Goal: Task Accomplishment & Management: Manage account settings

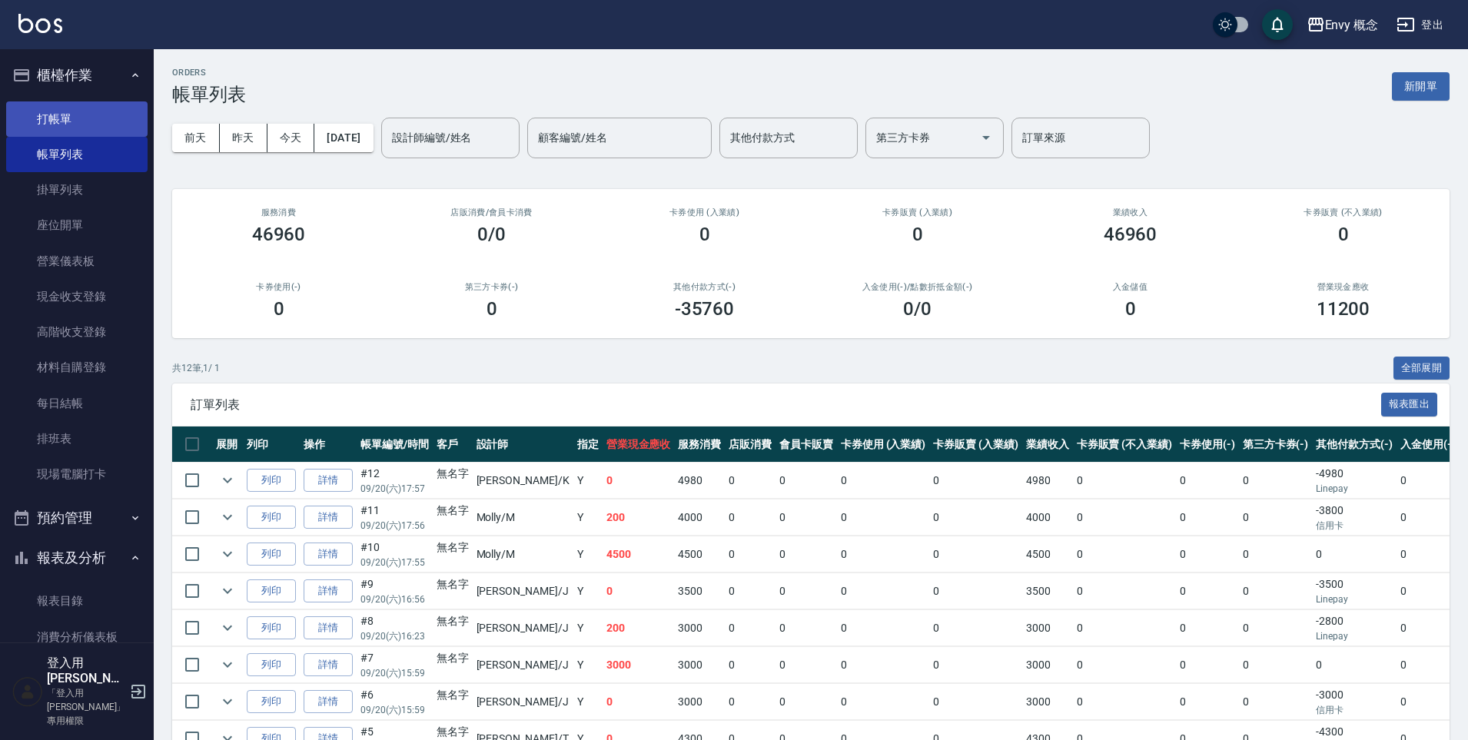
click at [84, 125] on link "打帳單" at bounding box center [76, 118] width 141 height 35
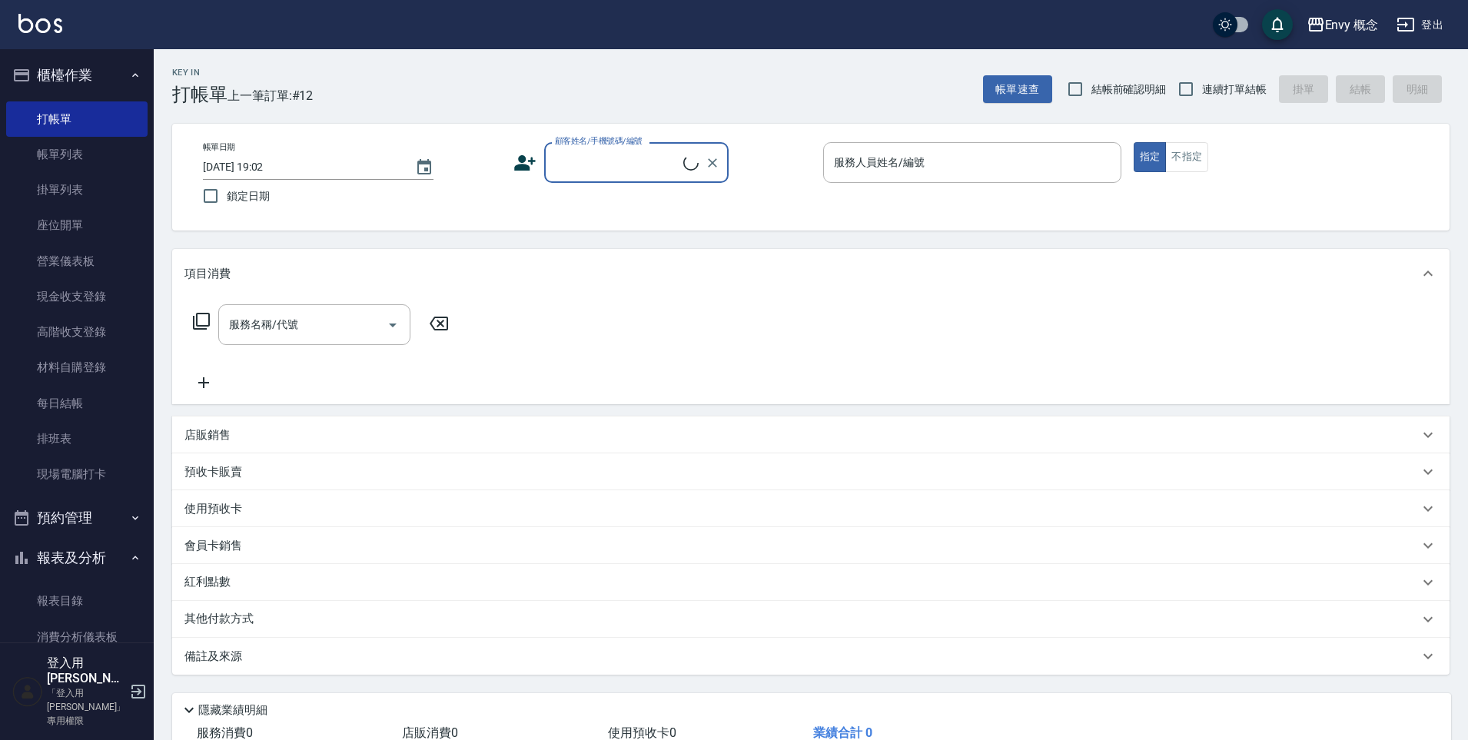
click at [608, 175] on input "顧客姓名/手機號碼/編號" at bounding box center [617, 162] width 132 height 27
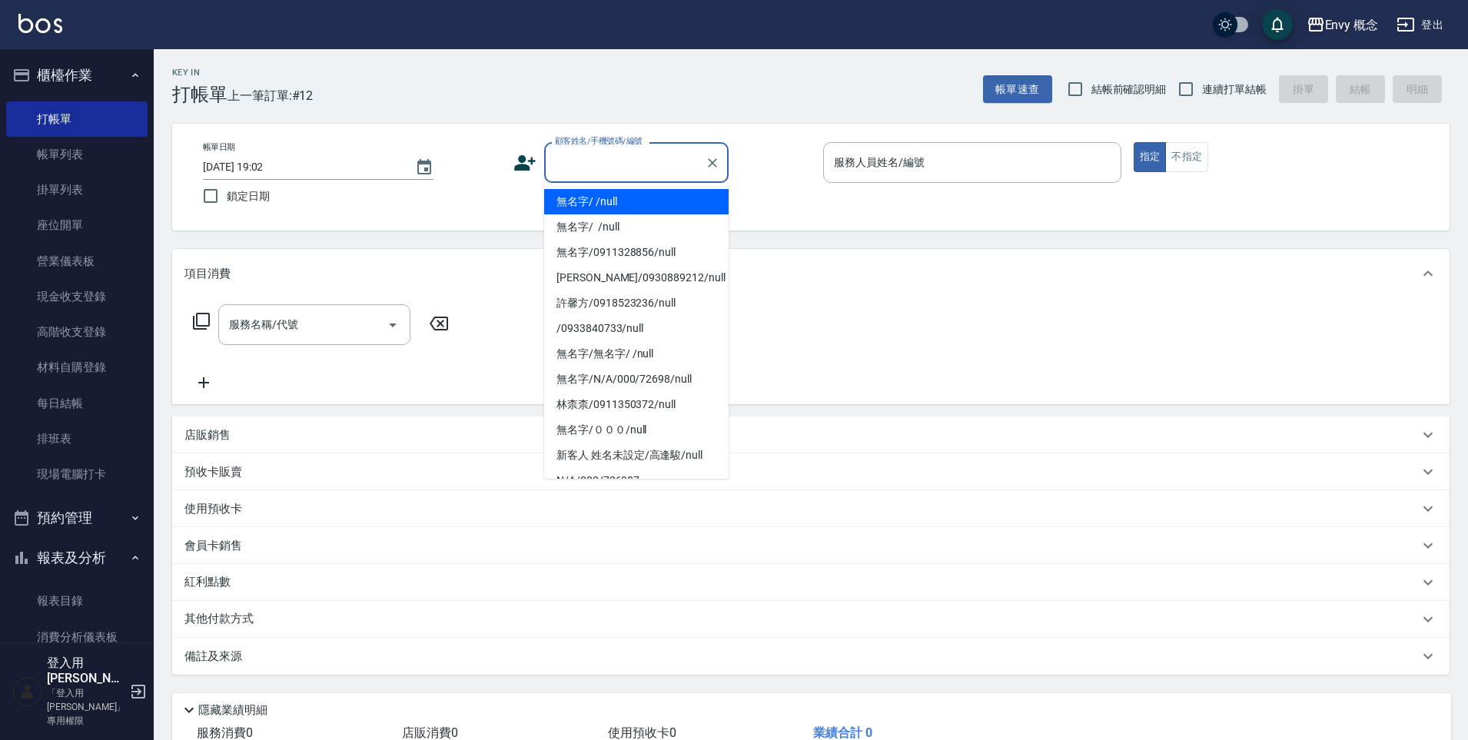
click at [615, 201] on li "無名字/ /null" at bounding box center [636, 201] width 185 height 25
type input "無名字/ /null"
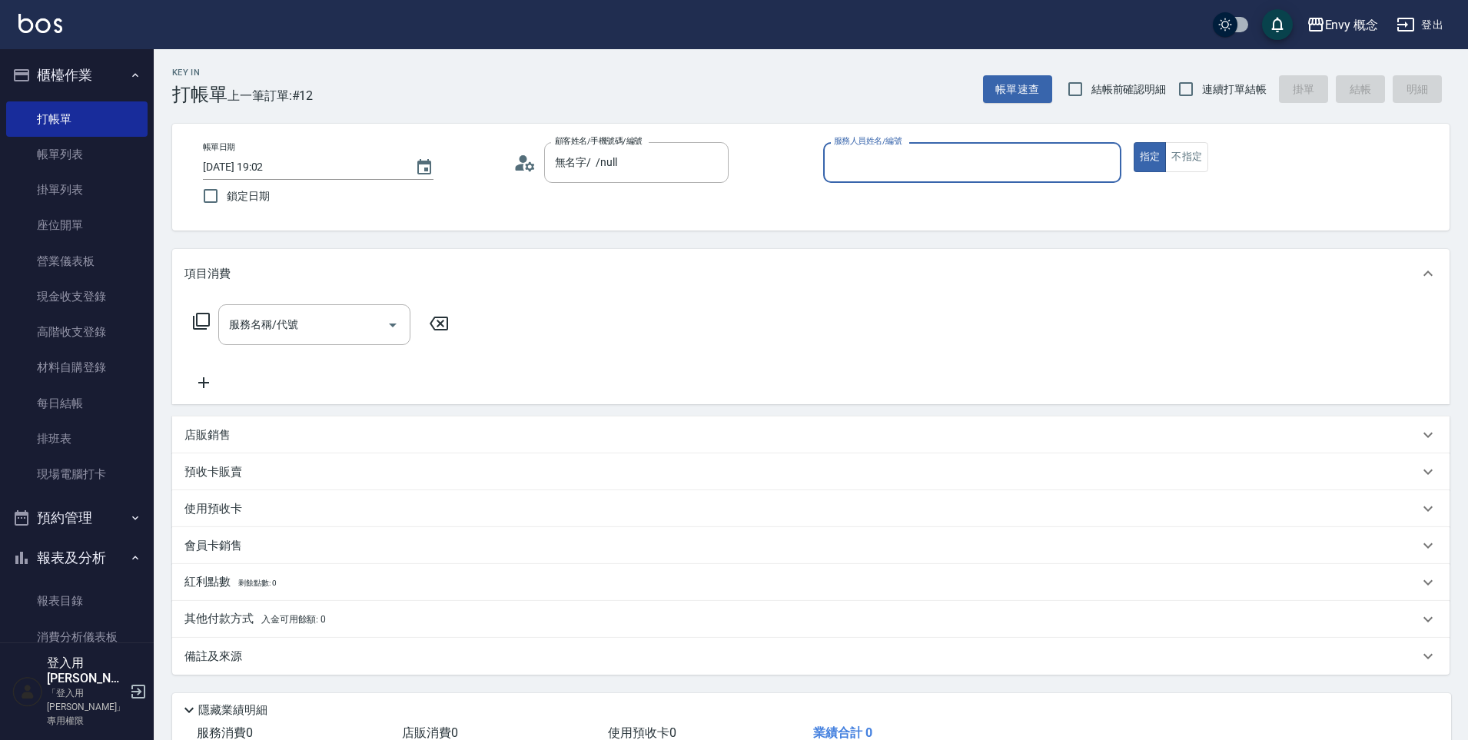
click at [878, 165] on input "服務人員姓名/編號" at bounding box center [972, 162] width 284 height 27
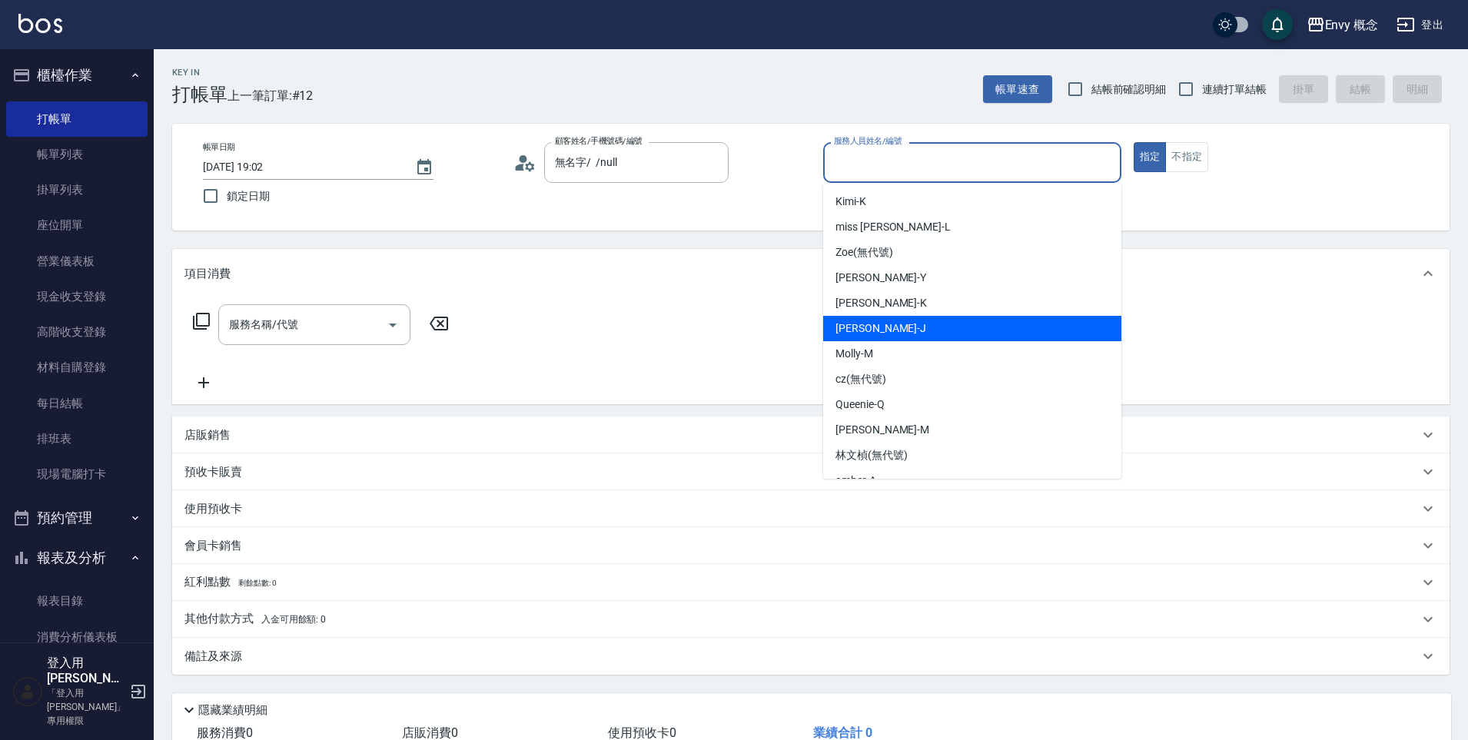
click at [879, 334] on div "[PERSON_NAME]" at bounding box center [972, 328] width 298 height 25
type input "[PERSON_NAME]"
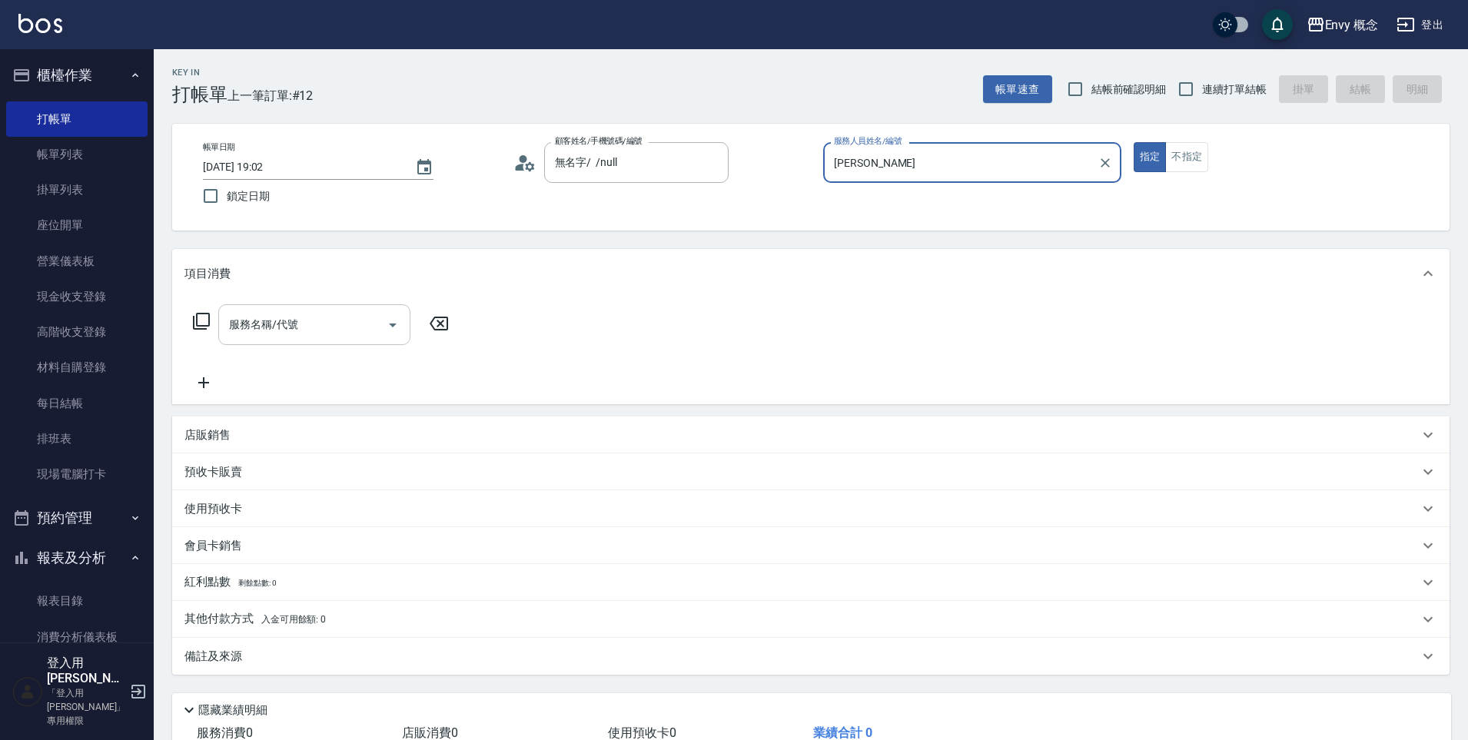
drag, startPoint x: 355, startPoint y: 301, endPoint x: 356, endPoint y: 315, distance: 14.6
click at [354, 301] on div "服務名稱/代號 服務名稱/代號" at bounding box center [811, 351] width 1278 height 106
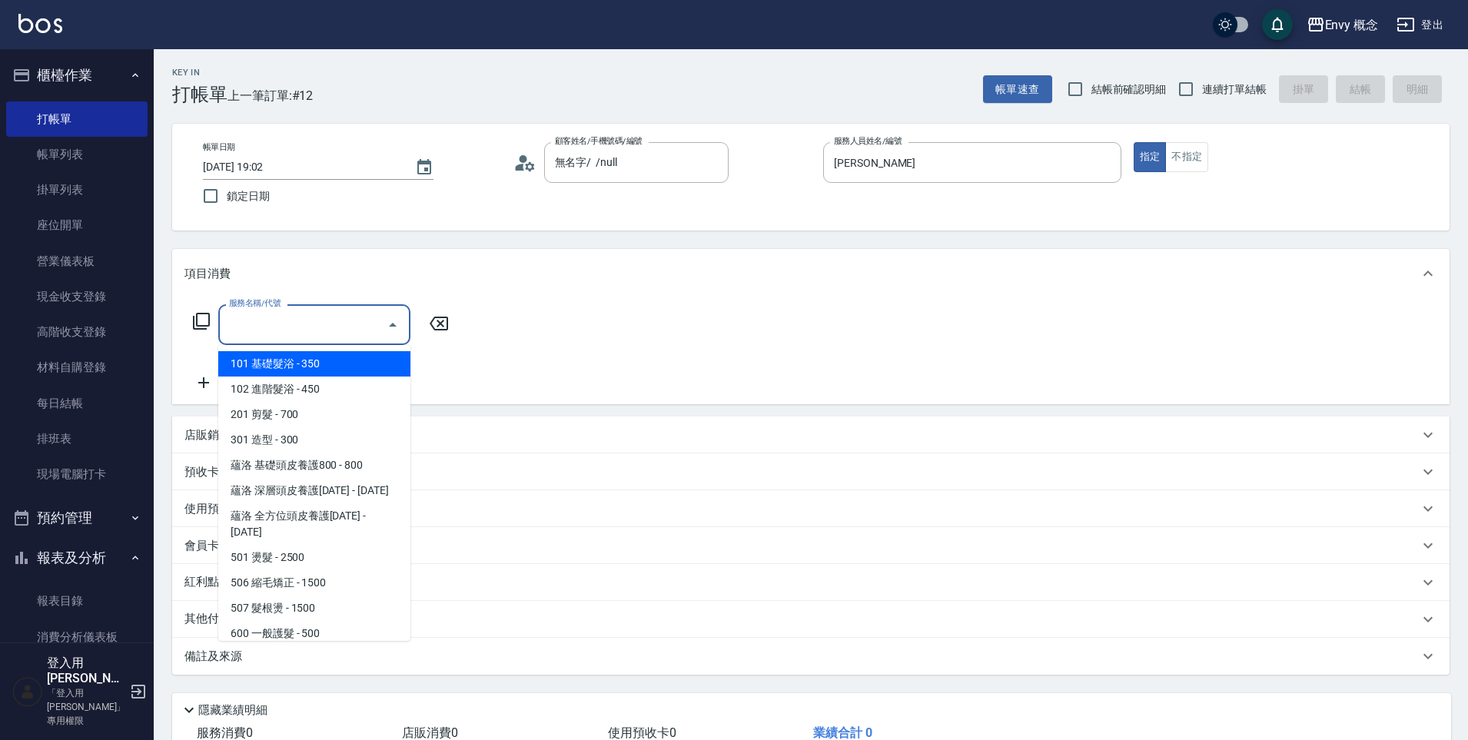
click at [356, 315] on input "服務名稱/代號" at bounding box center [302, 324] width 155 height 27
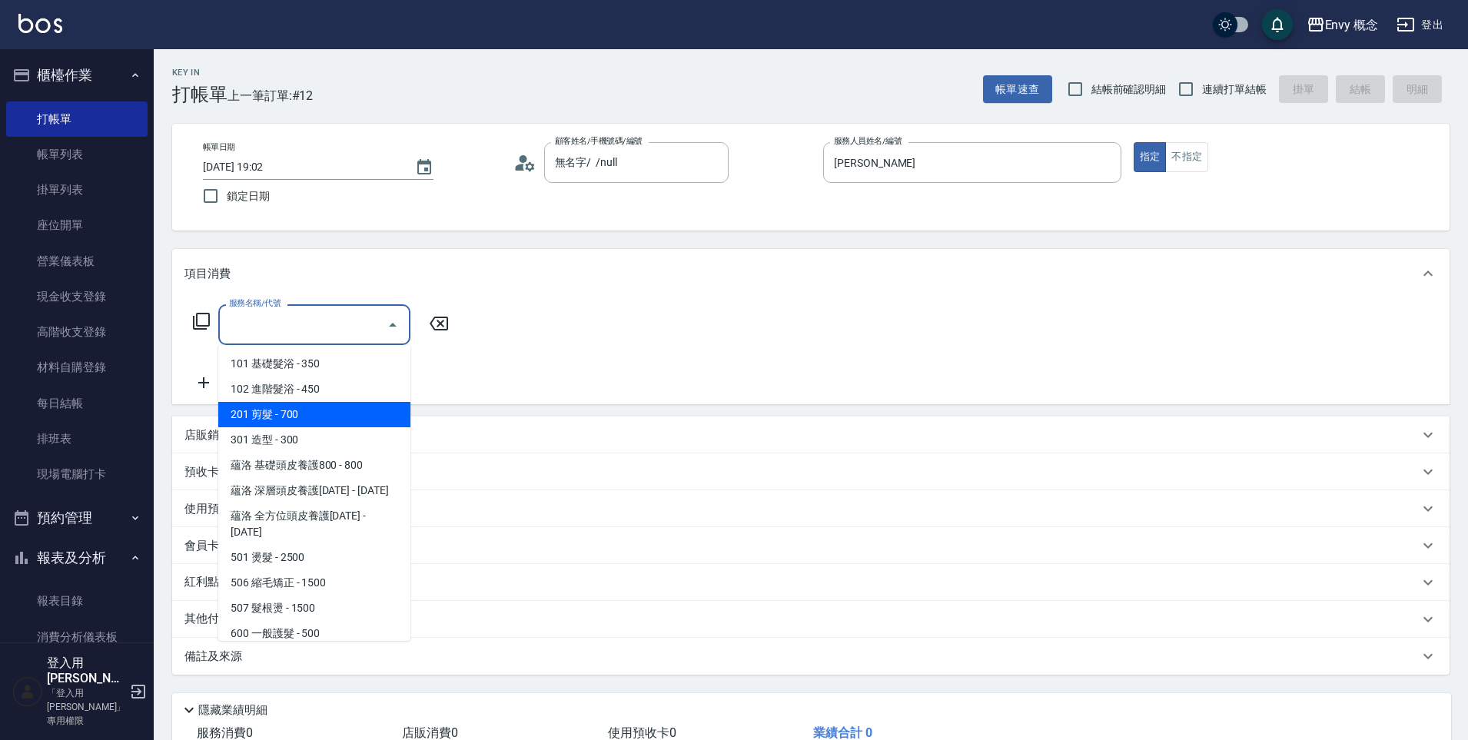
click at [364, 412] on span "201 剪髮 - 700" at bounding box center [314, 414] width 192 height 25
type input "201 剪髮(201)"
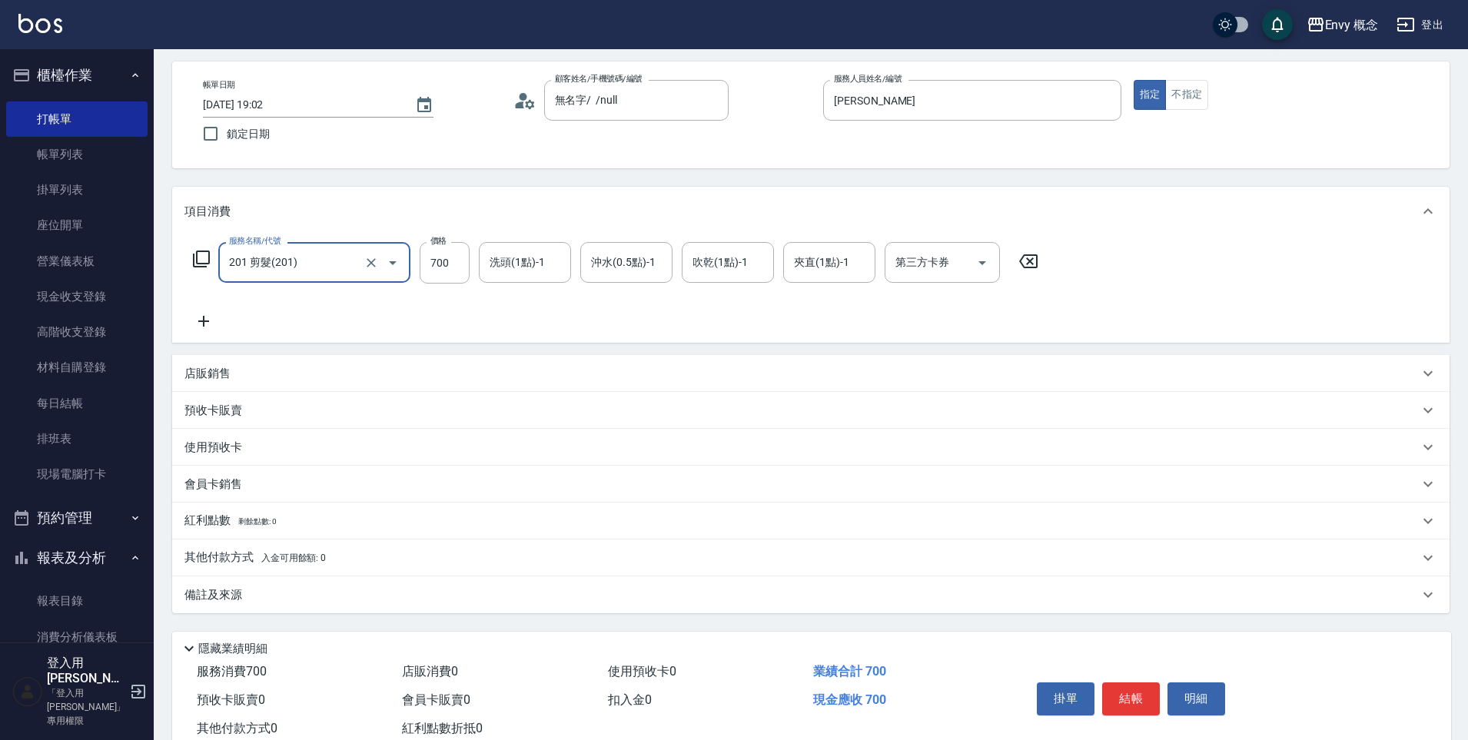
scroll to position [109, 0]
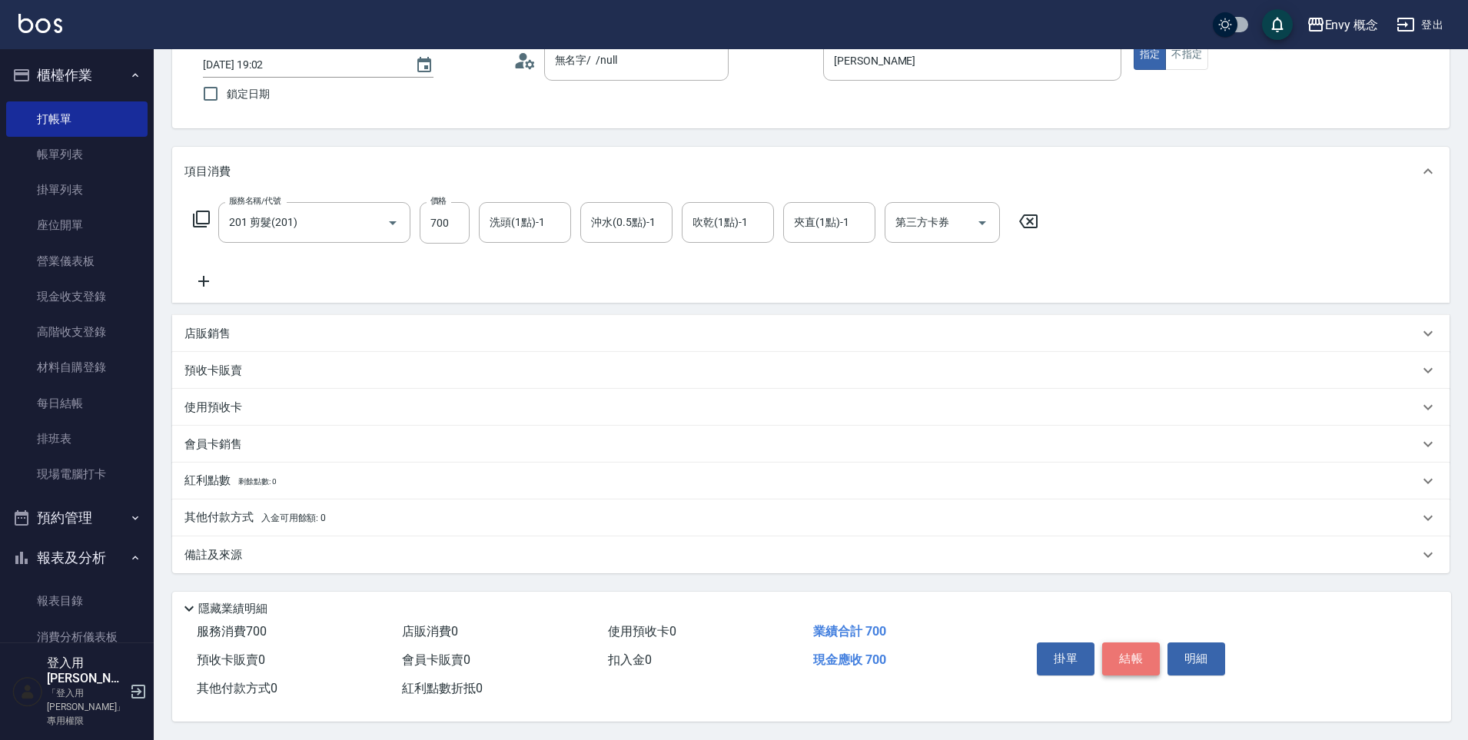
click at [1149, 651] on button "結帳" at bounding box center [1131, 659] width 58 height 32
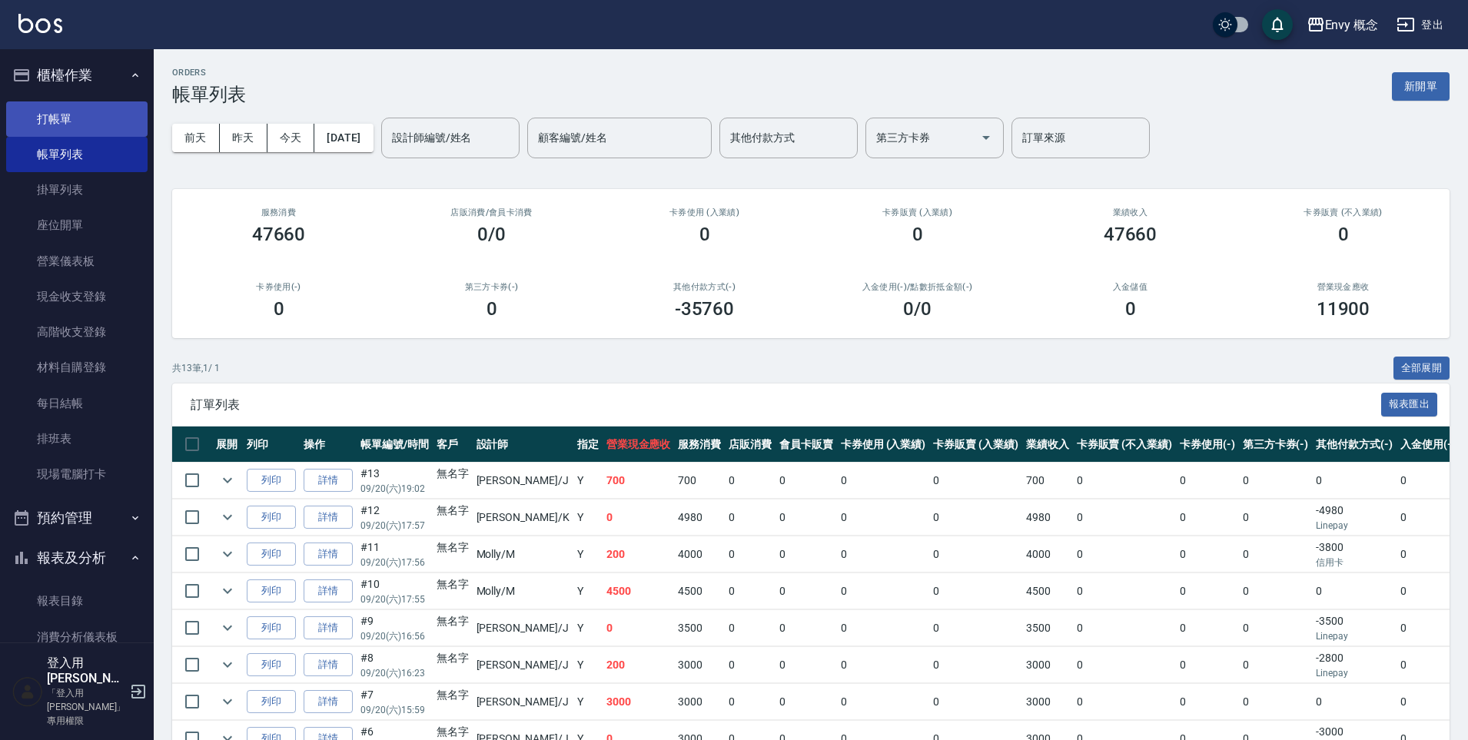
click at [120, 114] on link "打帳單" at bounding box center [76, 118] width 141 height 35
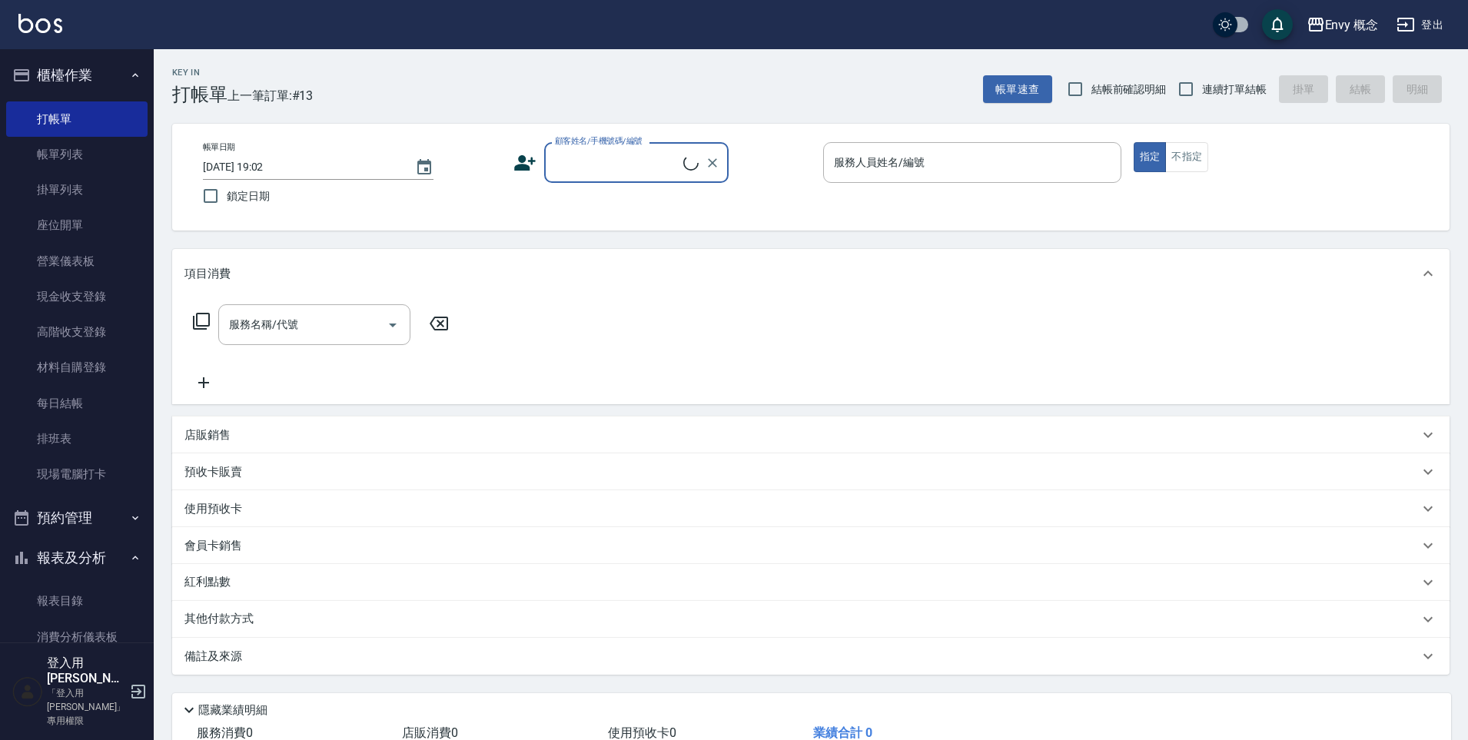
click at [574, 163] on input "顧客姓名/手機號碼/編號" at bounding box center [617, 162] width 132 height 27
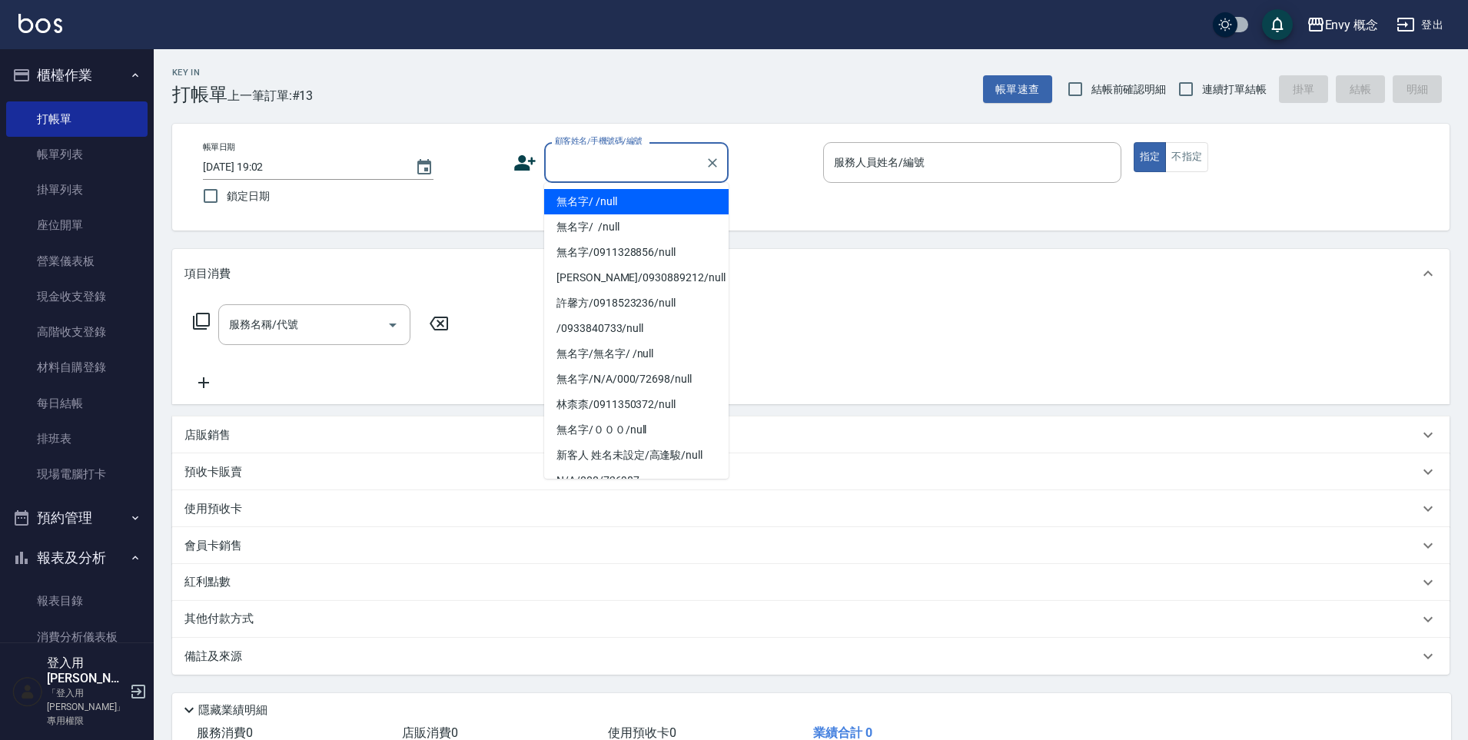
click at [587, 187] on ul "無名字/ /null 無名字/ /null 無名字/0911328856/null [PERSON_NAME]/0930889212/null 許馨方/091…" at bounding box center [636, 331] width 185 height 296
click at [602, 191] on li "無名字/ /null" at bounding box center [636, 201] width 185 height 25
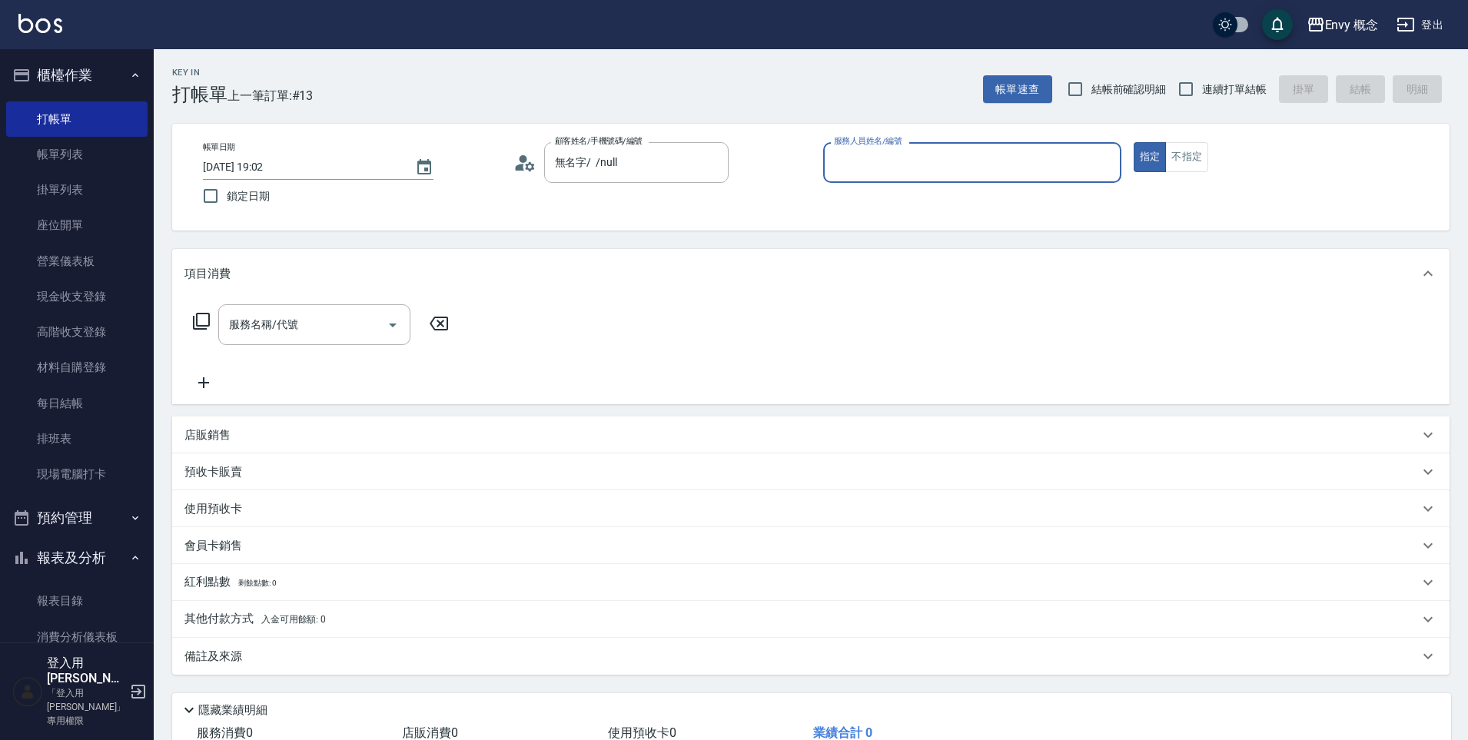
type input "無名字/ /null"
click at [865, 158] on input "服務人員姓名/編號" at bounding box center [972, 162] width 284 height 27
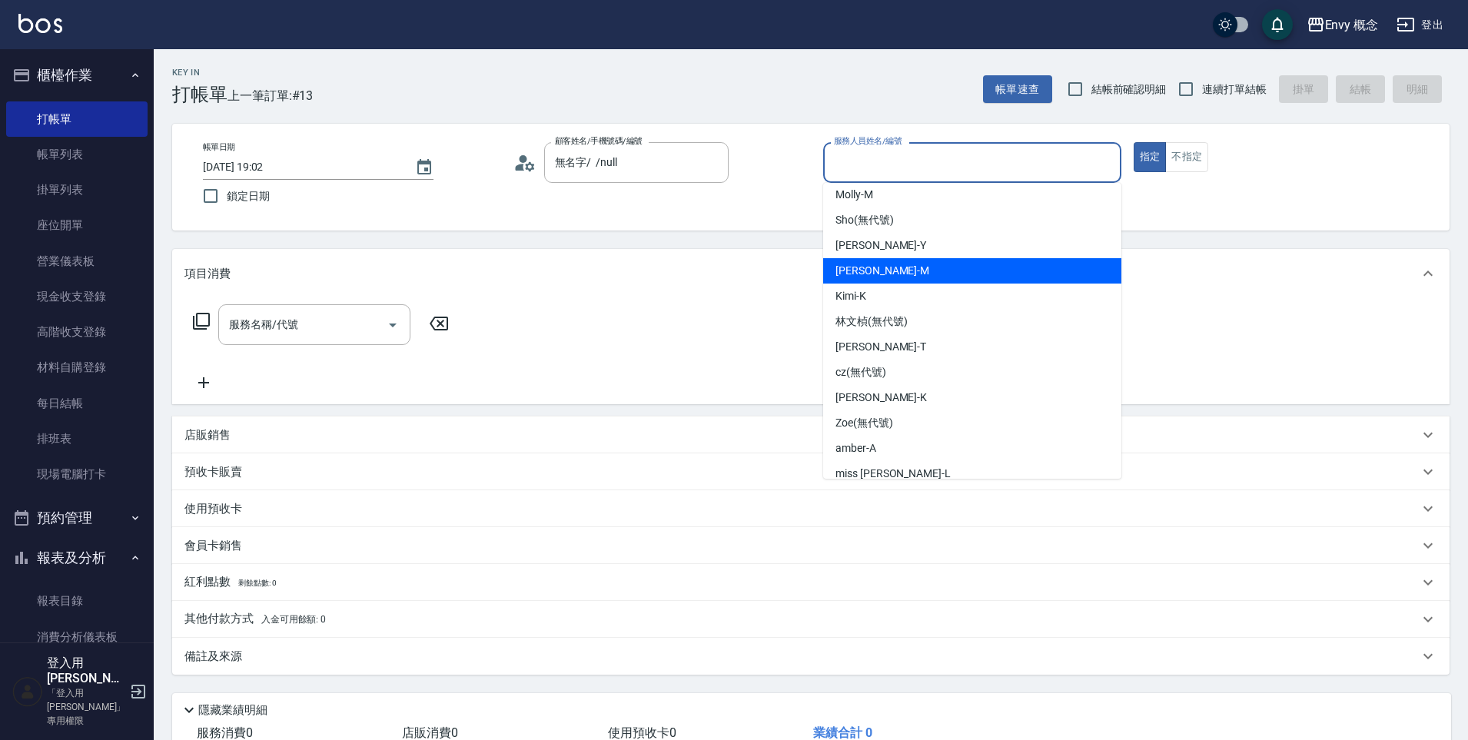
scroll to position [71, 0]
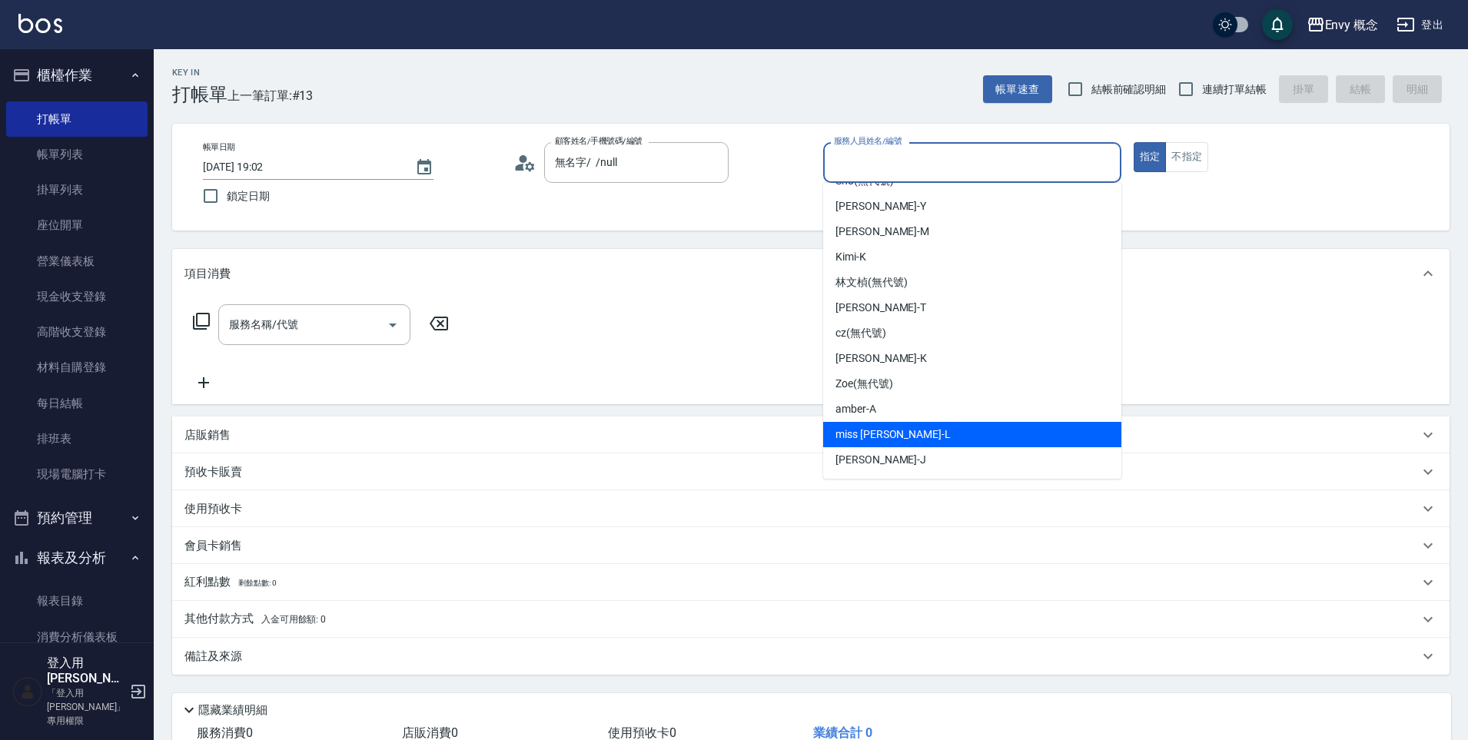
click at [893, 452] on div "[PERSON_NAME]" at bounding box center [972, 459] width 298 height 25
type input "[PERSON_NAME]"
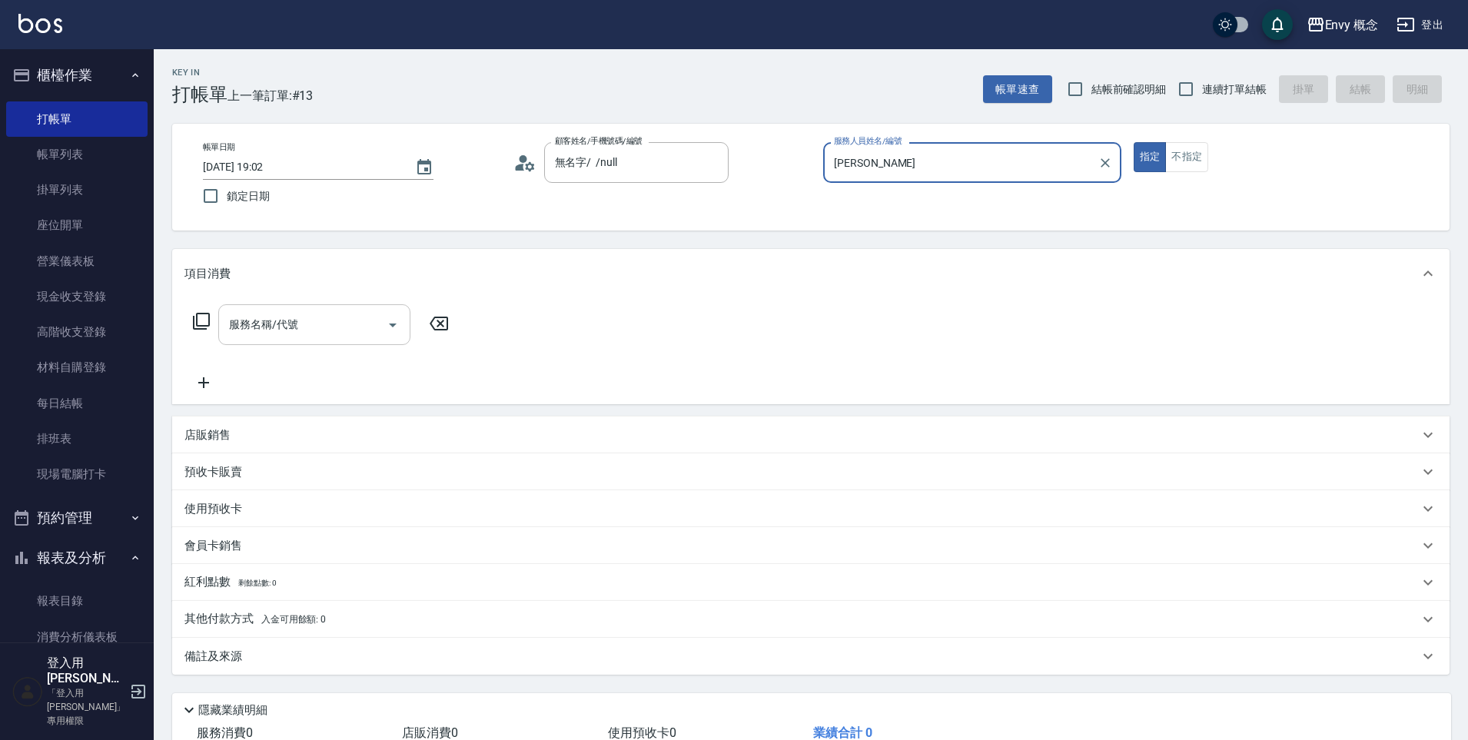
click at [315, 327] on input "服務名稱/代號" at bounding box center [302, 324] width 155 height 27
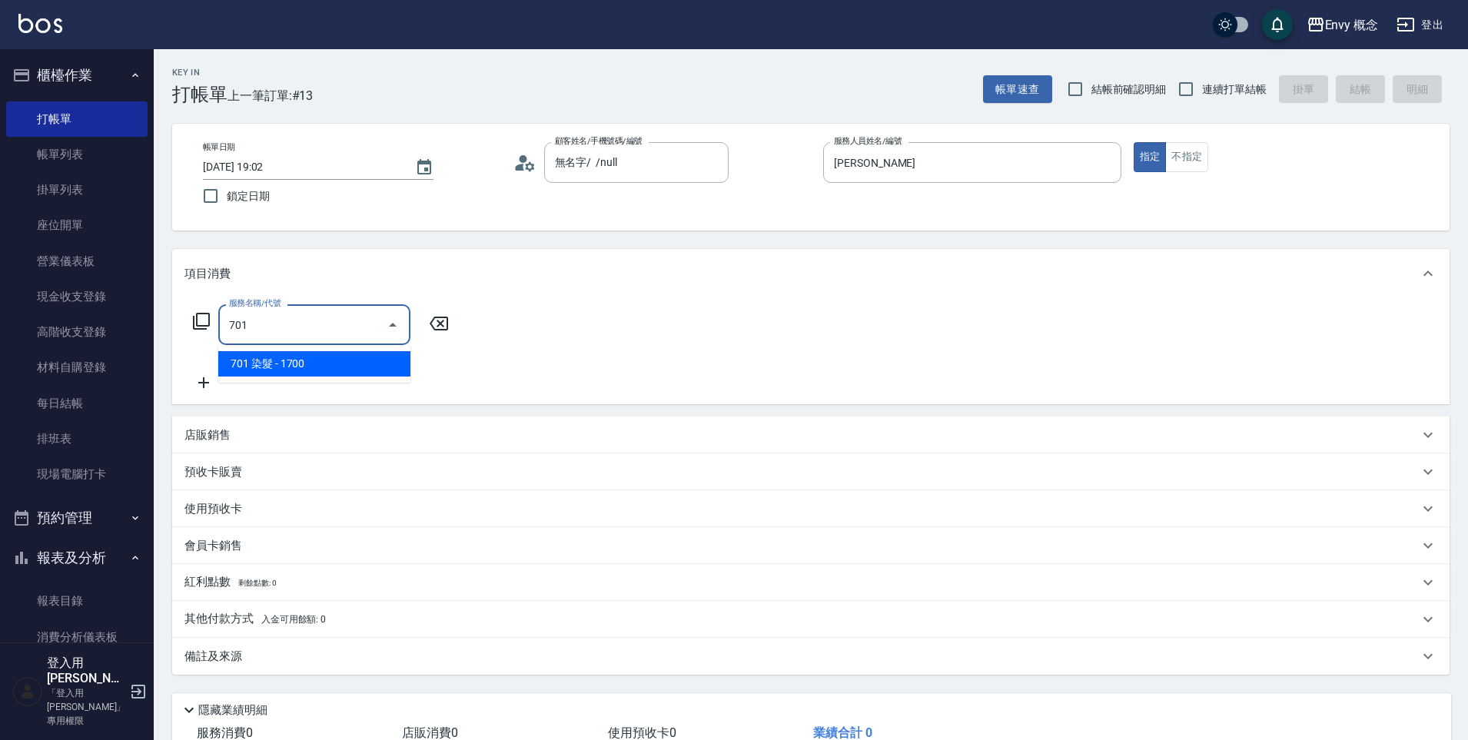
type input "701 染髮(701)"
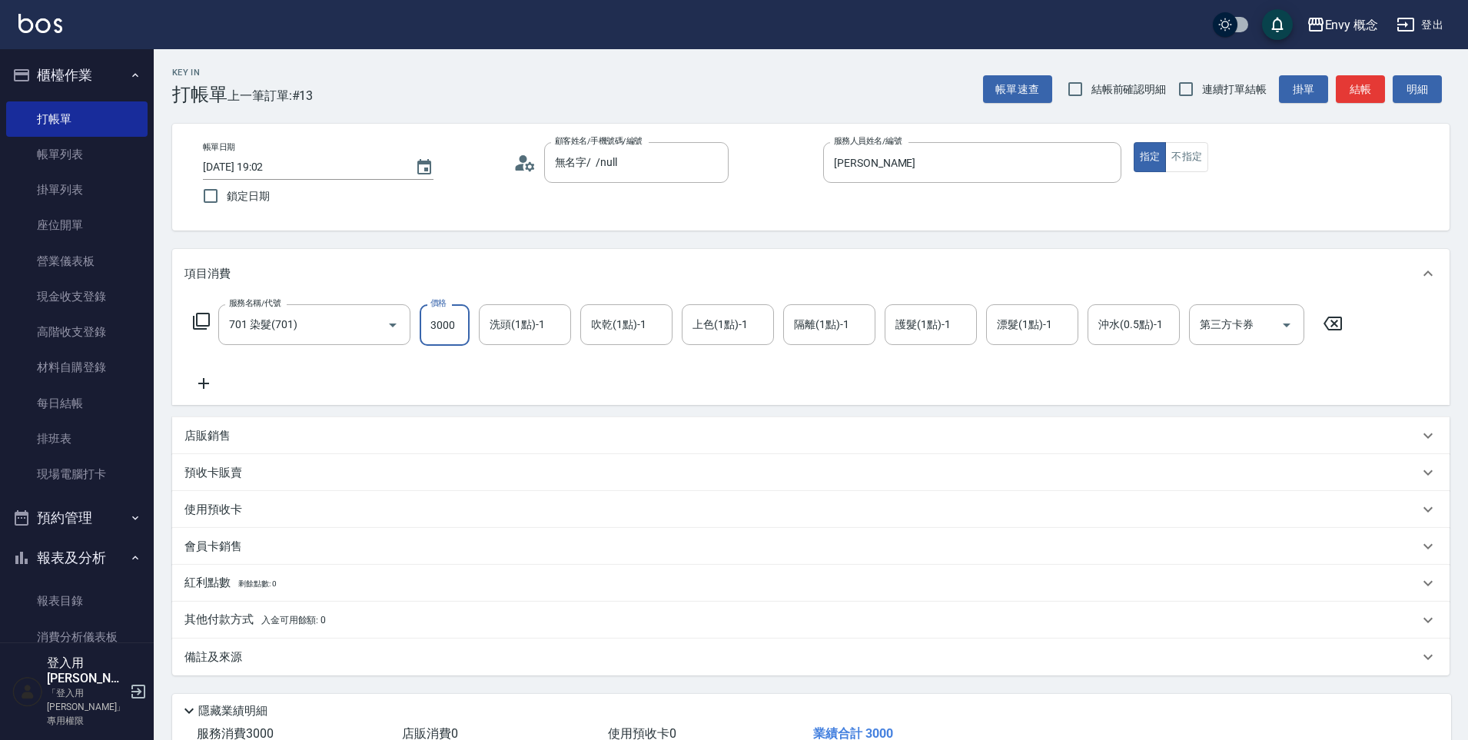
type input "3000"
click at [253, 630] on div "其他付款方式 入金可用餘額: 0" at bounding box center [811, 620] width 1278 height 37
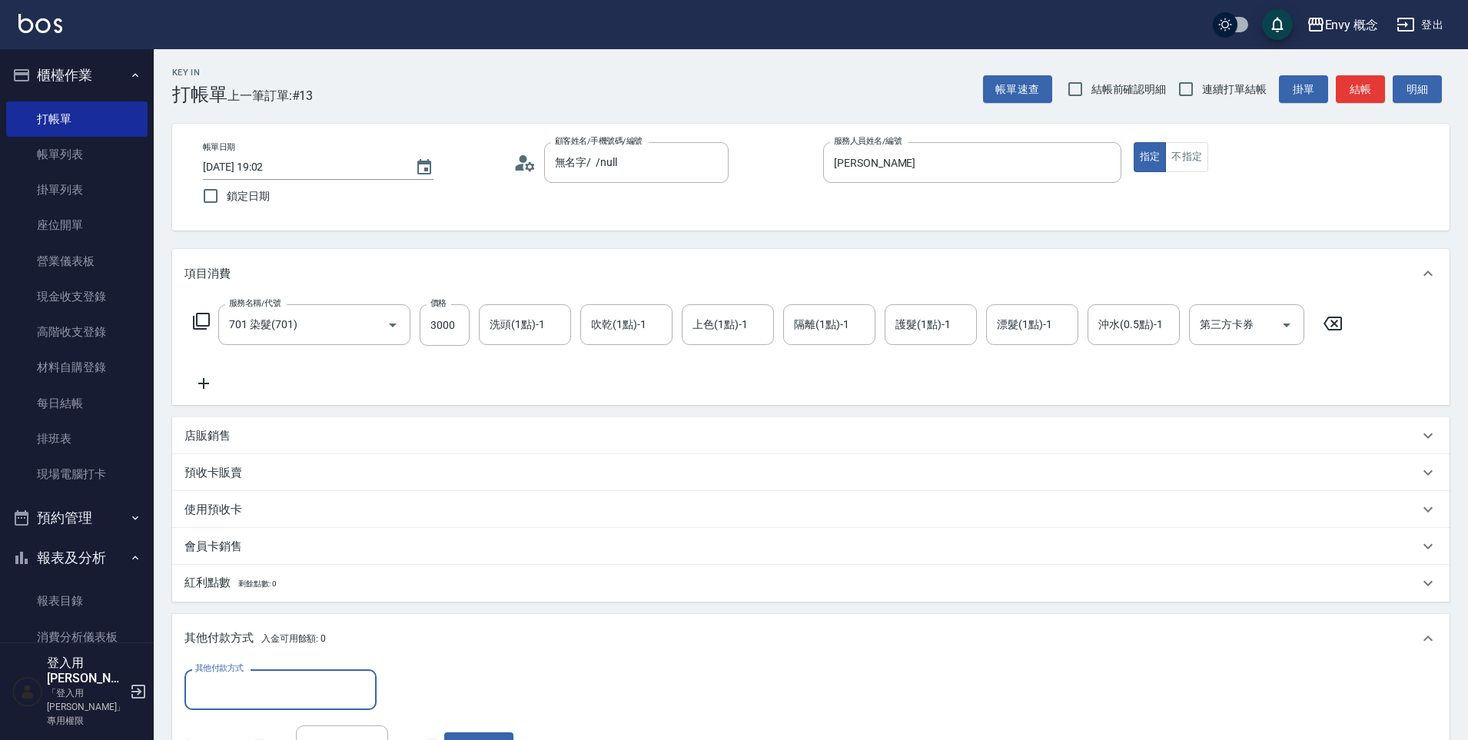
scroll to position [0, 0]
click at [264, 705] on div "其他付款方式" at bounding box center [281, 690] width 192 height 41
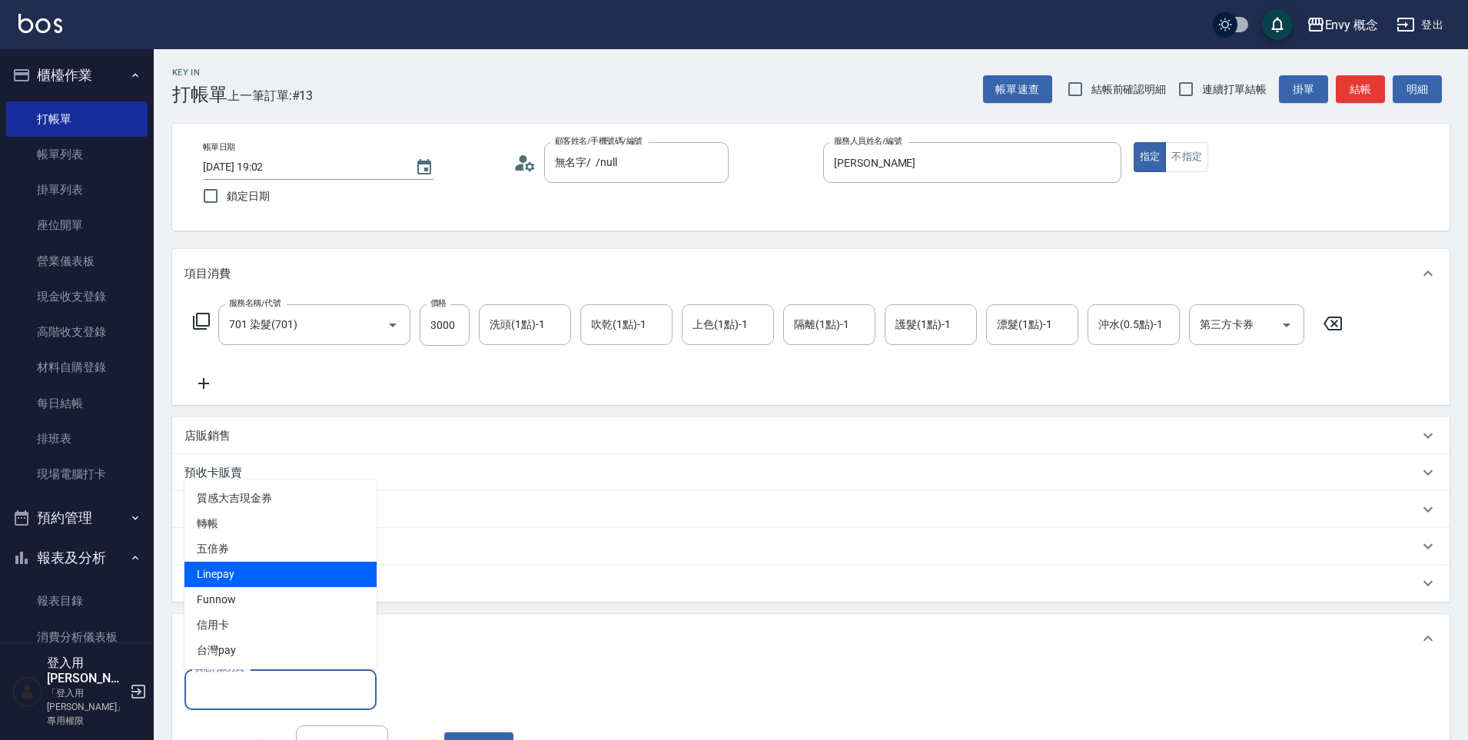
click at [259, 580] on span "Linepay" at bounding box center [281, 574] width 192 height 25
type input "Linepay"
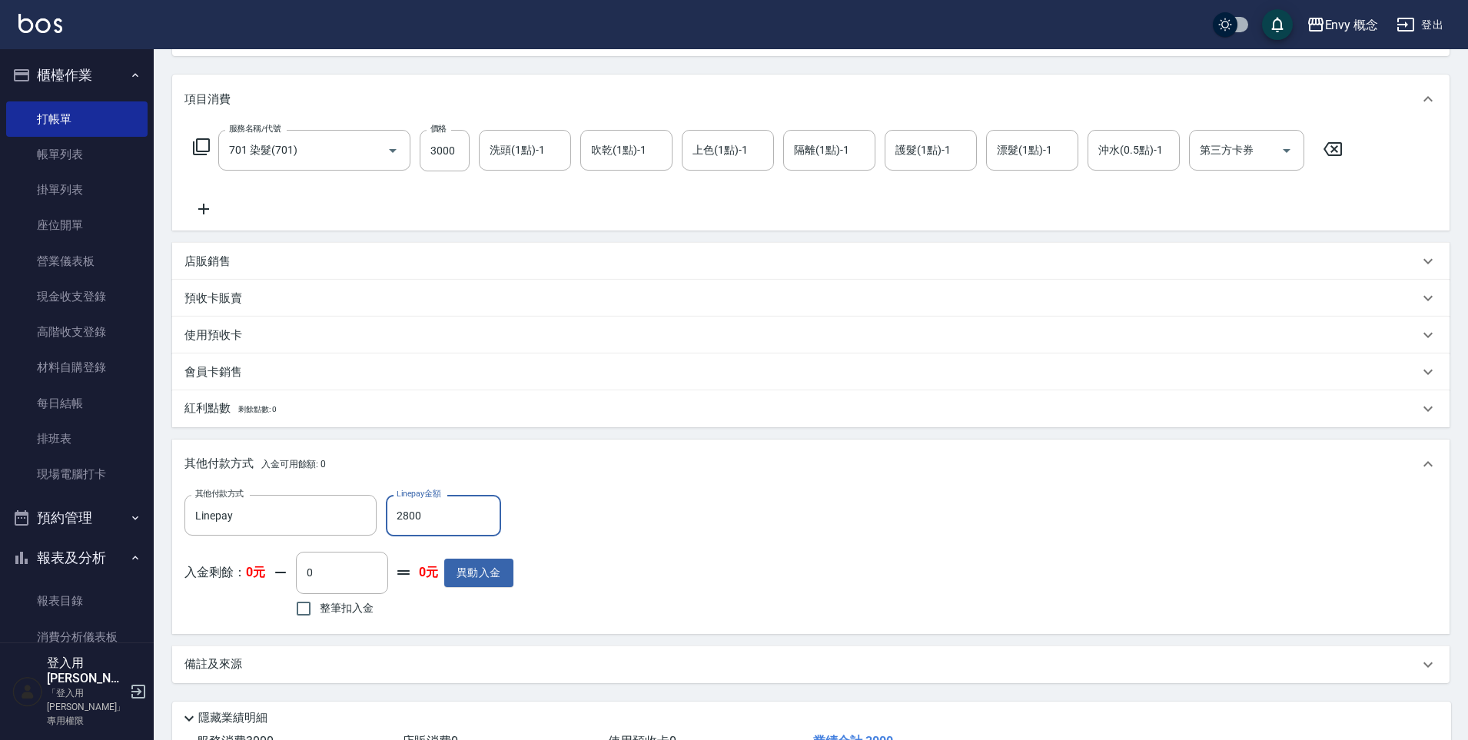
scroll to position [291, 0]
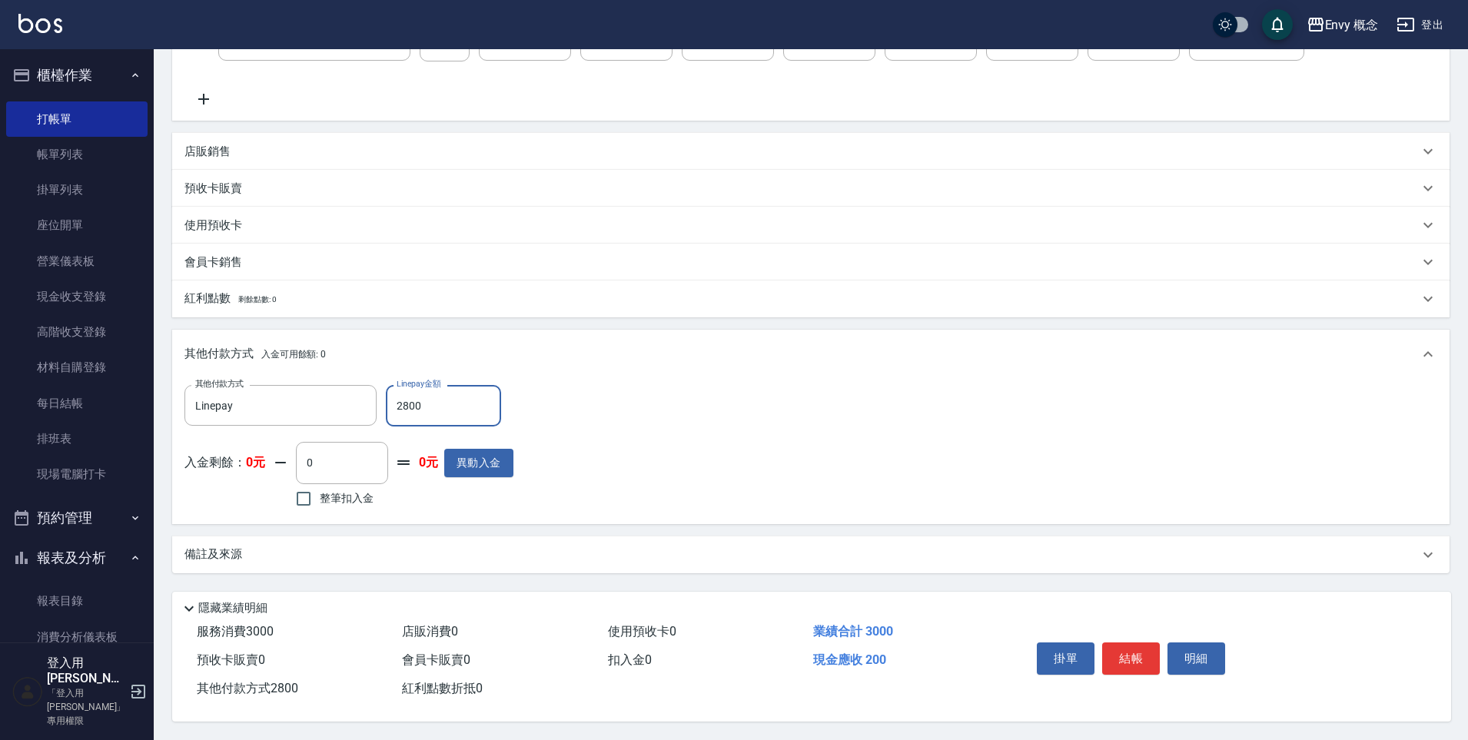
type input "2800"
click at [1161, 650] on div "掛單 結帳 明細" at bounding box center [1131, 661] width 201 height 48
click at [1144, 650] on button "結帳" at bounding box center [1131, 659] width 58 height 32
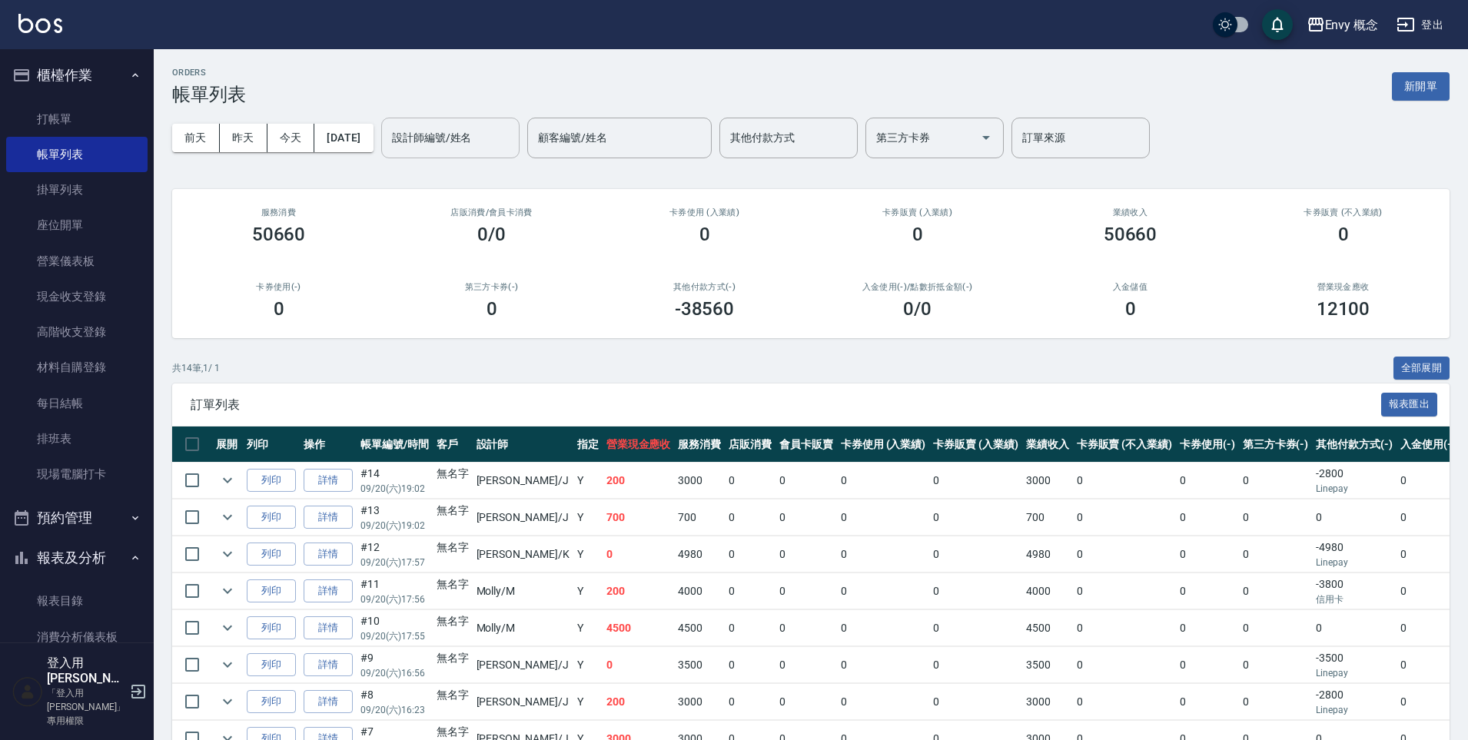
click at [487, 137] on input "設計師編號/姓名" at bounding box center [450, 138] width 125 height 27
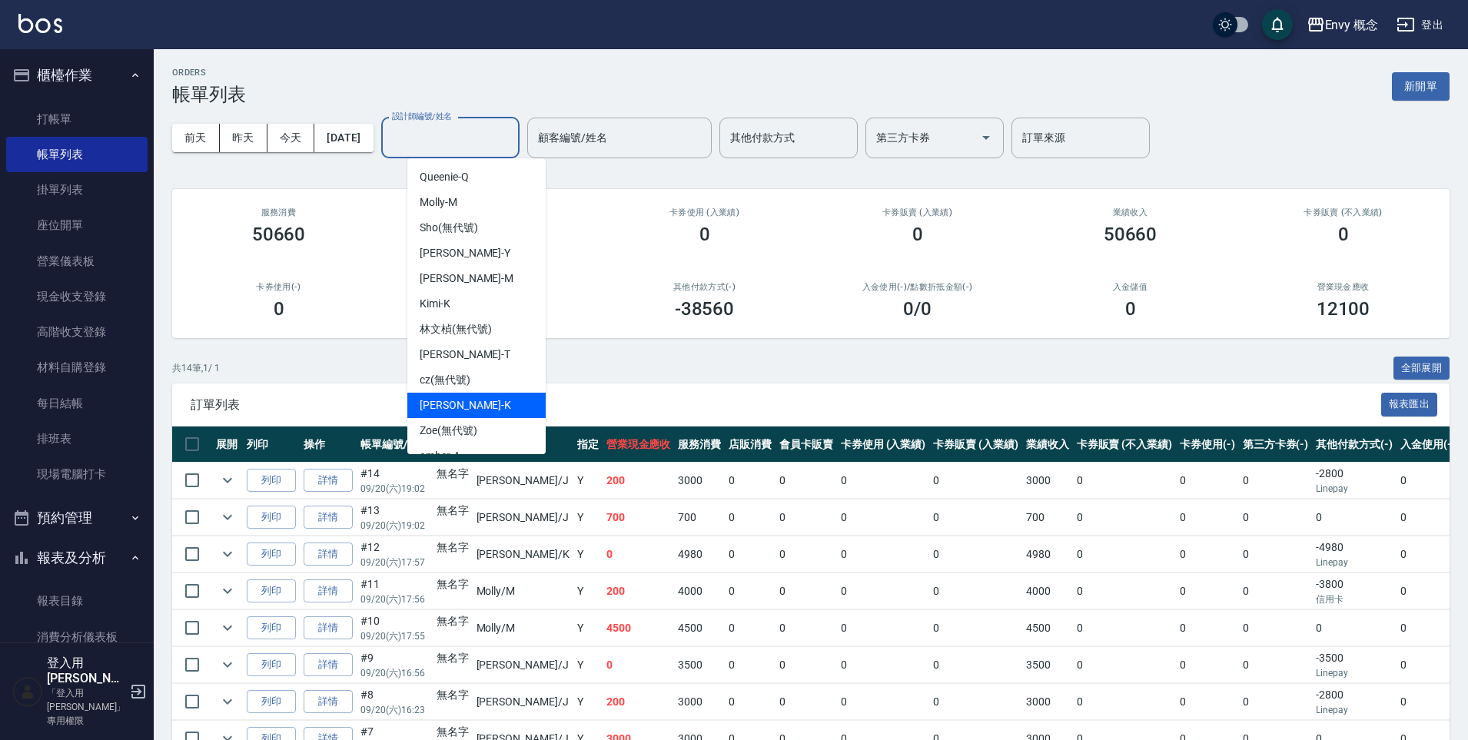
scroll to position [71, 0]
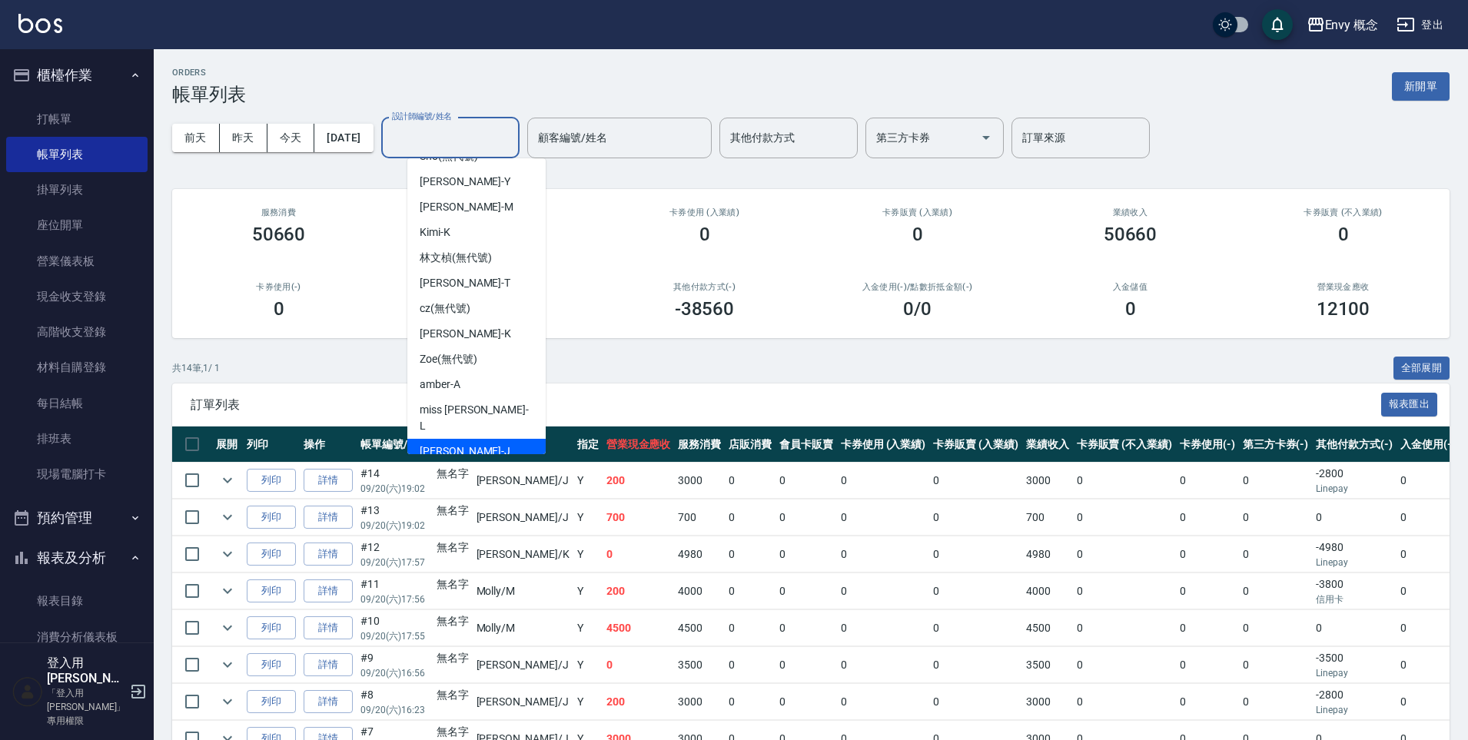
click at [461, 439] on div "[PERSON_NAME]" at bounding box center [476, 451] width 138 height 25
type input "[PERSON_NAME]"
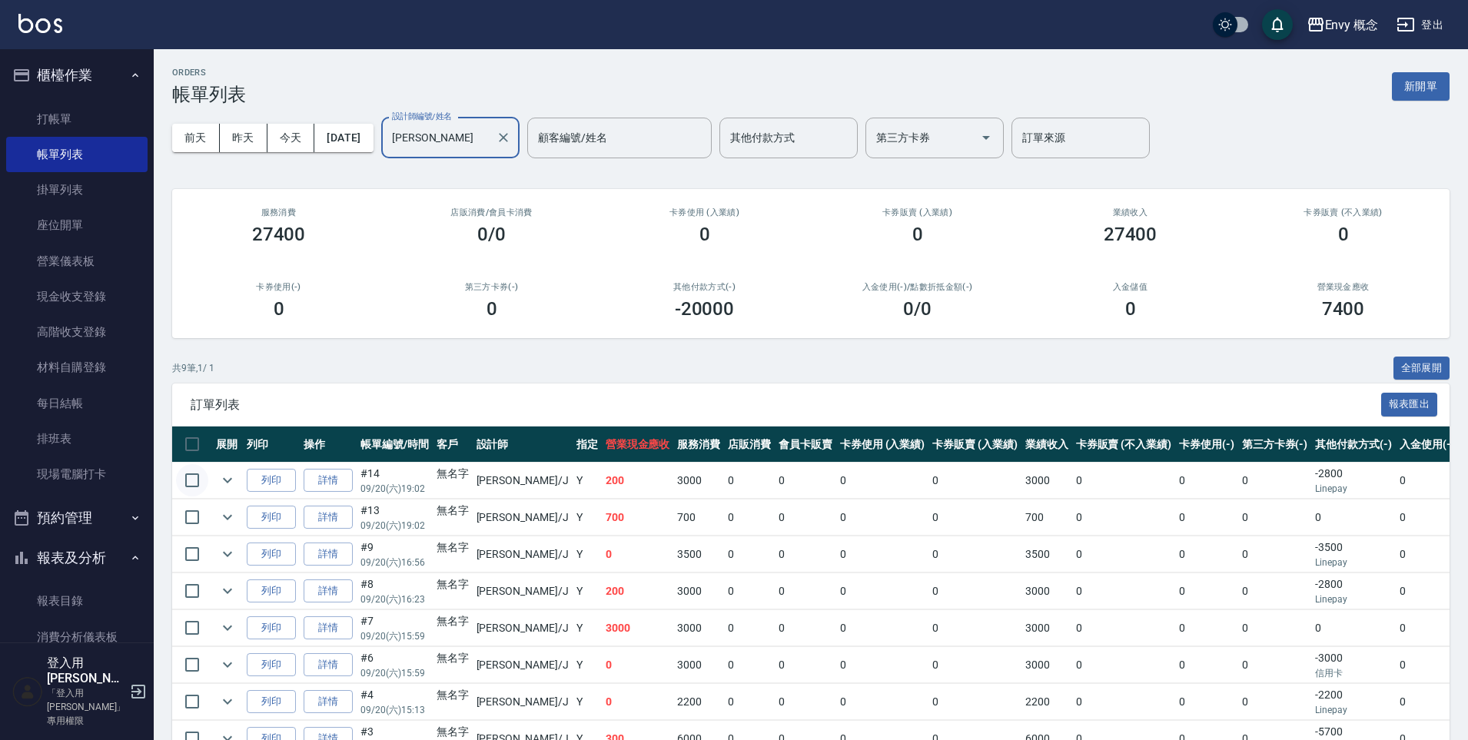
click at [204, 480] on input "checkbox" at bounding box center [192, 480] width 32 height 32
checkbox input "true"
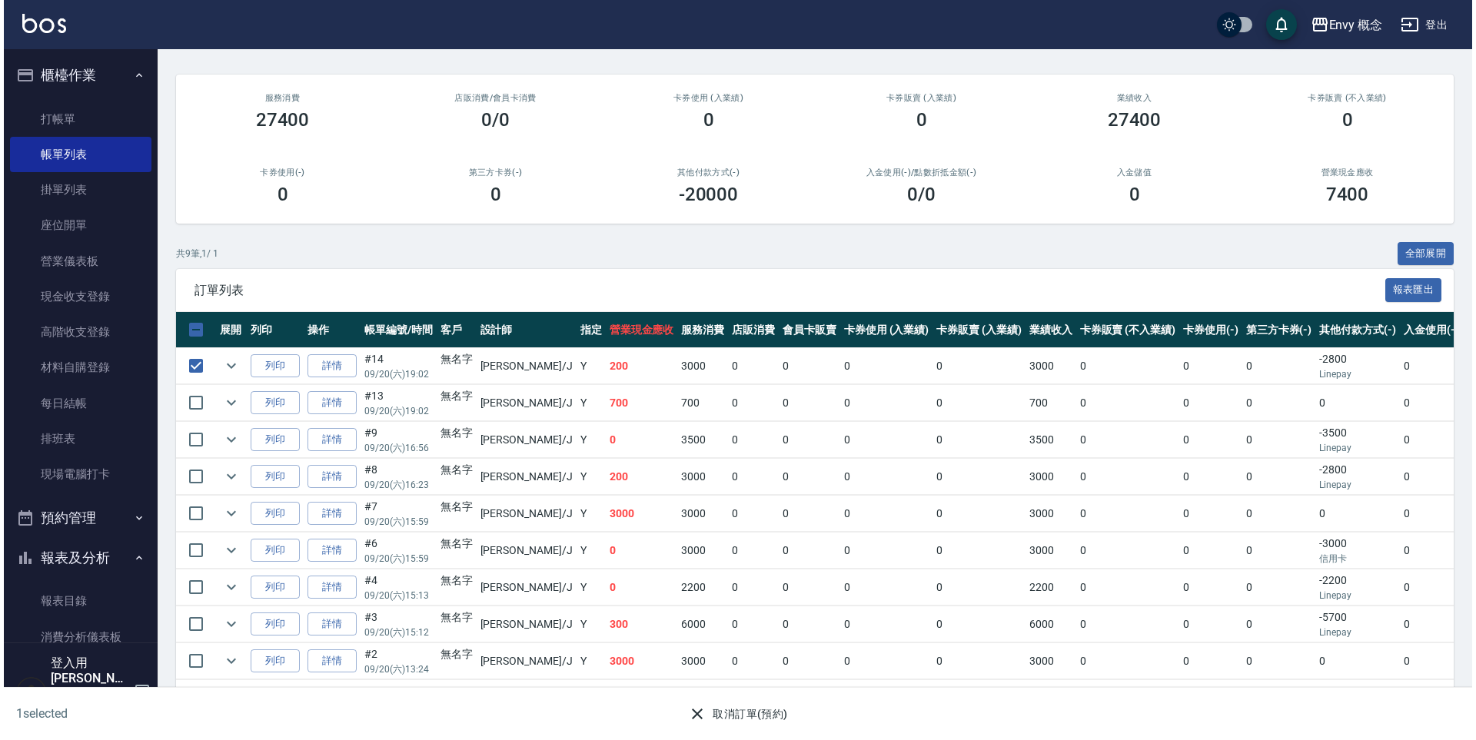
scroll to position [126, 0]
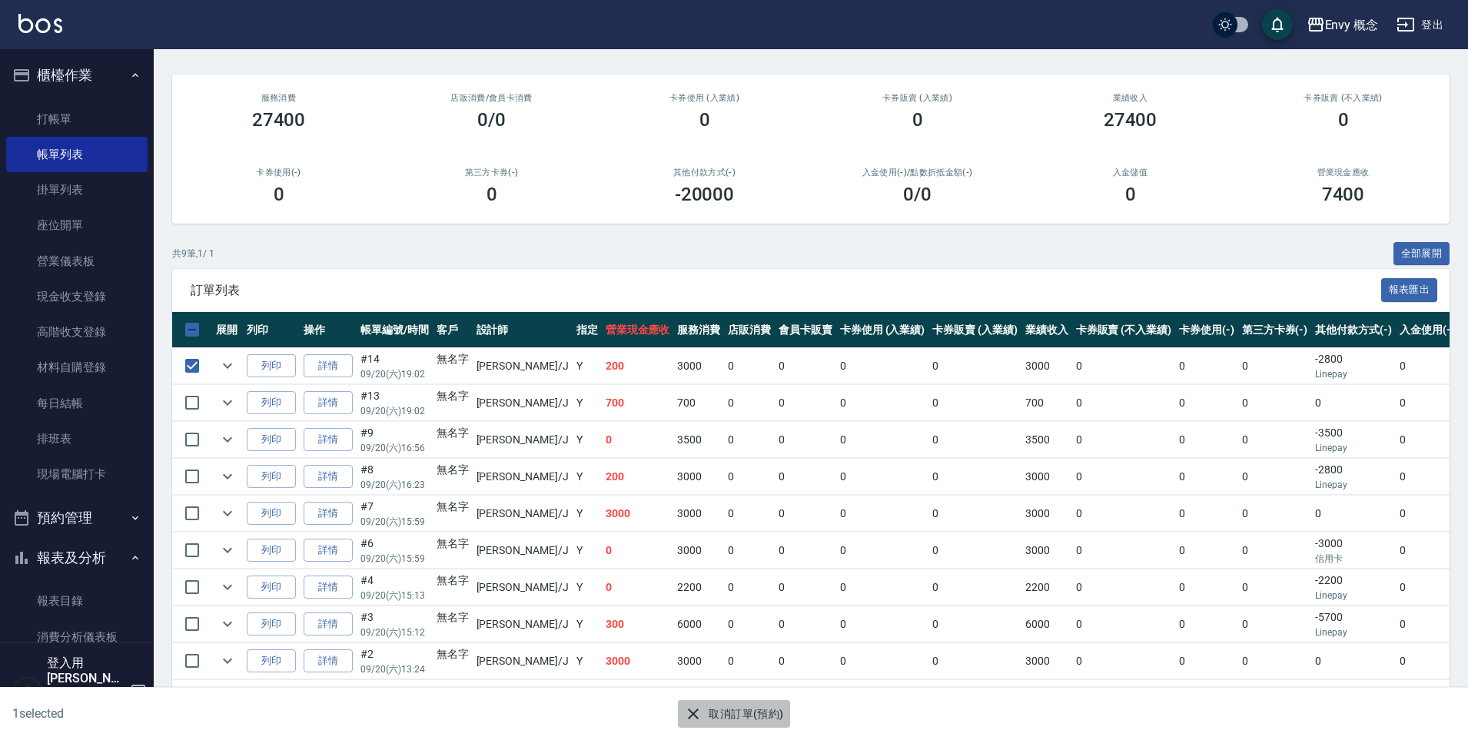
click at [730, 706] on button "取消訂單(預約)" at bounding box center [733, 714] width 111 height 28
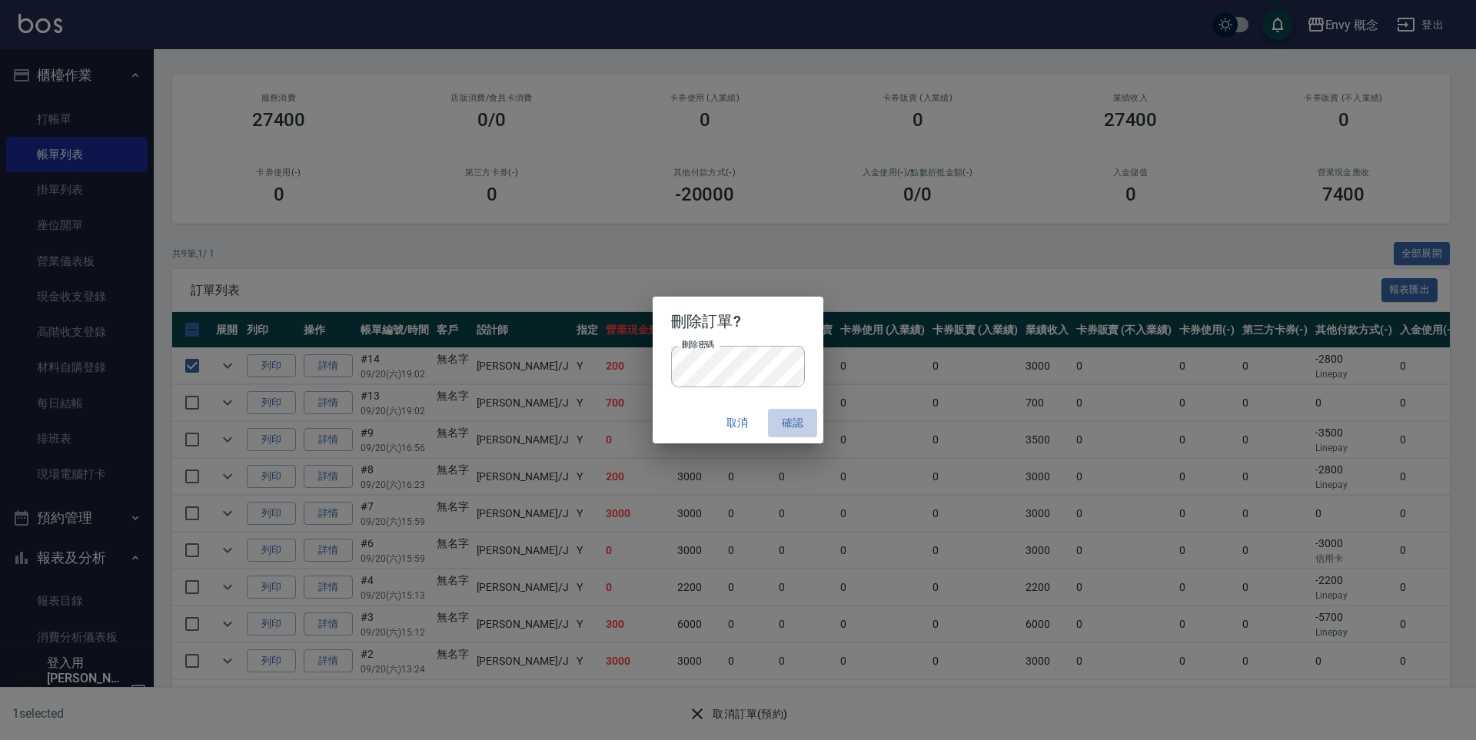
click at [784, 423] on button "確認" at bounding box center [792, 423] width 49 height 28
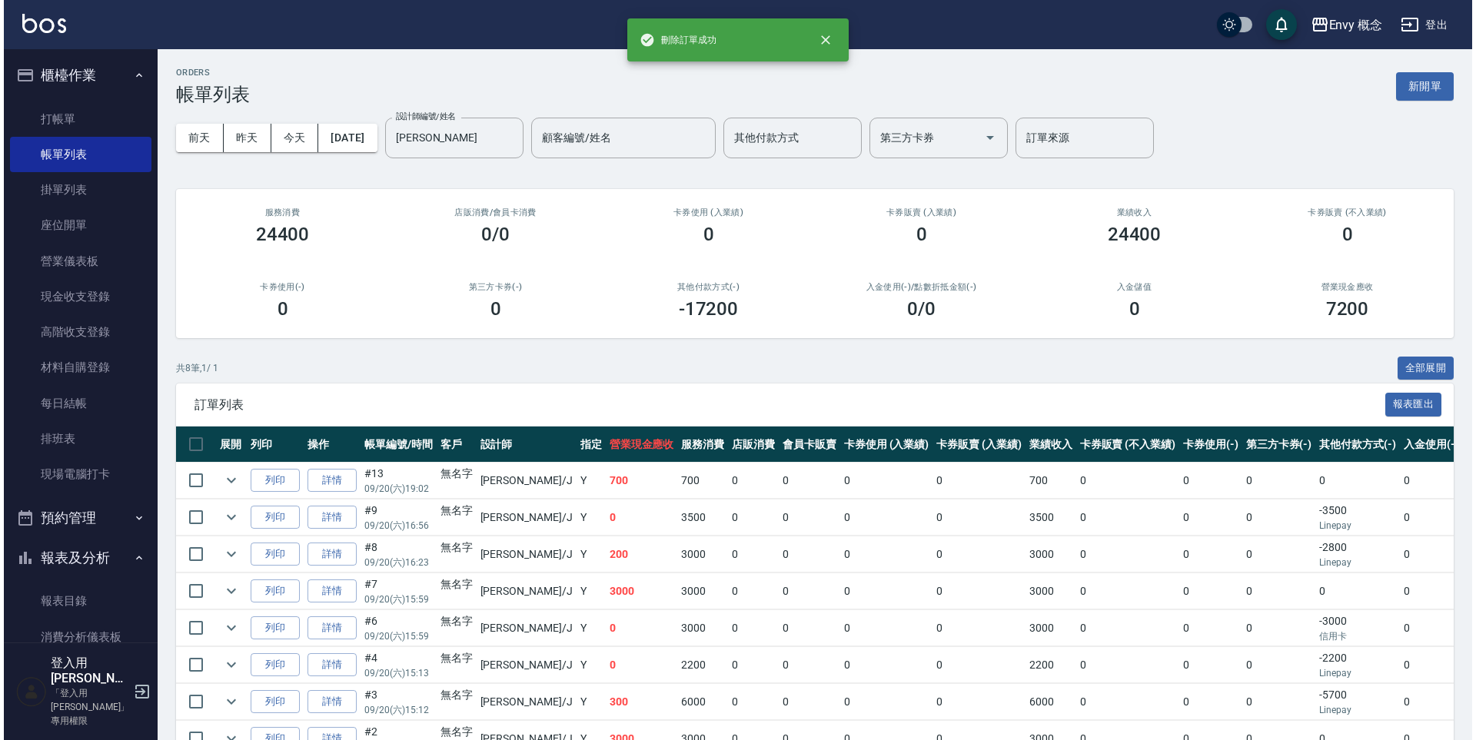
scroll to position [779, 0]
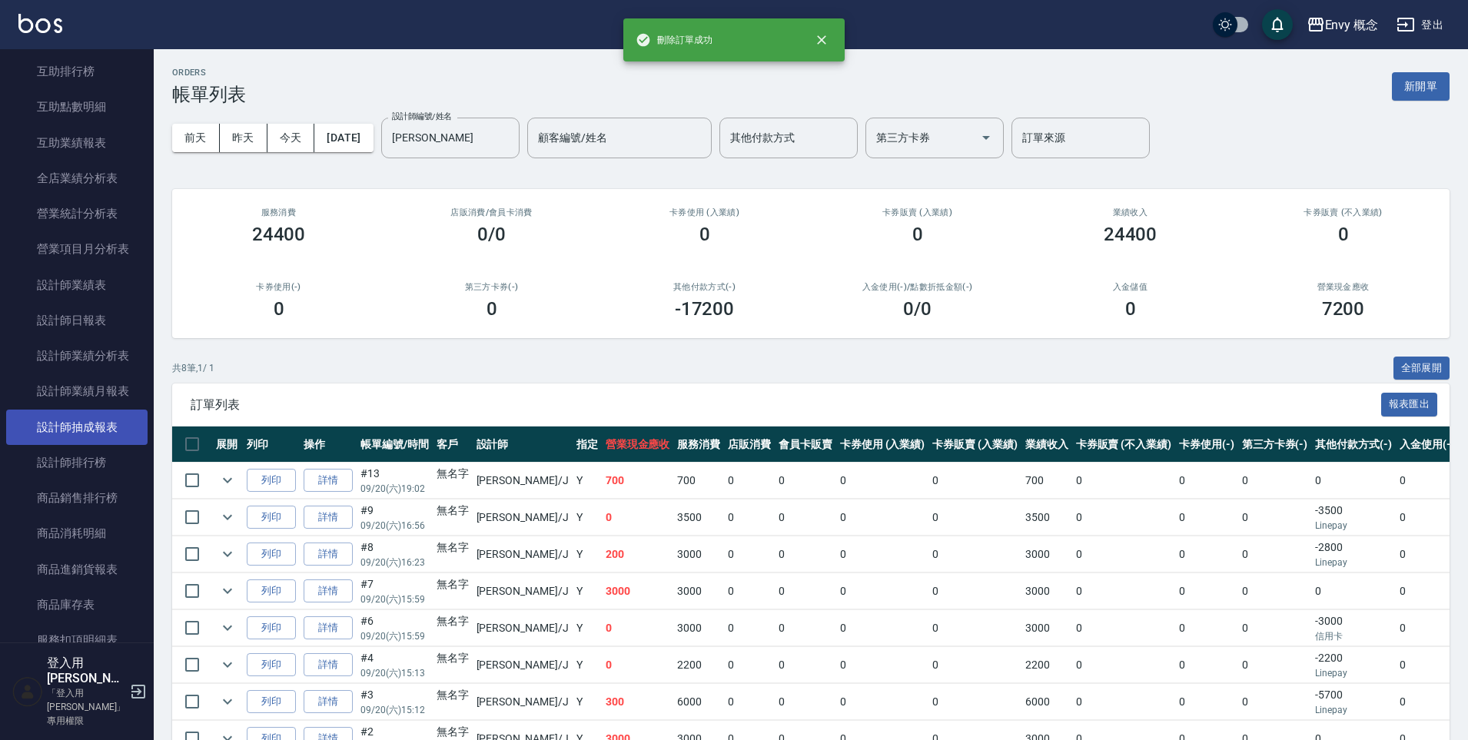
drag, startPoint x: 70, startPoint y: 455, endPoint x: 111, endPoint y: 429, distance: 48.4
click at [71, 456] on link "設計師排行榜" at bounding box center [76, 462] width 141 height 35
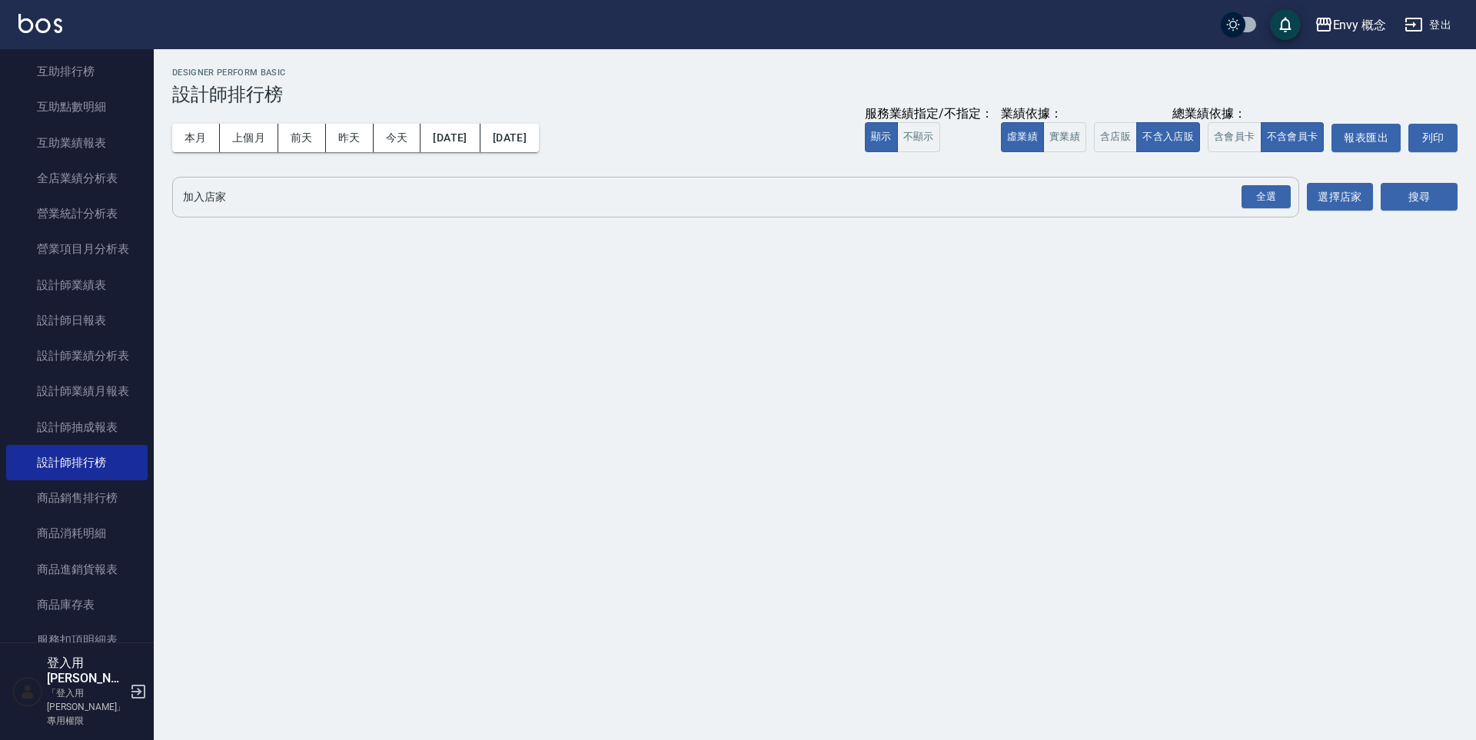
click at [268, 208] on input "加入店家" at bounding box center [724, 197] width 1090 height 27
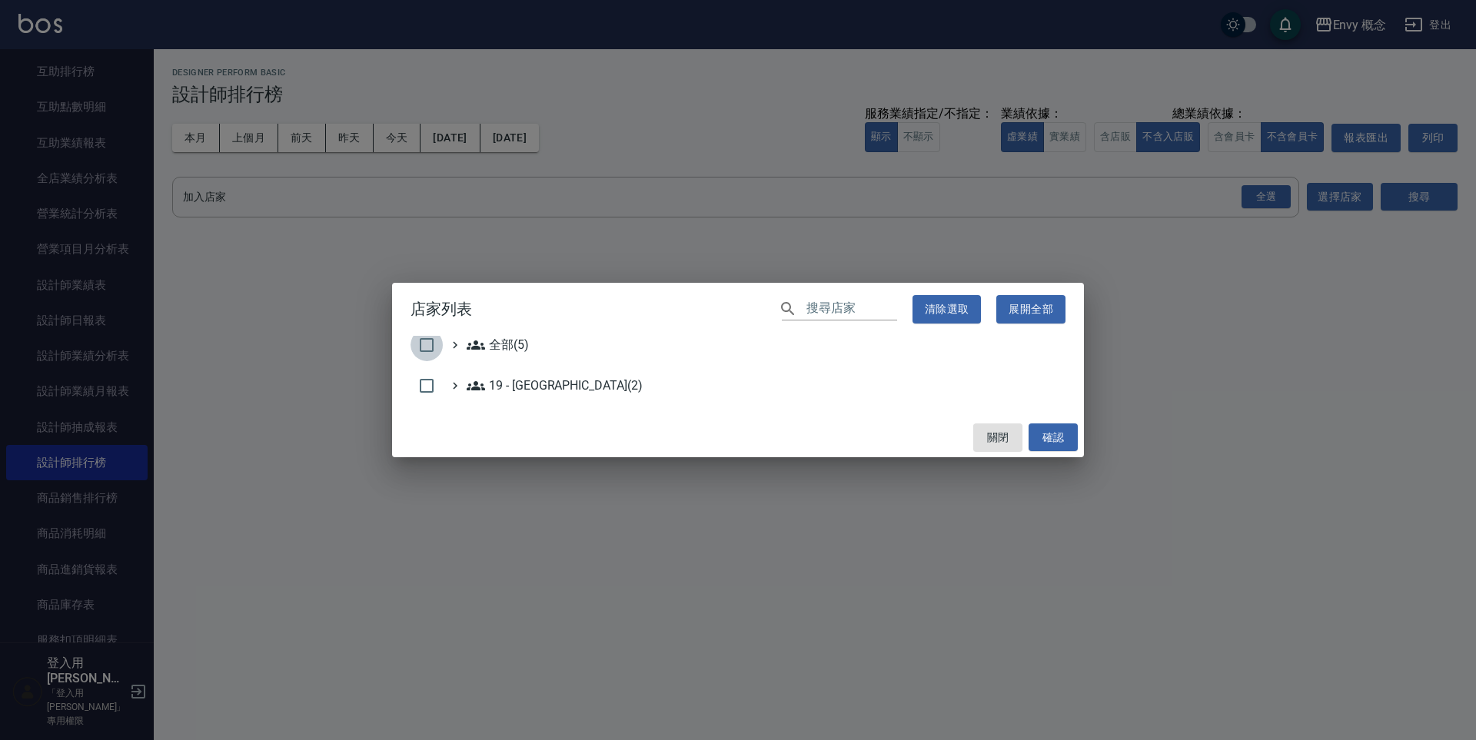
drag, startPoint x: 411, startPoint y: 345, endPoint x: 421, endPoint y: 344, distance: 10.1
click at [412, 345] on input "checkbox" at bounding box center [427, 345] width 32 height 32
checkbox input "true"
click at [1049, 434] on button "確認" at bounding box center [1053, 438] width 49 height 28
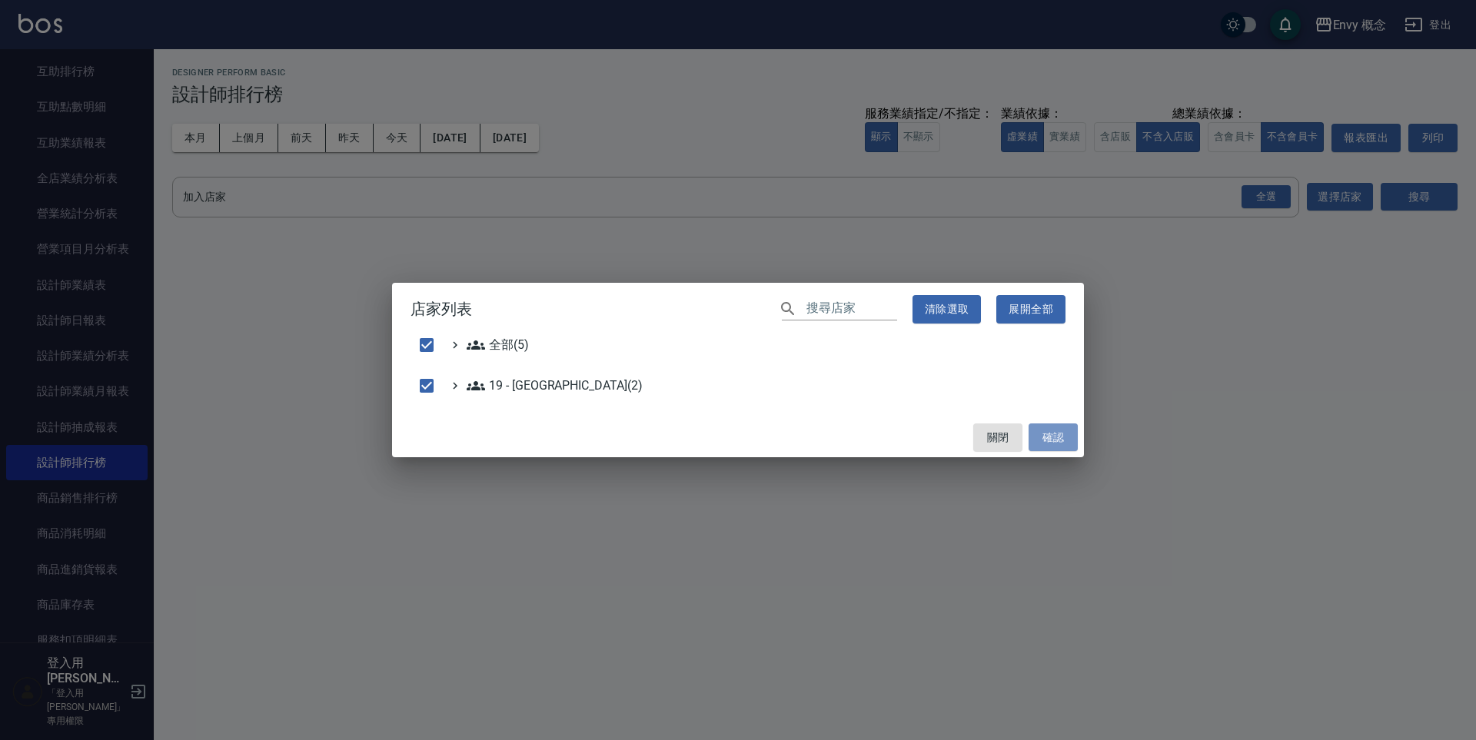
checkbox input "false"
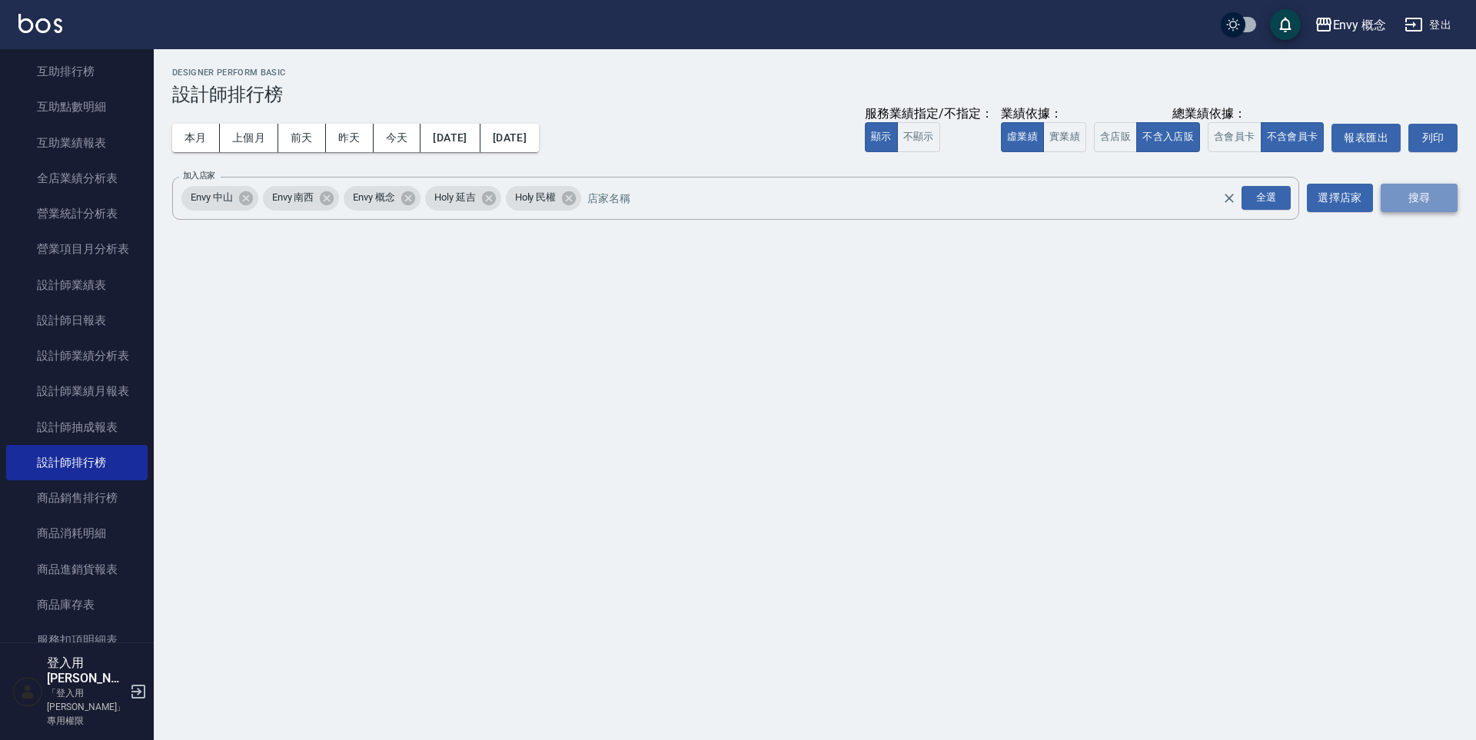
click at [1437, 195] on button "搜尋" at bounding box center [1419, 198] width 77 height 28
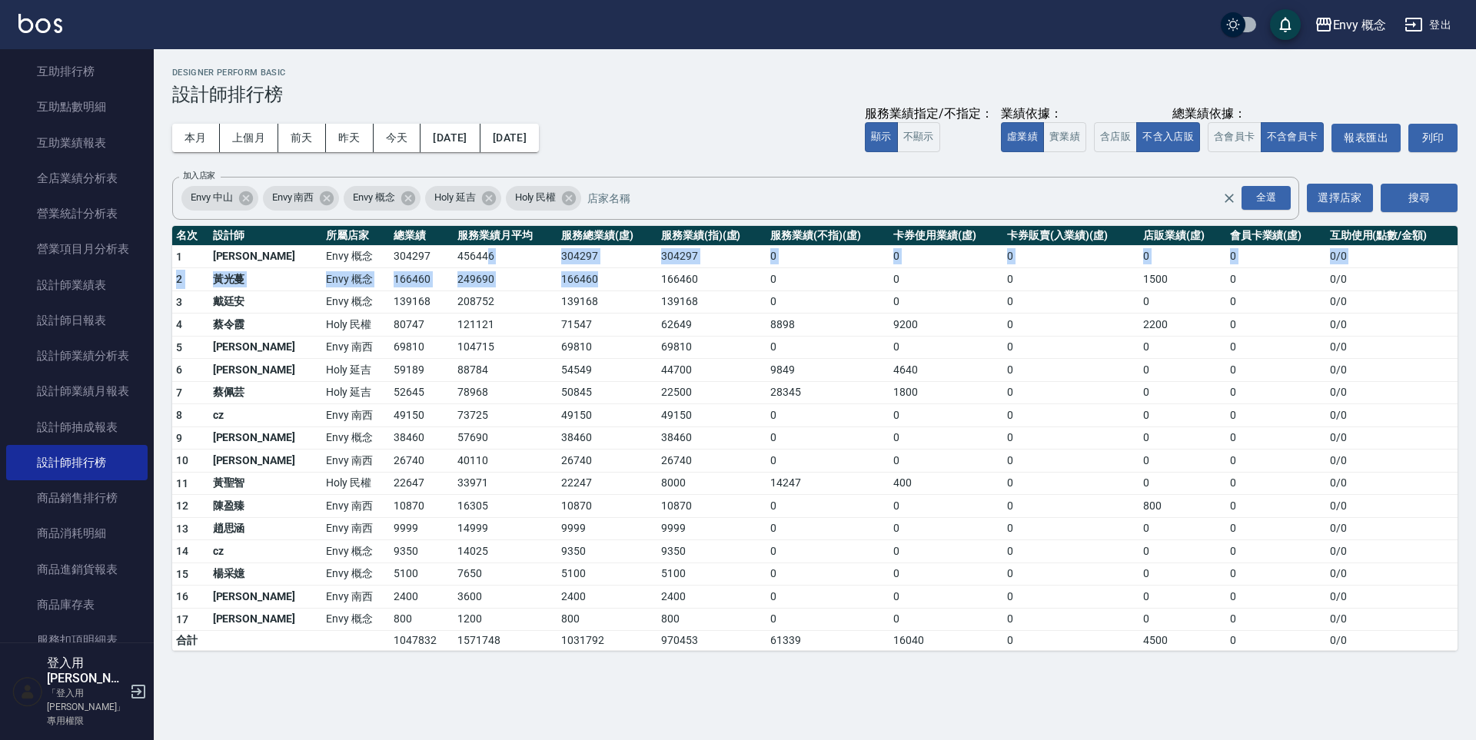
drag, startPoint x: 437, startPoint y: 259, endPoint x: 583, endPoint y: 278, distance: 147.2
click at [583, 278] on tbody "1 王文嘉 Envy 概念 304297 456446 304297 304297 0 0 0 0 0 0 / 0 2 黃光蔓 Envy 概念 166460 …" at bounding box center [814, 448] width 1285 height 406
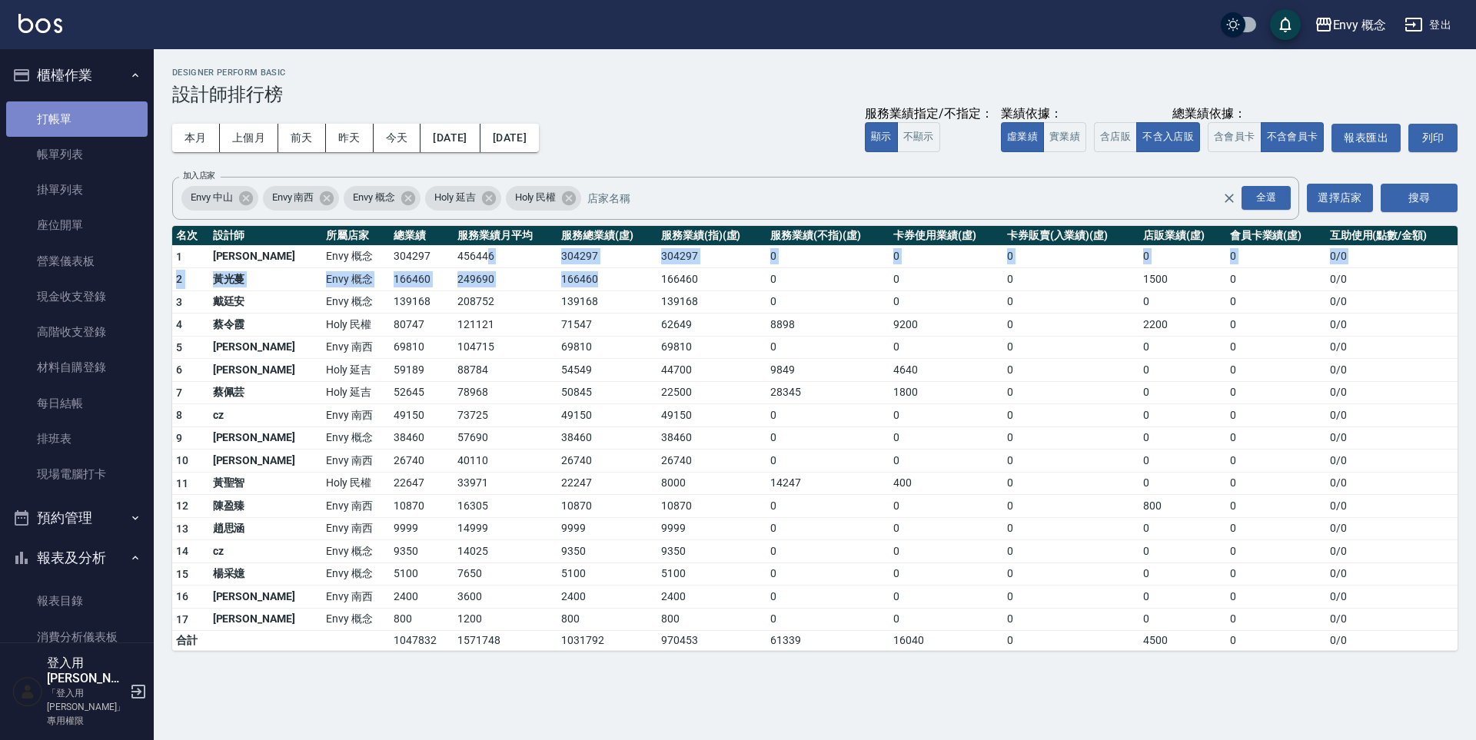
click at [85, 125] on link "打帳單" at bounding box center [76, 118] width 141 height 35
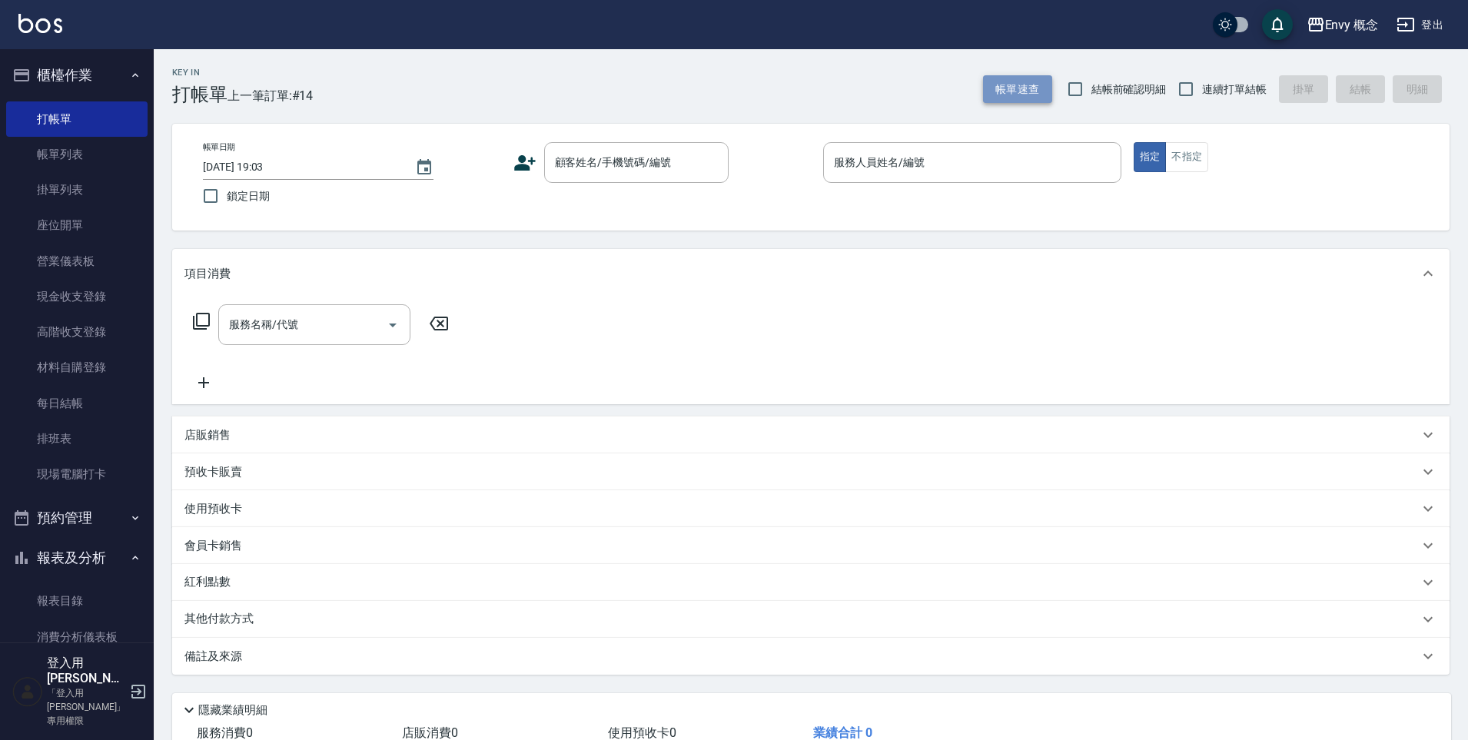
click at [995, 85] on button "帳單速查" at bounding box center [1017, 89] width 69 height 28
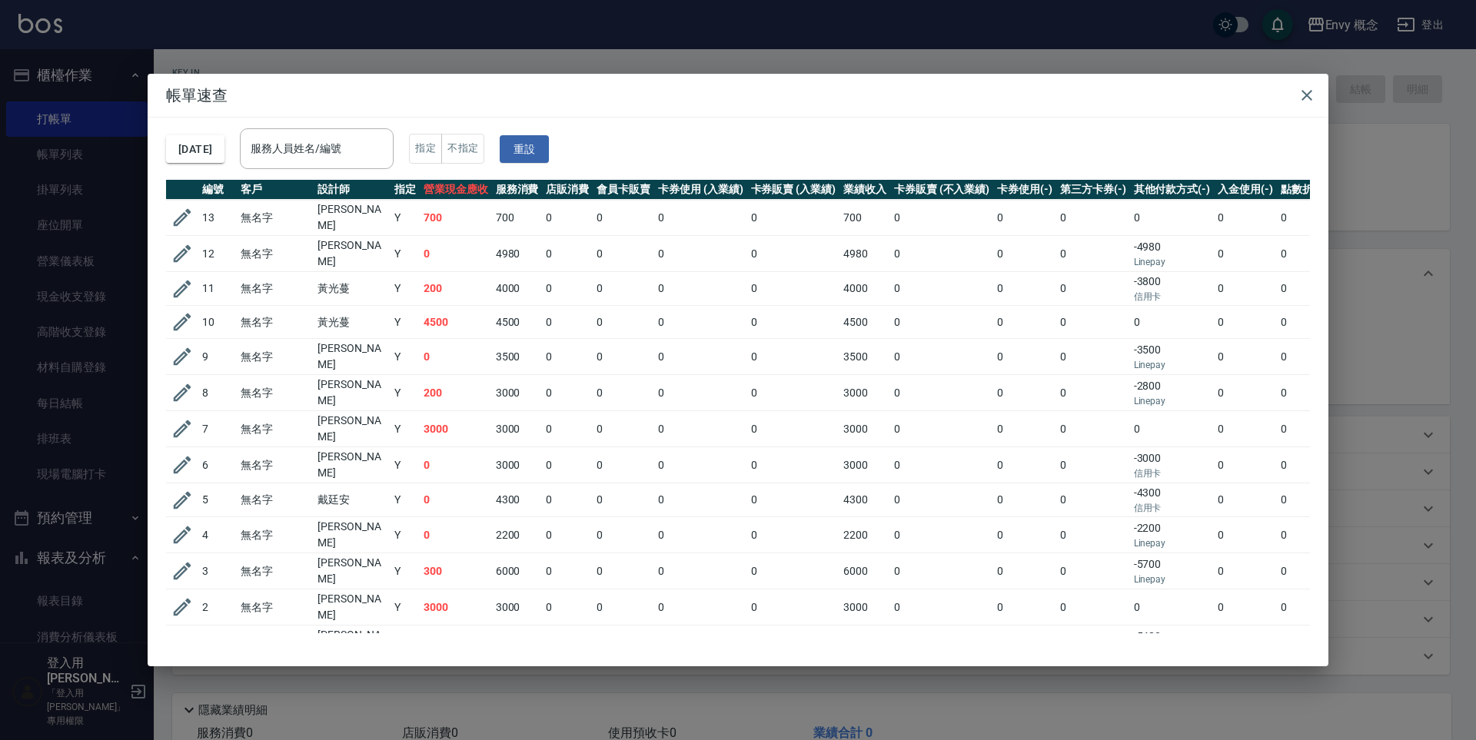
click at [1100, 48] on div "帳單速查 [DATE] 服務人員姓名/編號 服務人員姓名/編號 指定 不指定 重設 編號 客戶 設計師 指定 營業現金應收 服務消費 店販消費 會員卡販賣 卡…" at bounding box center [738, 370] width 1476 height 740
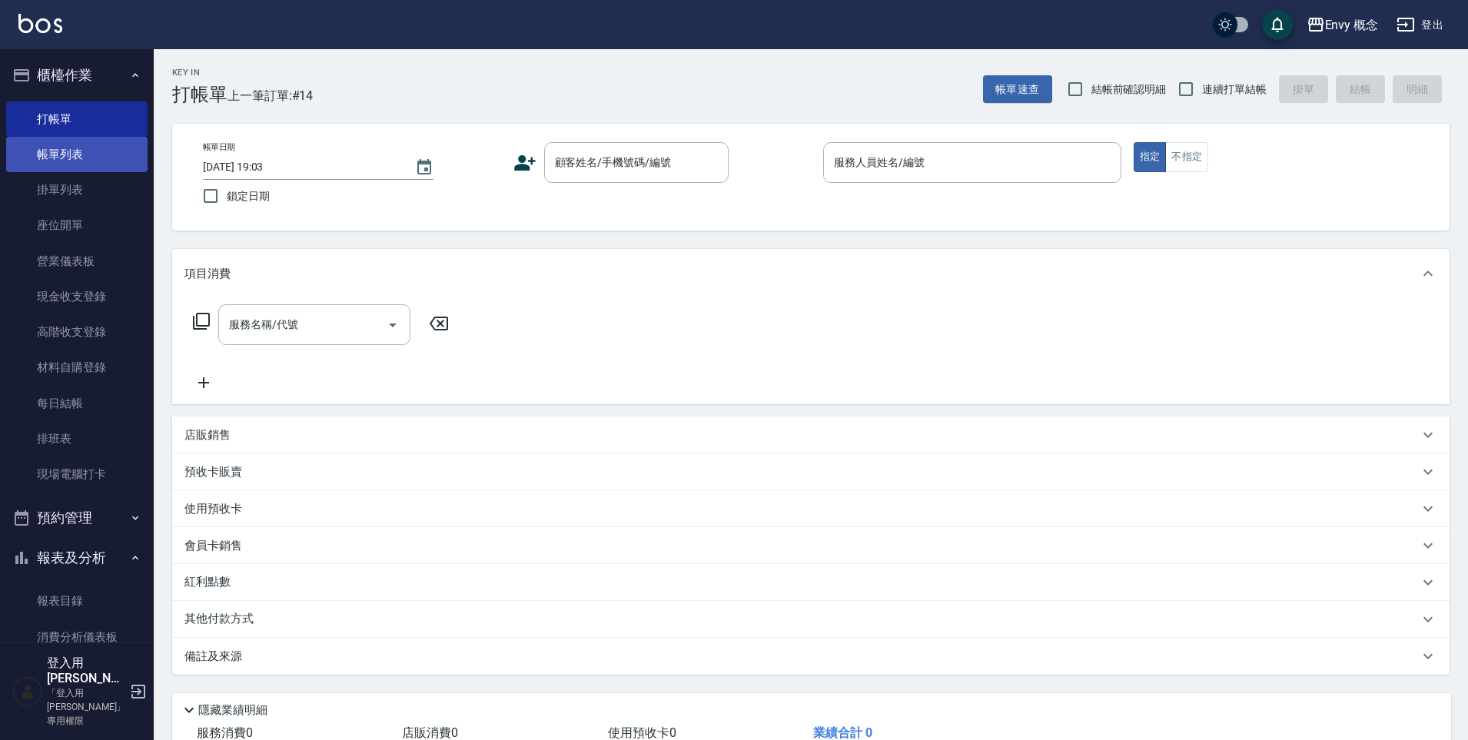
click at [38, 148] on link "帳單列表" at bounding box center [76, 154] width 141 height 35
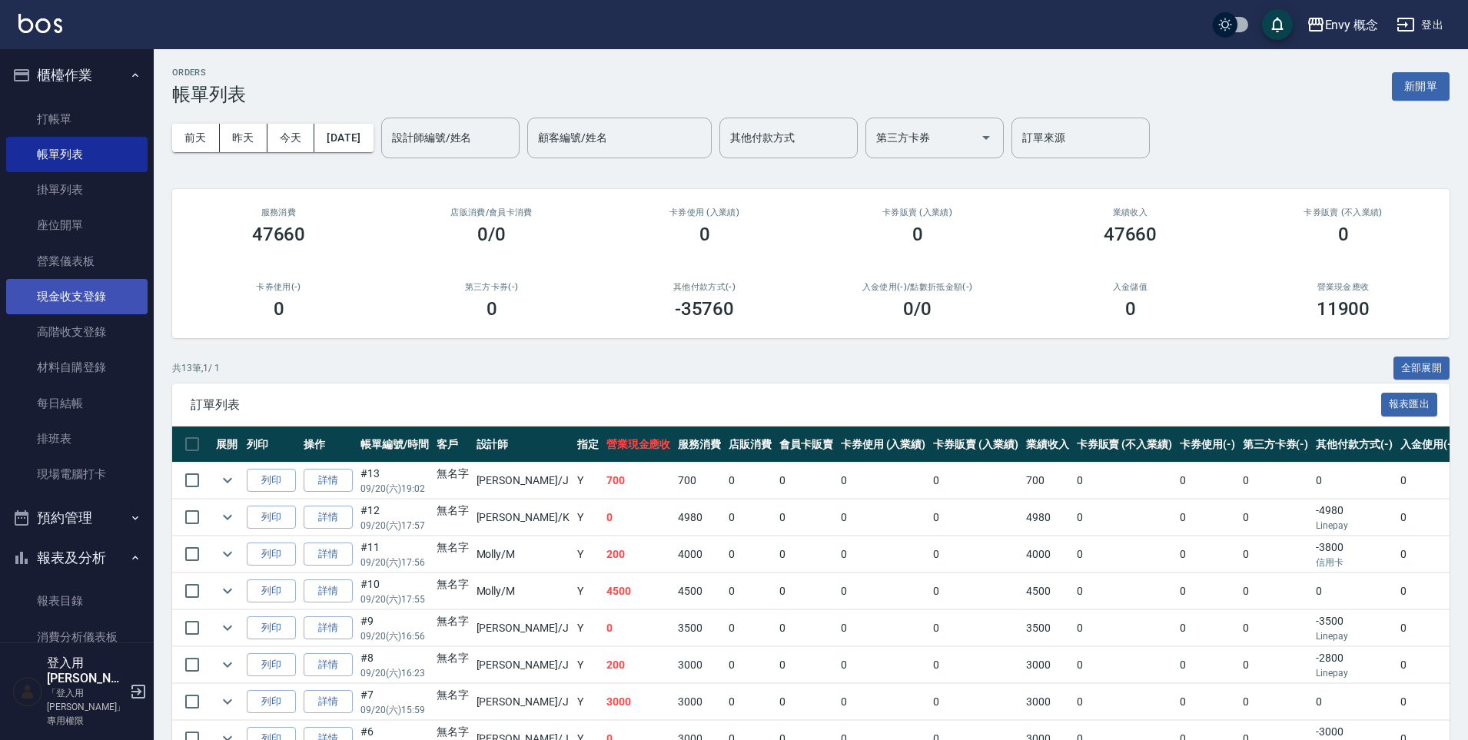
click at [93, 292] on link "現金收支登錄" at bounding box center [76, 296] width 141 height 35
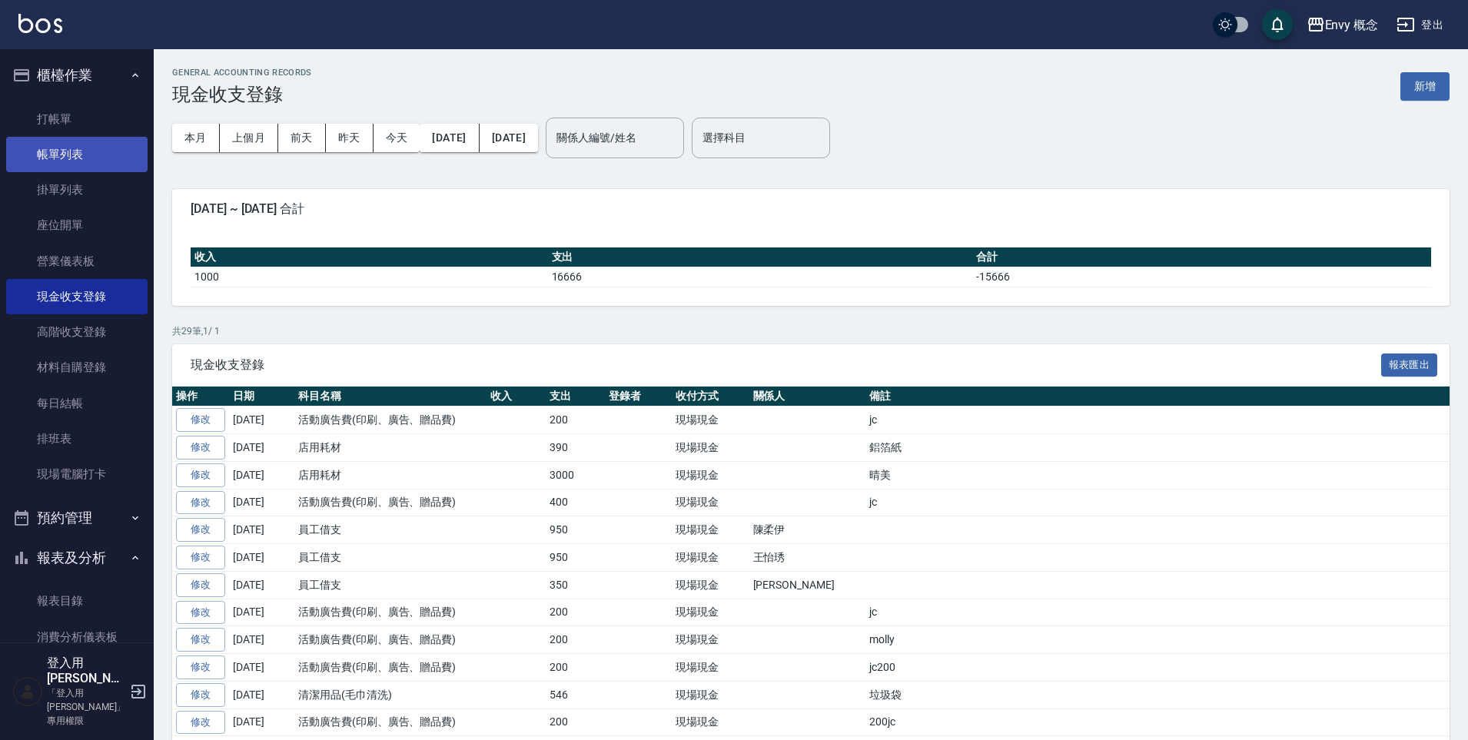
click at [95, 161] on link "帳單列表" at bounding box center [76, 154] width 141 height 35
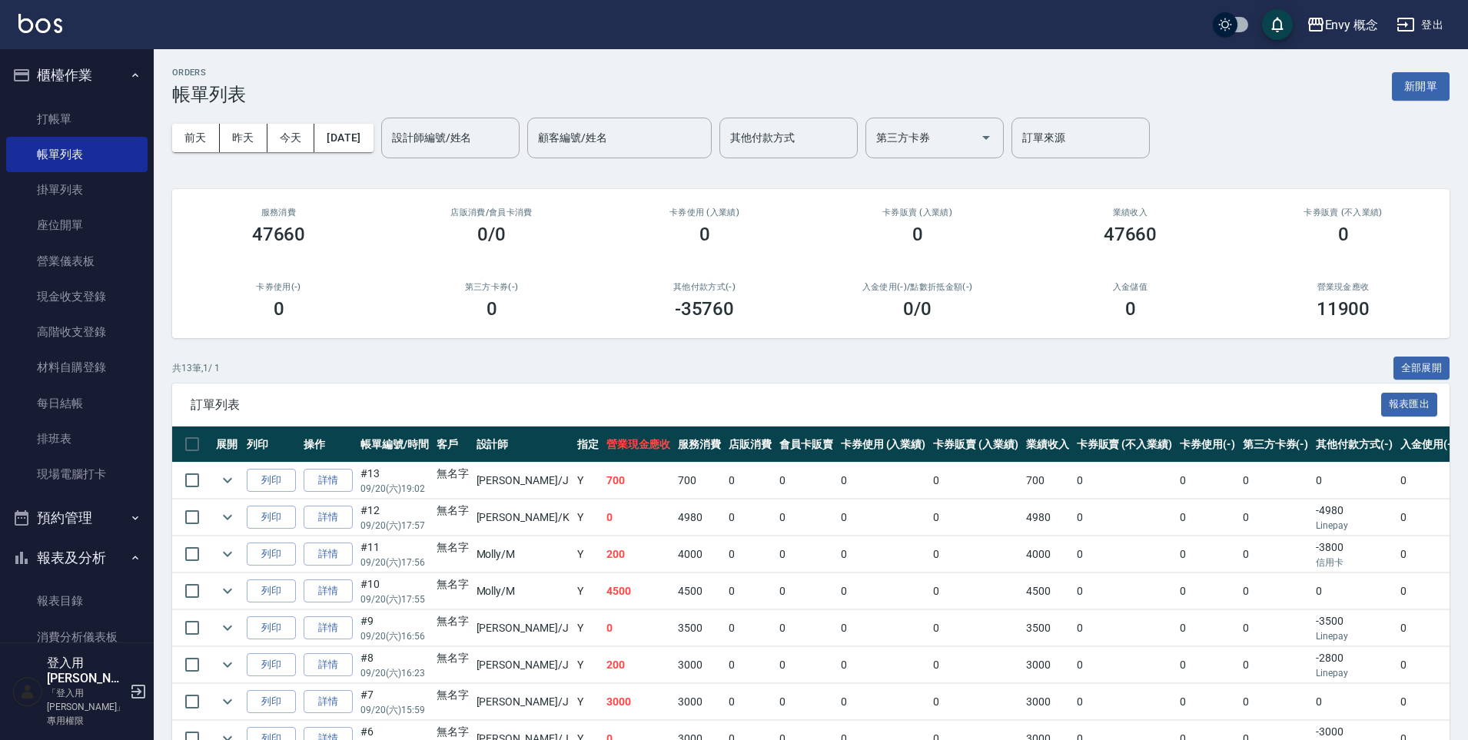
click at [1421, 68] on div "ORDERS 帳單列表 新開單" at bounding box center [811, 87] width 1278 height 38
click at [1424, 81] on button "新開單" at bounding box center [1421, 86] width 58 height 28
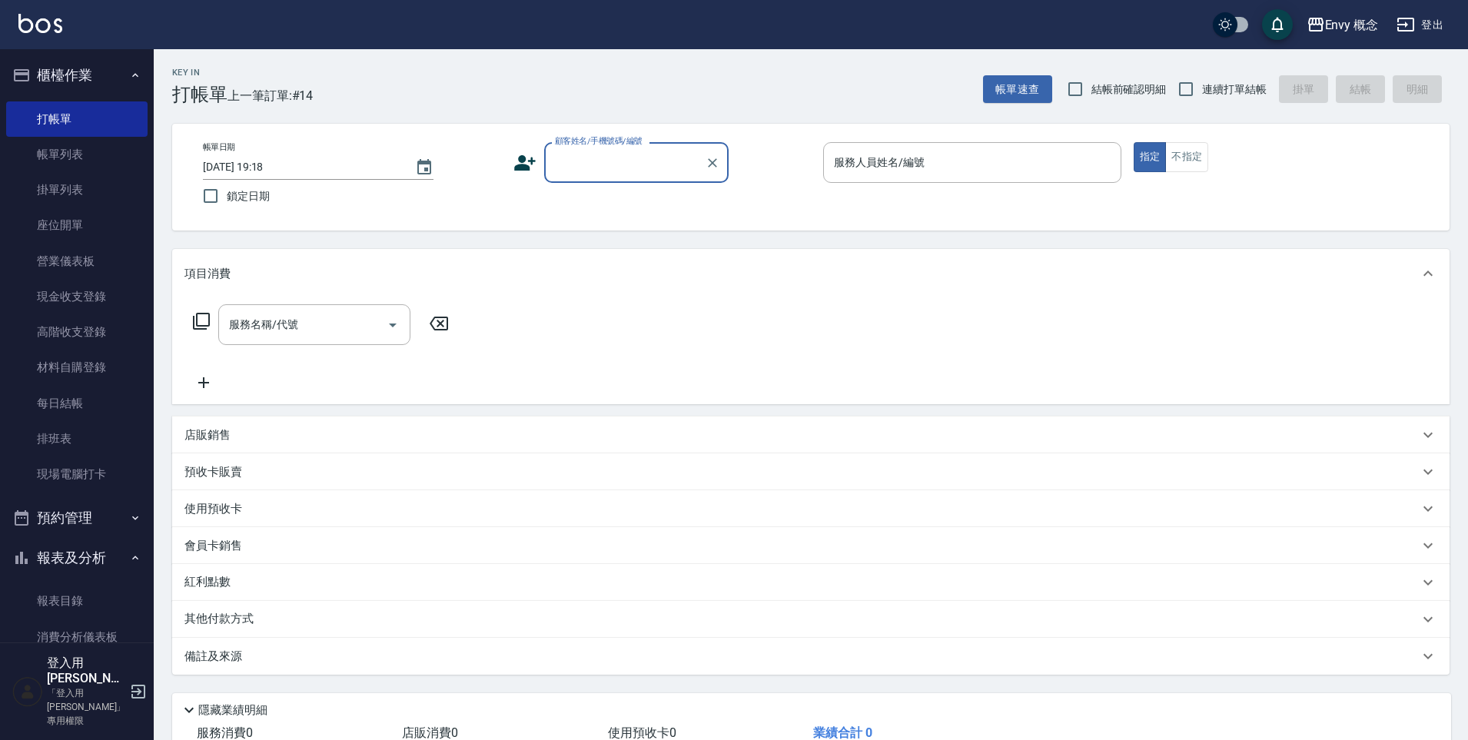
click at [664, 175] on input "顧客姓名/手機號碼/編號" at bounding box center [625, 162] width 148 height 27
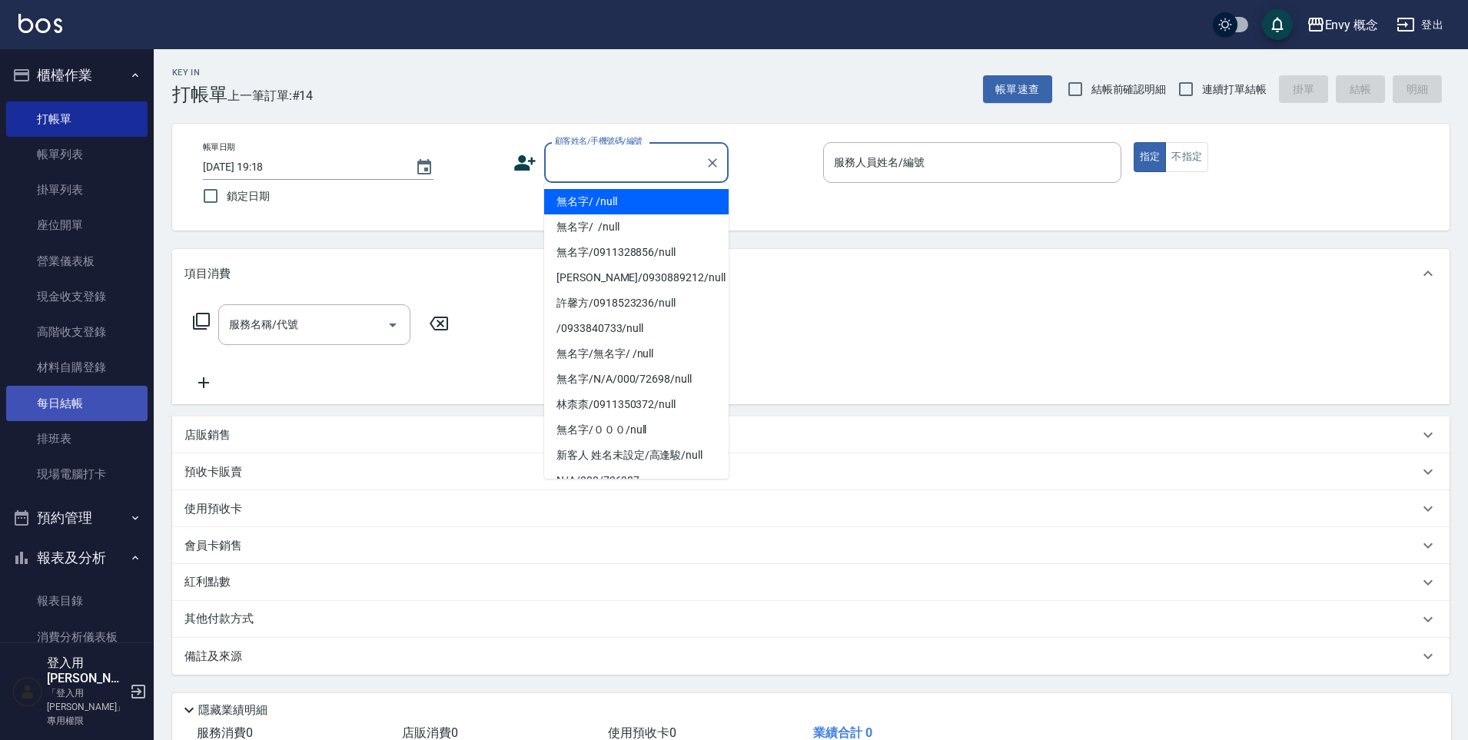
click at [74, 401] on link "每日結帳" at bounding box center [76, 403] width 141 height 35
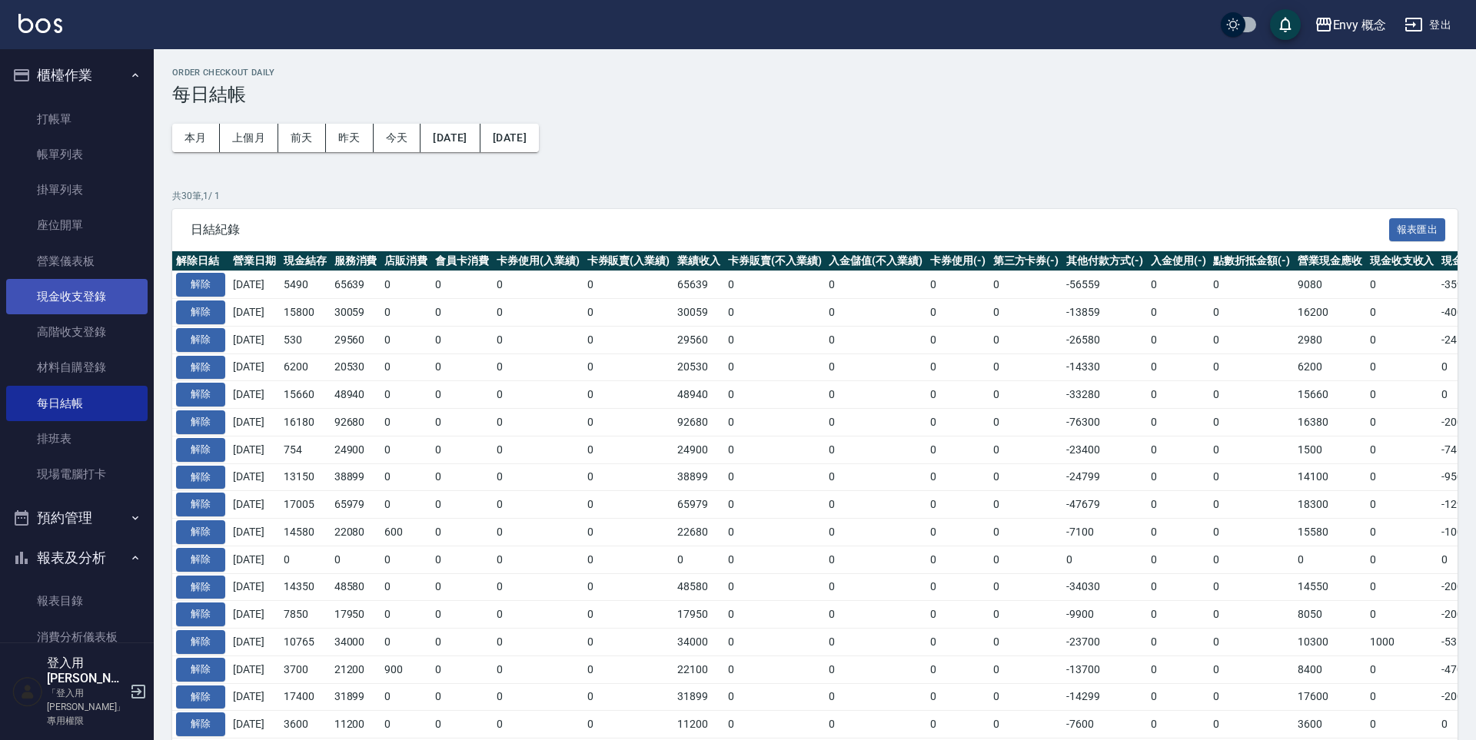
click at [58, 303] on link "現金收支登錄" at bounding box center [76, 296] width 141 height 35
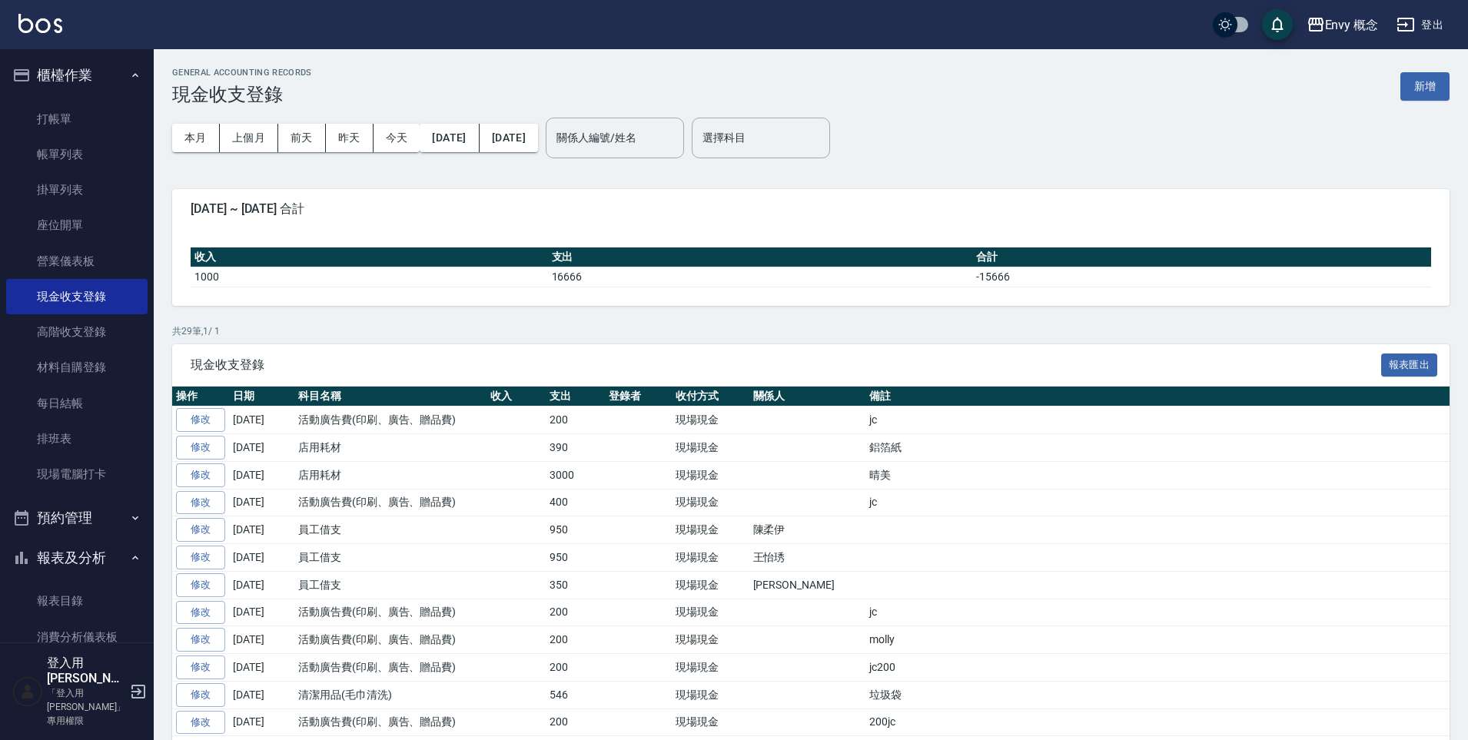
click at [1404, 89] on button "新增" at bounding box center [1425, 86] width 49 height 28
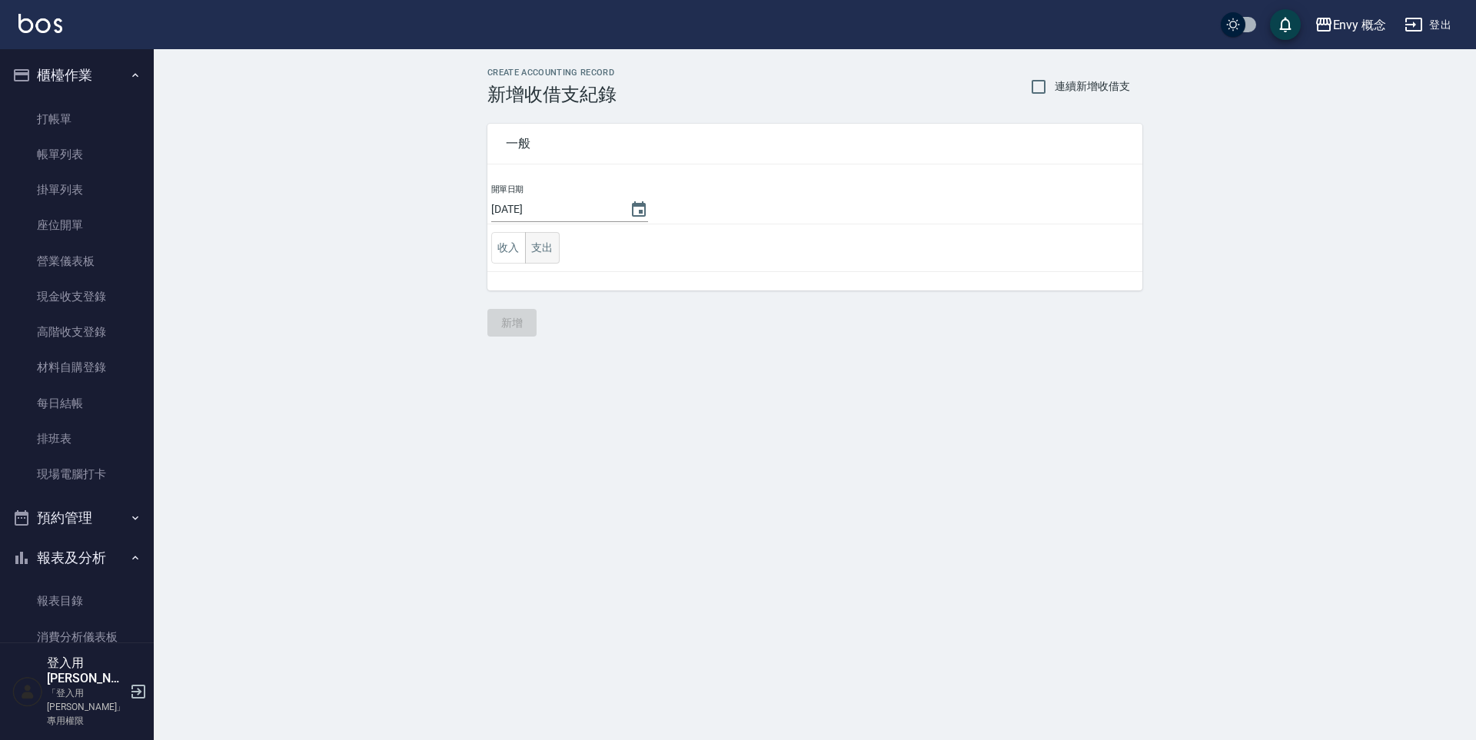
click at [536, 243] on button "支出" at bounding box center [542, 248] width 35 height 32
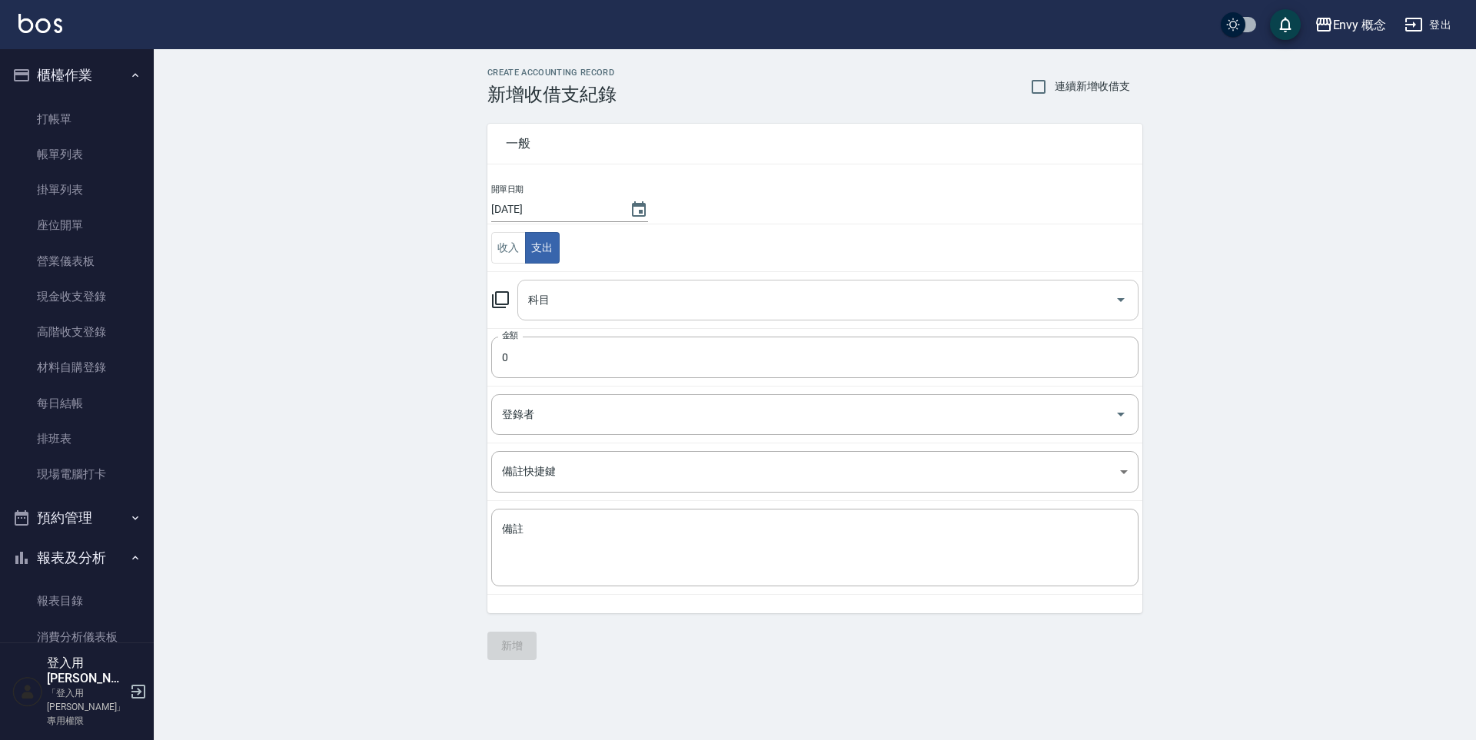
click at [580, 283] on div "科目" at bounding box center [827, 300] width 621 height 41
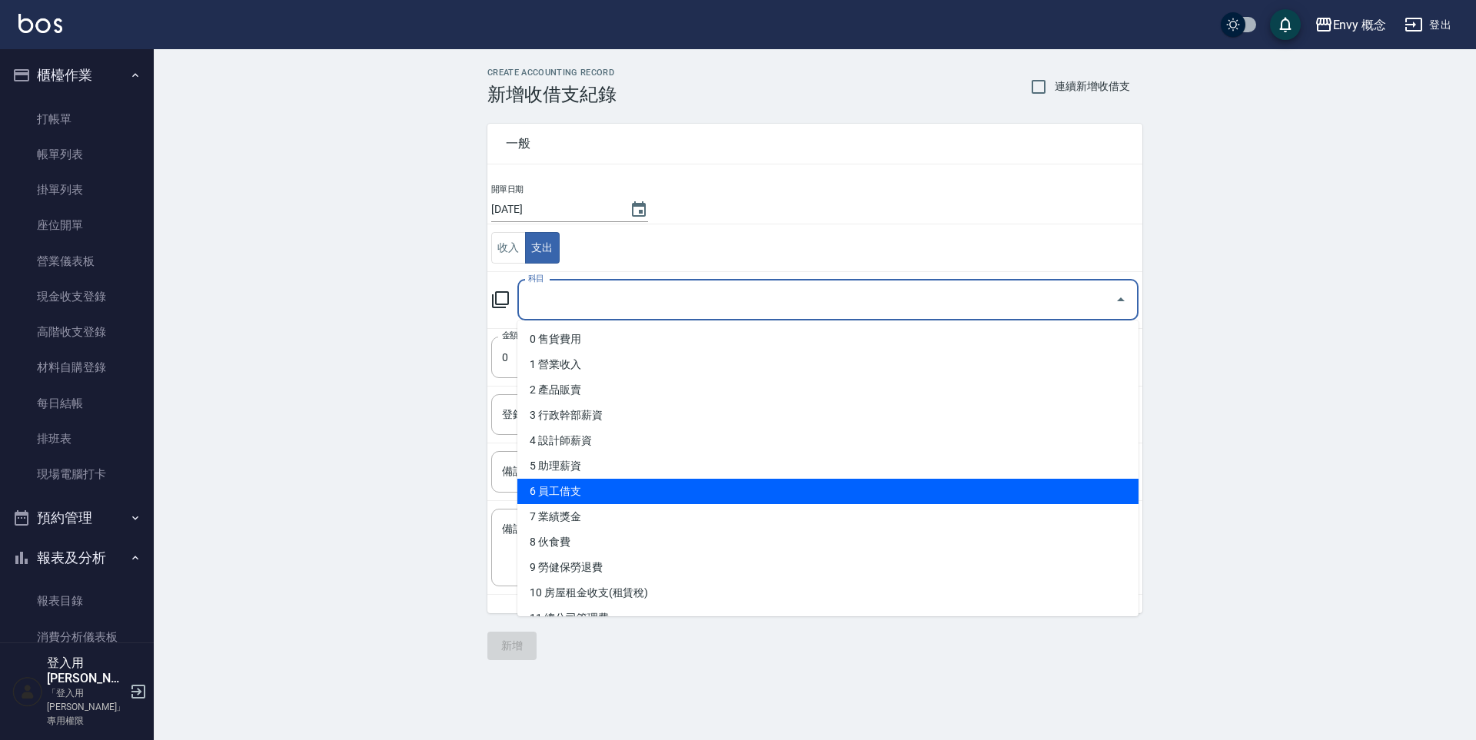
click at [584, 489] on li "6 員工借支" at bounding box center [827, 491] width 621 height 25
type input "6 員工借支"
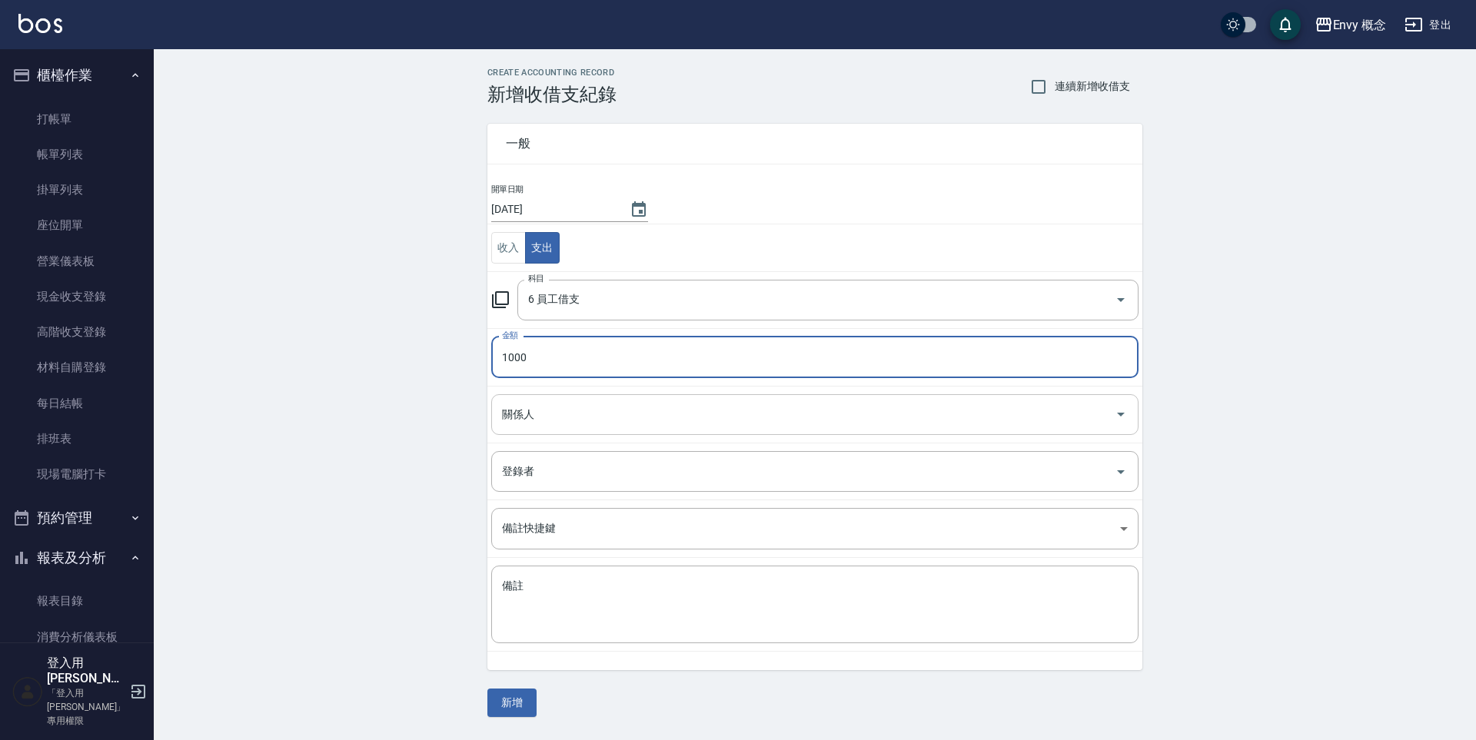
type input "1000"
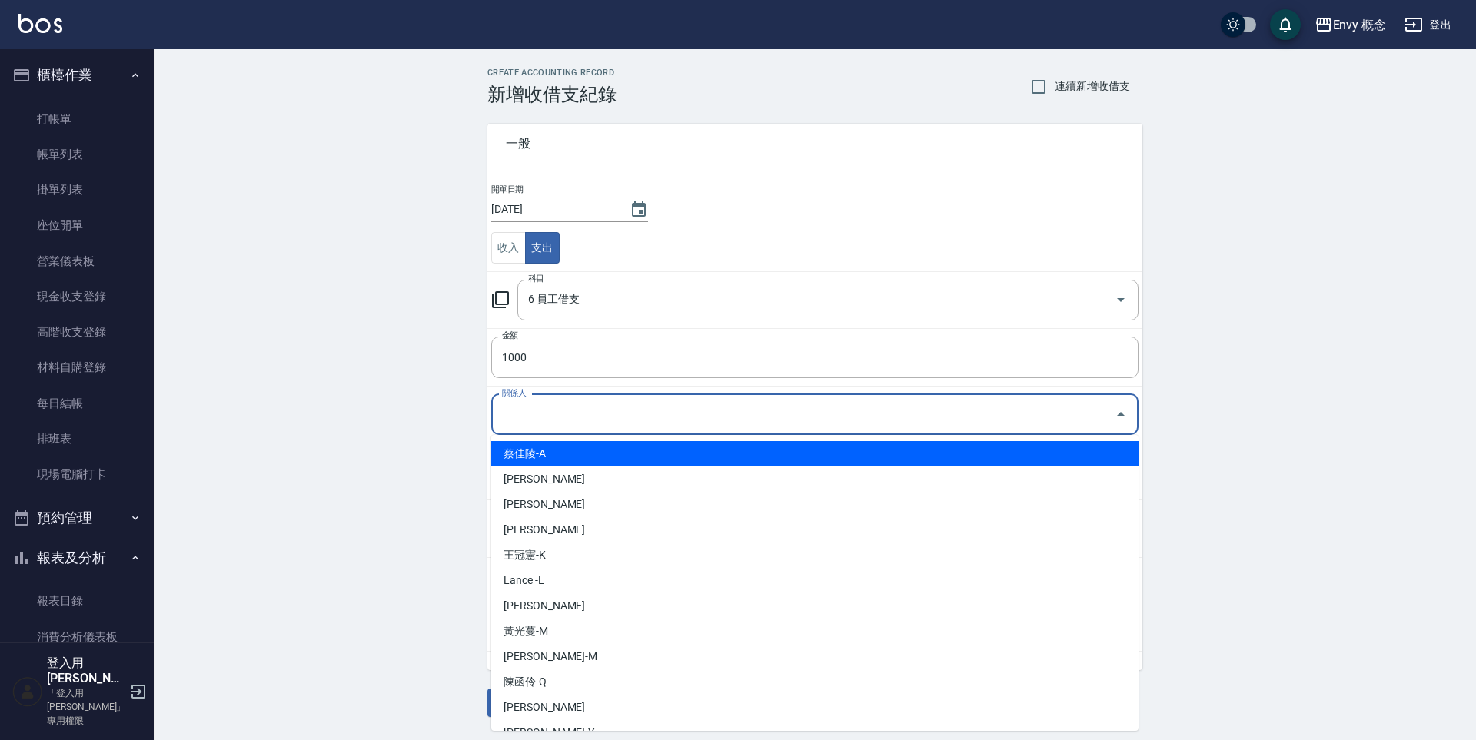
click at [586, 424] on input "關係人" at bounding box center [803, 414] width 610 height 27
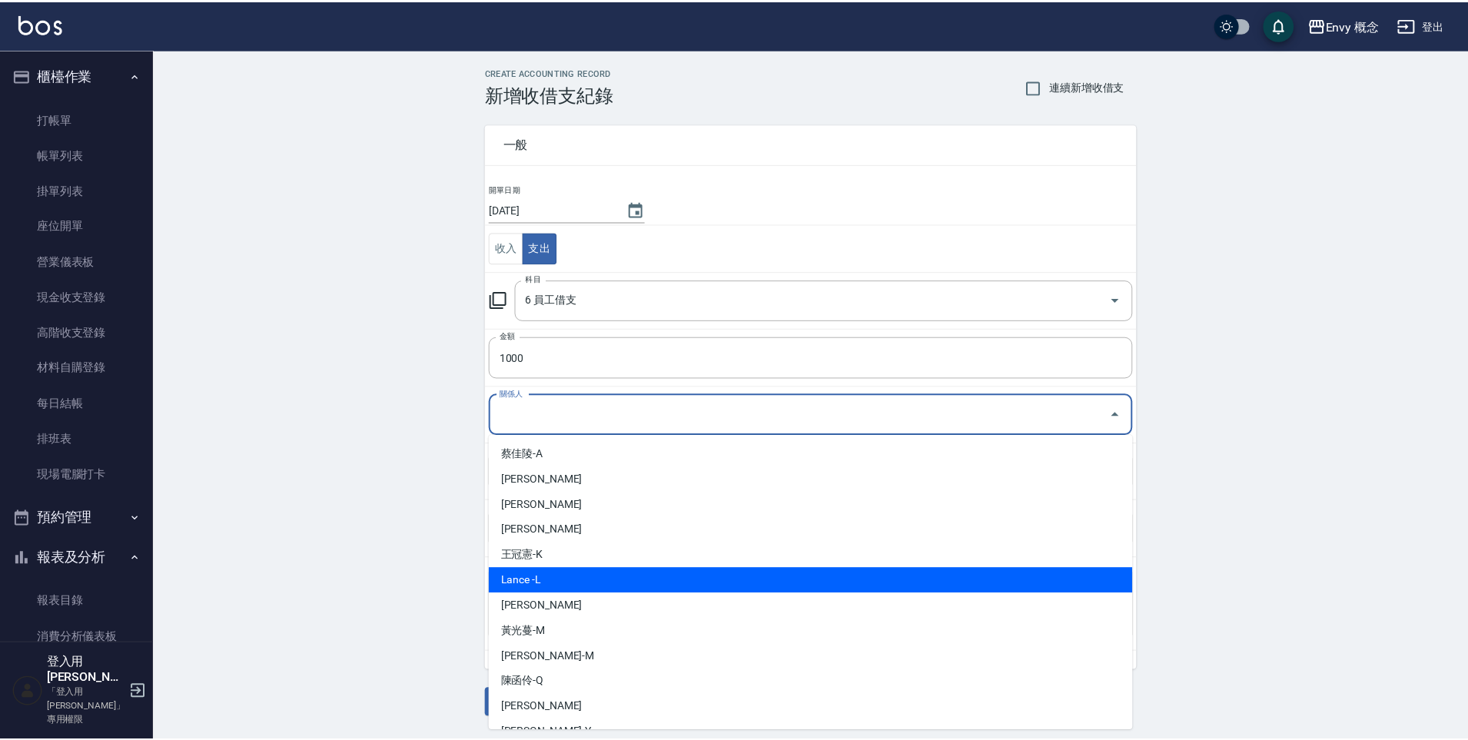
scroll to position [32, 0]
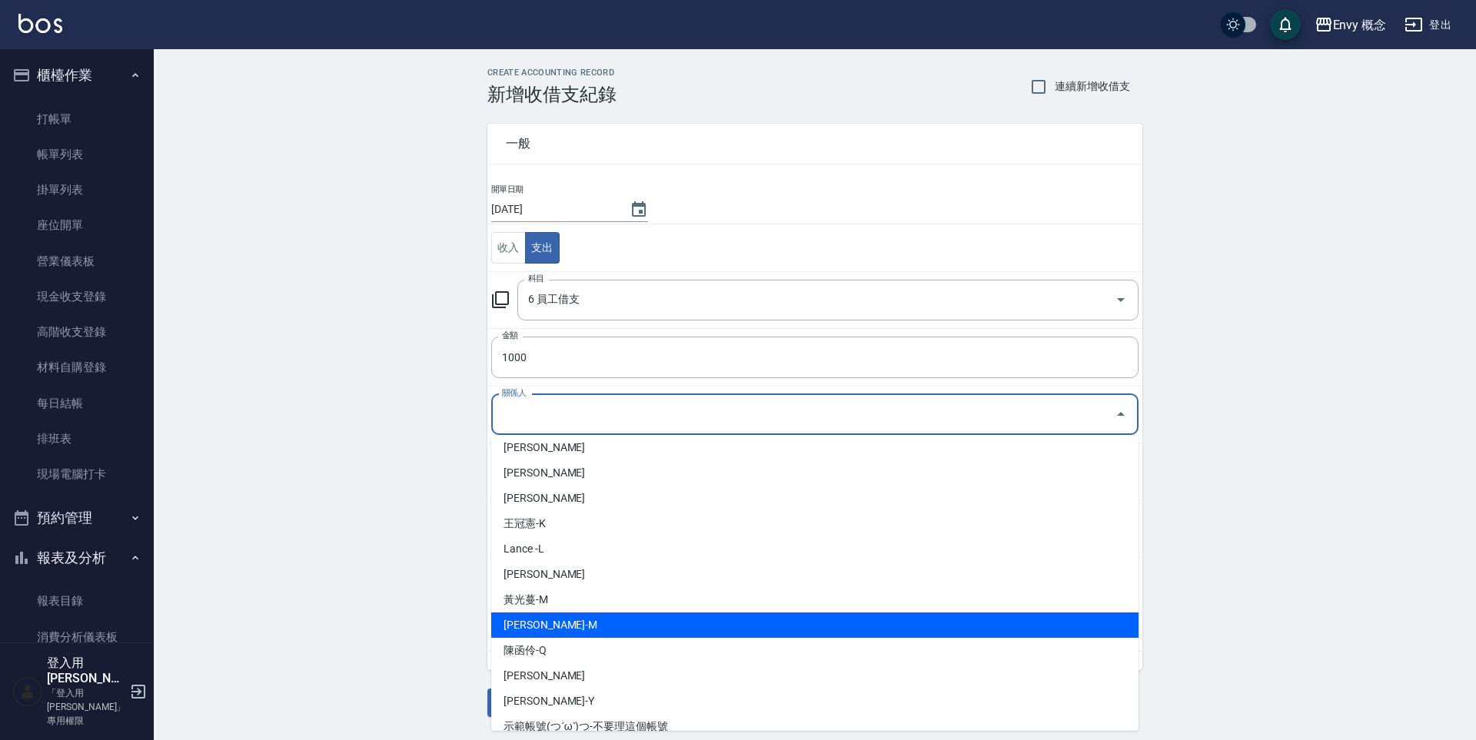
click at [605, 627] on li "[PERSON_NAME]-M" at bounding box center [814, 625] width 647 height 25
type input "[PERSON_NAME]-M"
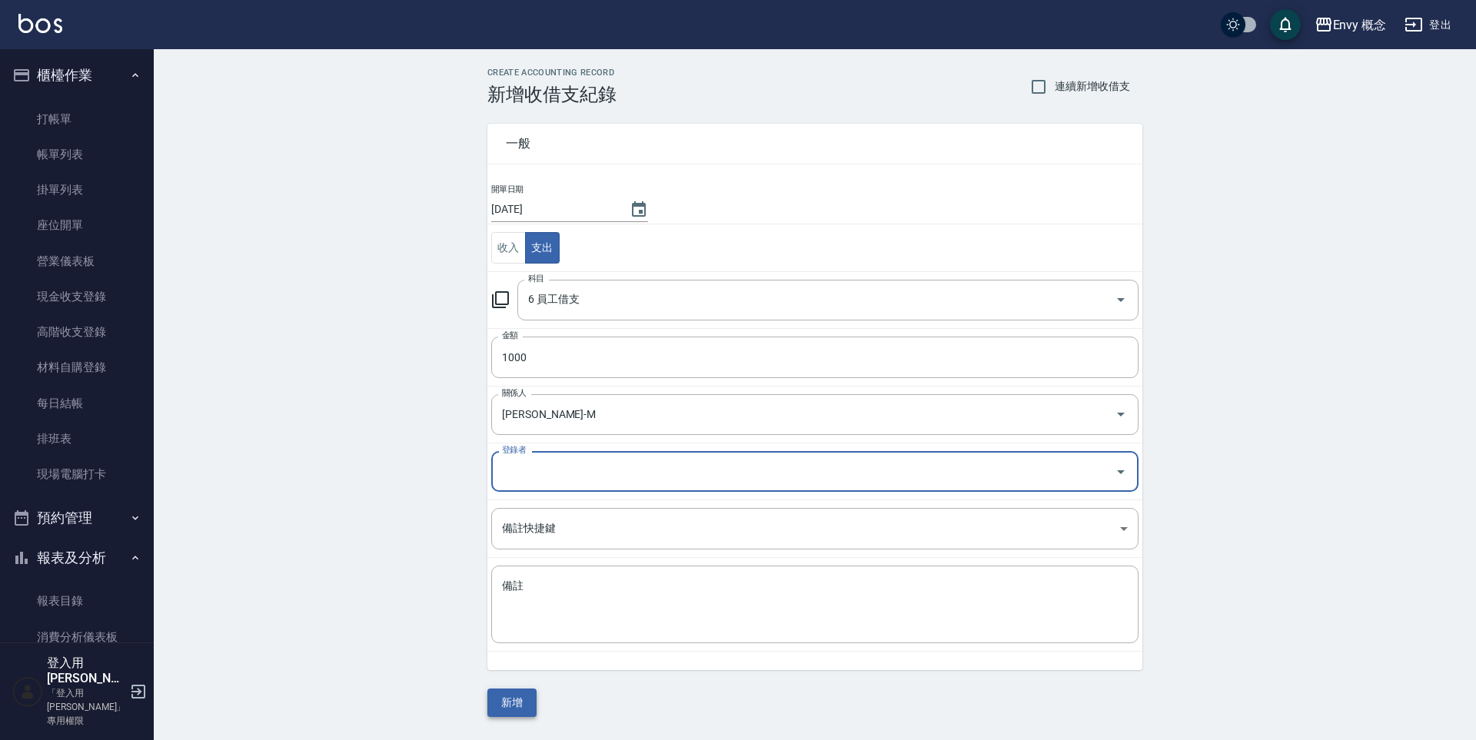
click at [519, 697] on button "新增" at bounding box center [511, 703] width 49 height 28
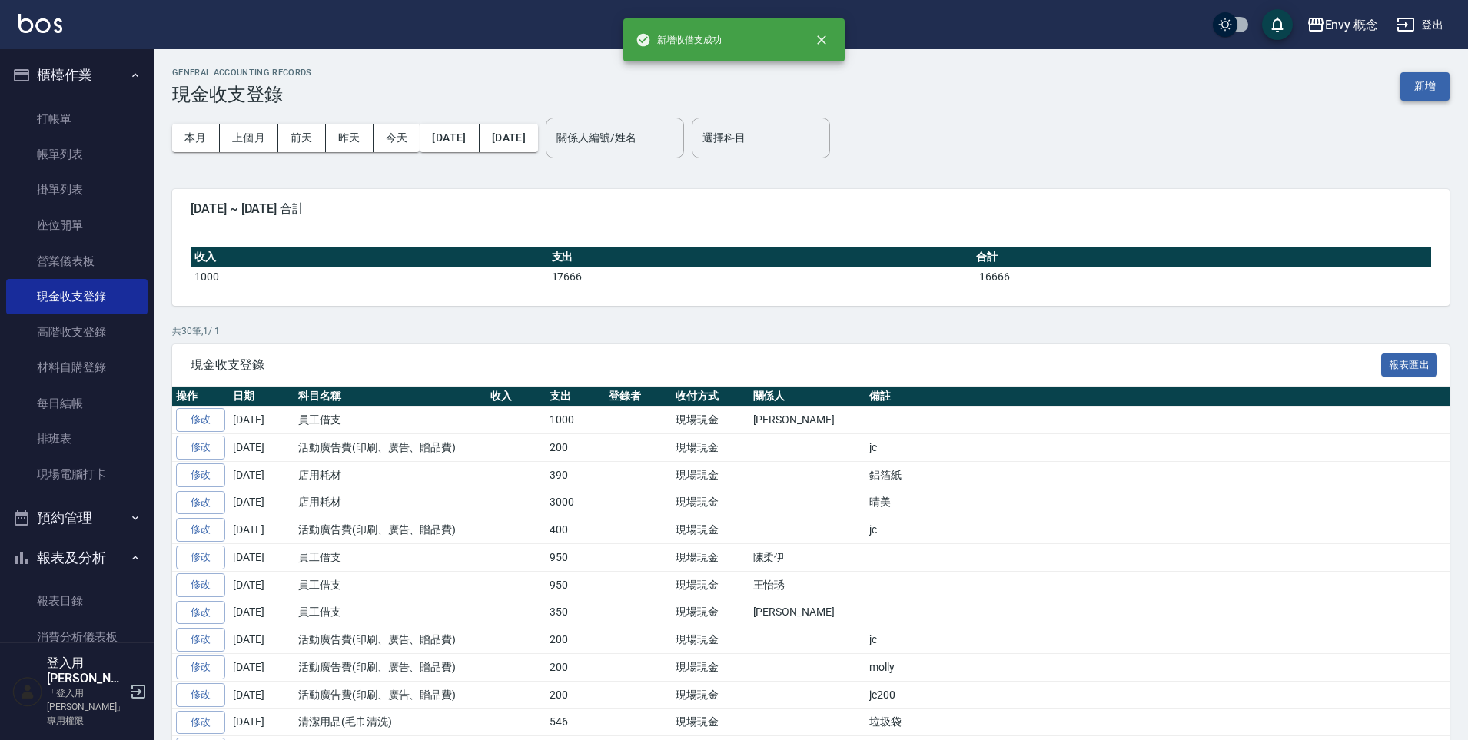
click at [1421, 88] on button "新增" at bounding box center [1425, 86] width 49 height 28
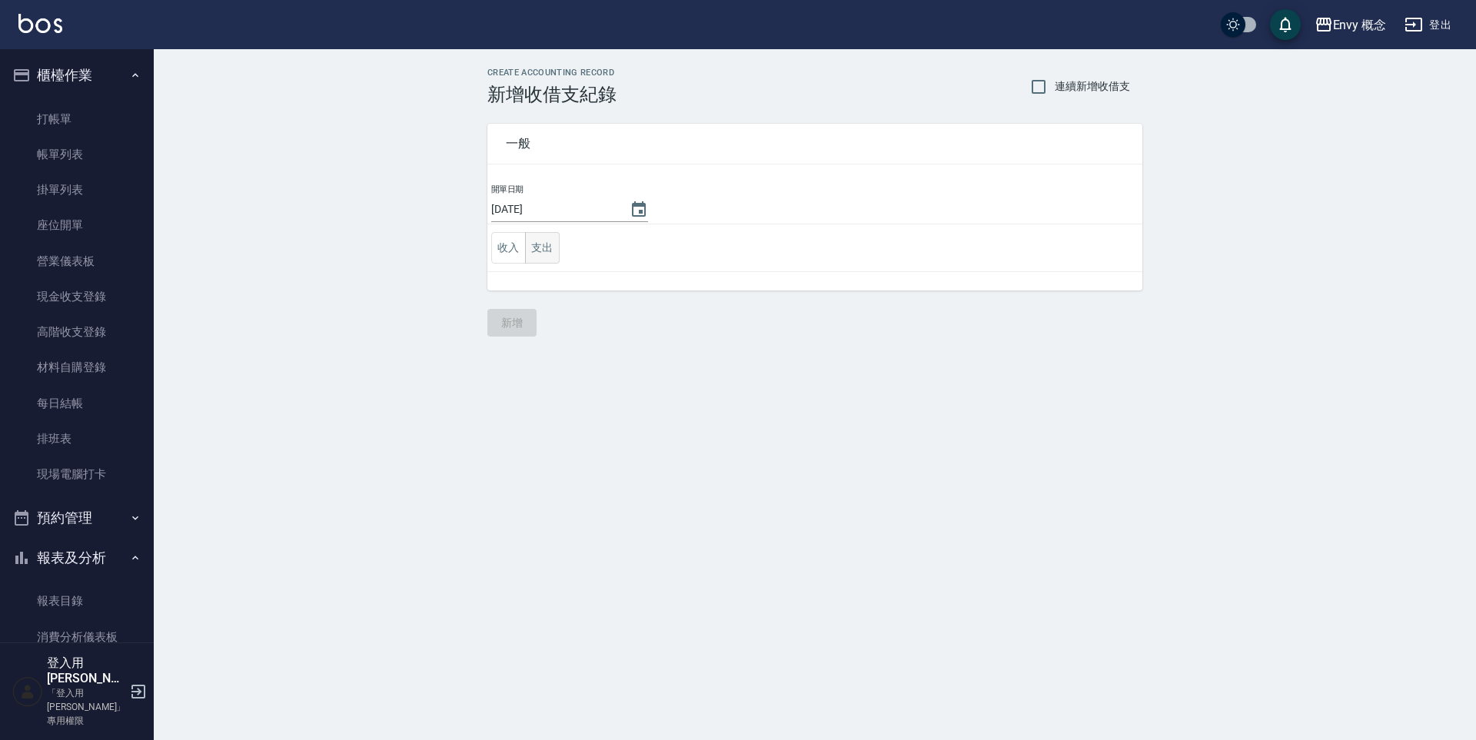
click at [545, 249] on button "支出" at bounding box center [542, 248] width 35 height 32
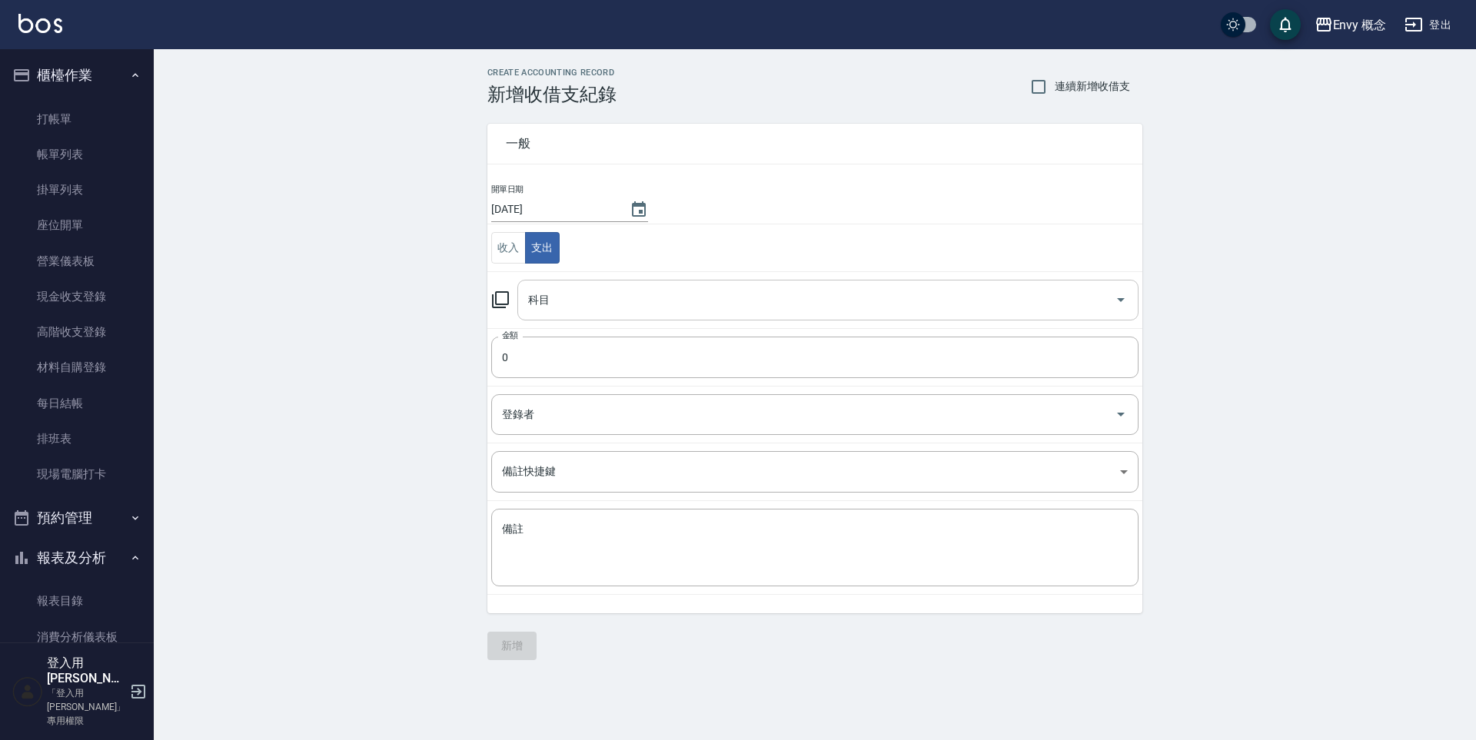
click at [581, 304] on input "科目" at bounding box center [816, 300] width 584 height 27
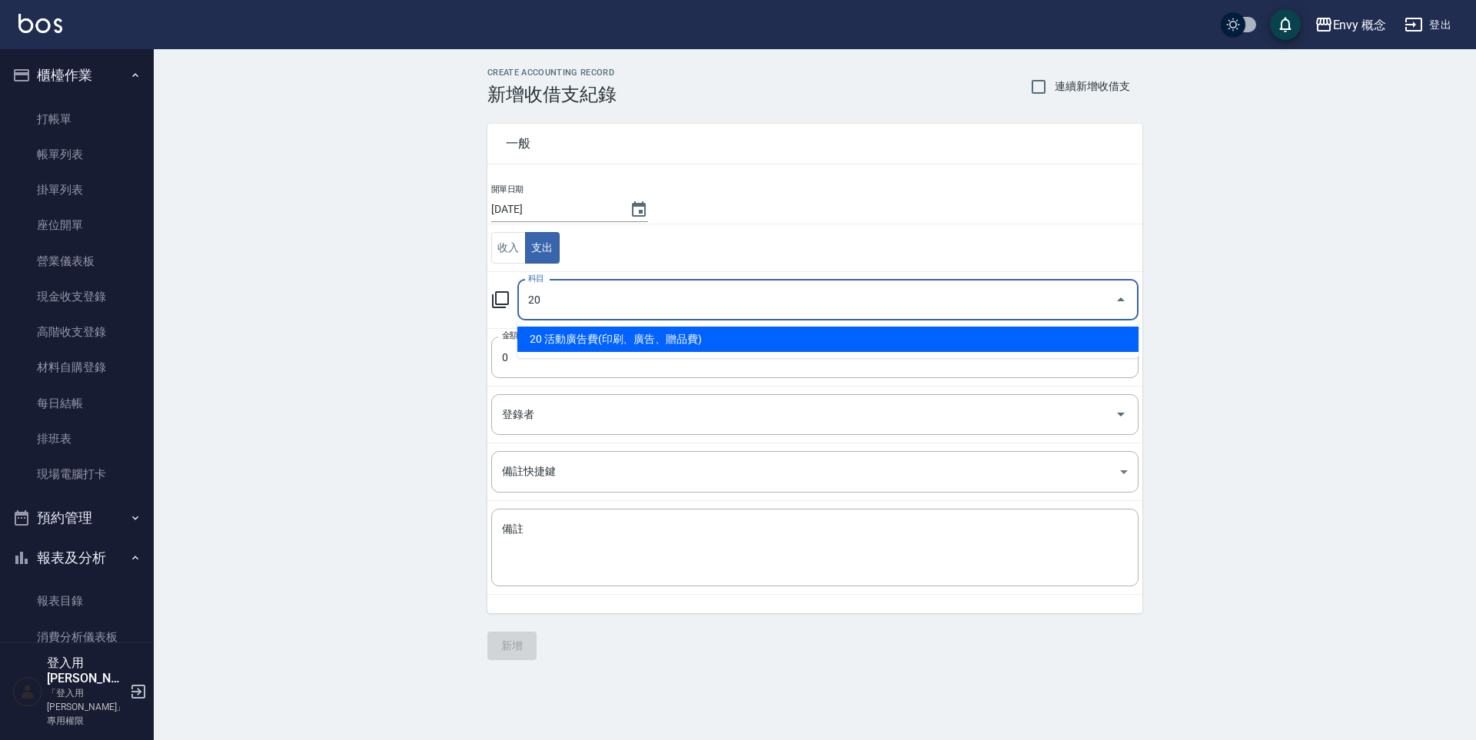
click at [564, 337] on li "20 活動廣告費(印刷、廣告、贈品費)" at bounding box center [827, 339] width 621 height 25
type input "20 活動廣告費(印刷、廣告、贈品費)"
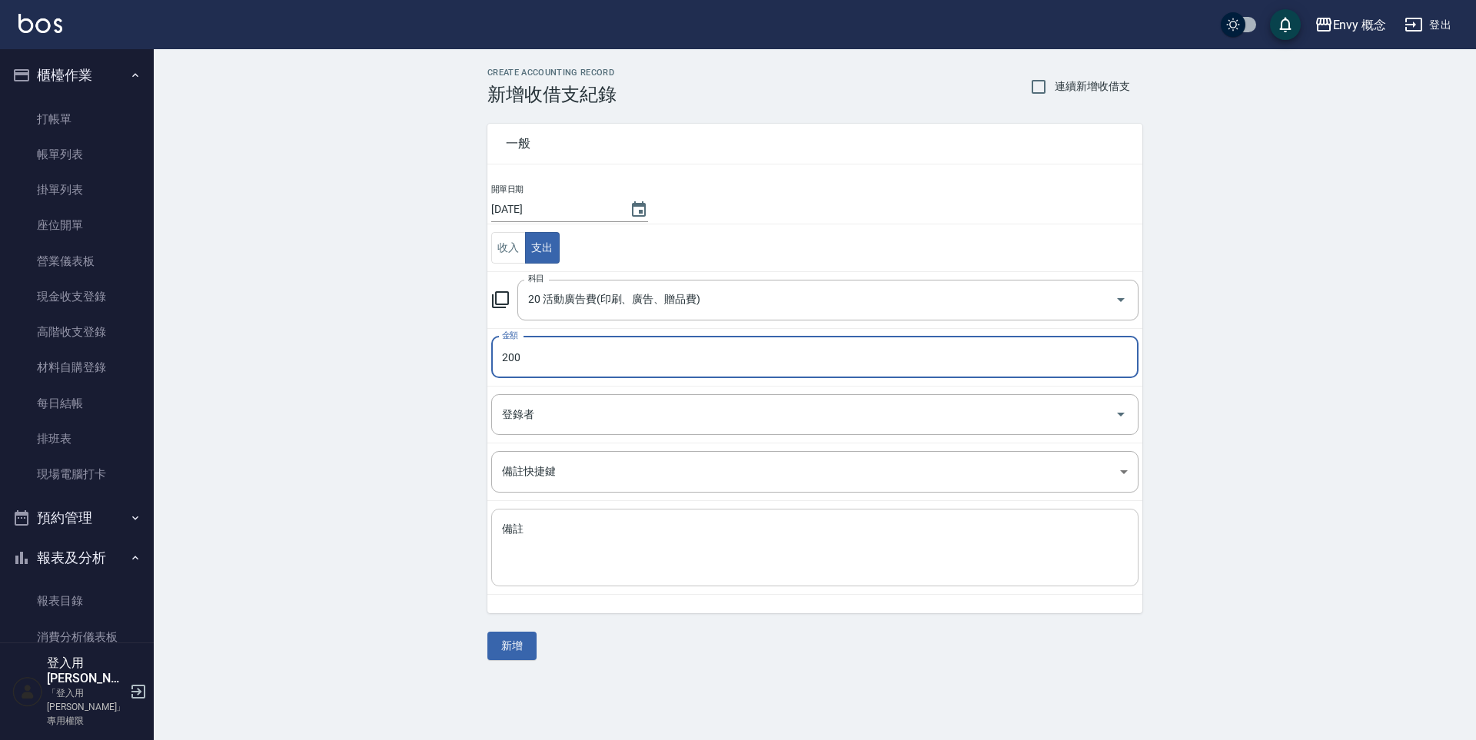
type input "200"
click at [534, 530] on textarea "備註" at bounding box center [815, 548] width 626 height 52
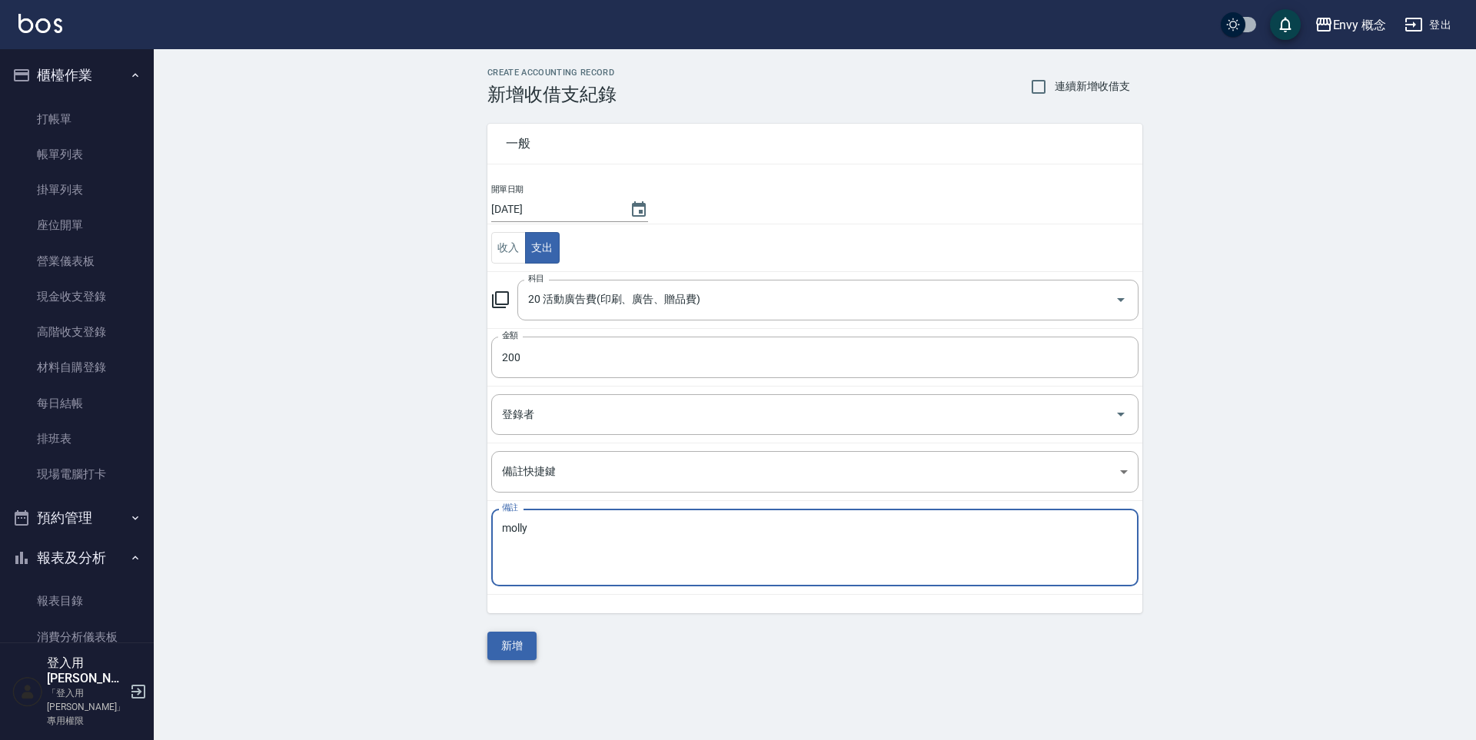
type textarea "molly"
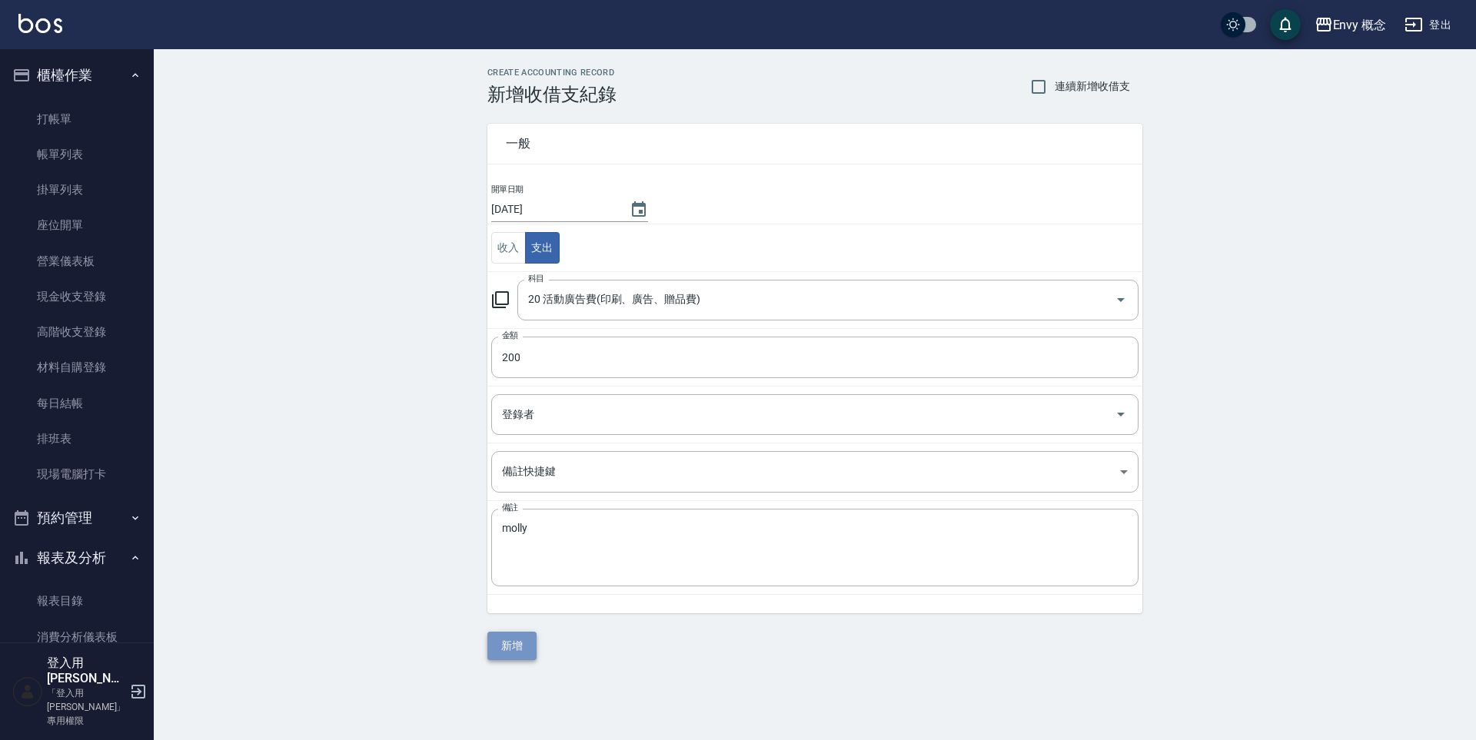
click at [526, 637] on button "新增" at bounding box center [511, 646] width 49 height 28
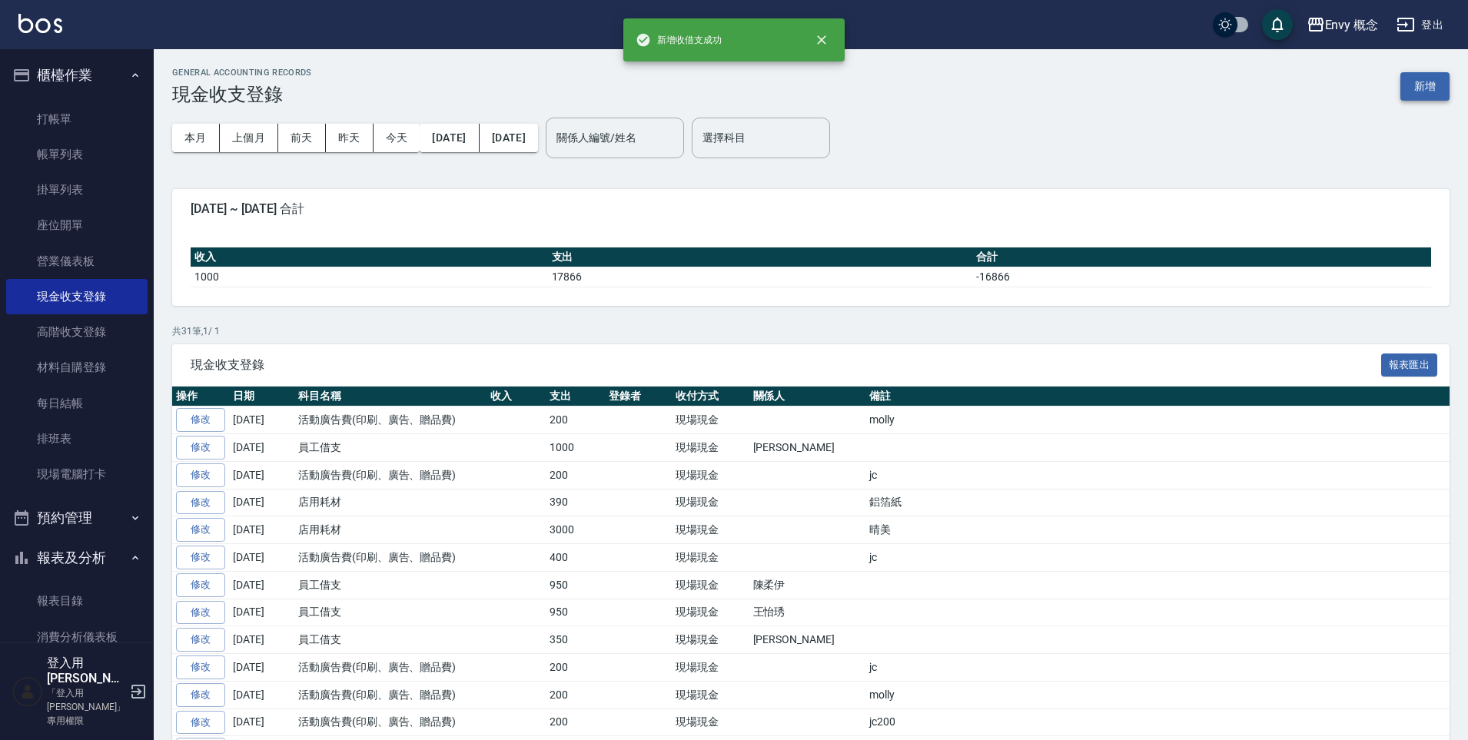
click at [1435, 84] on button "新增" at bounding box center [1425, 86] width 49 height 28
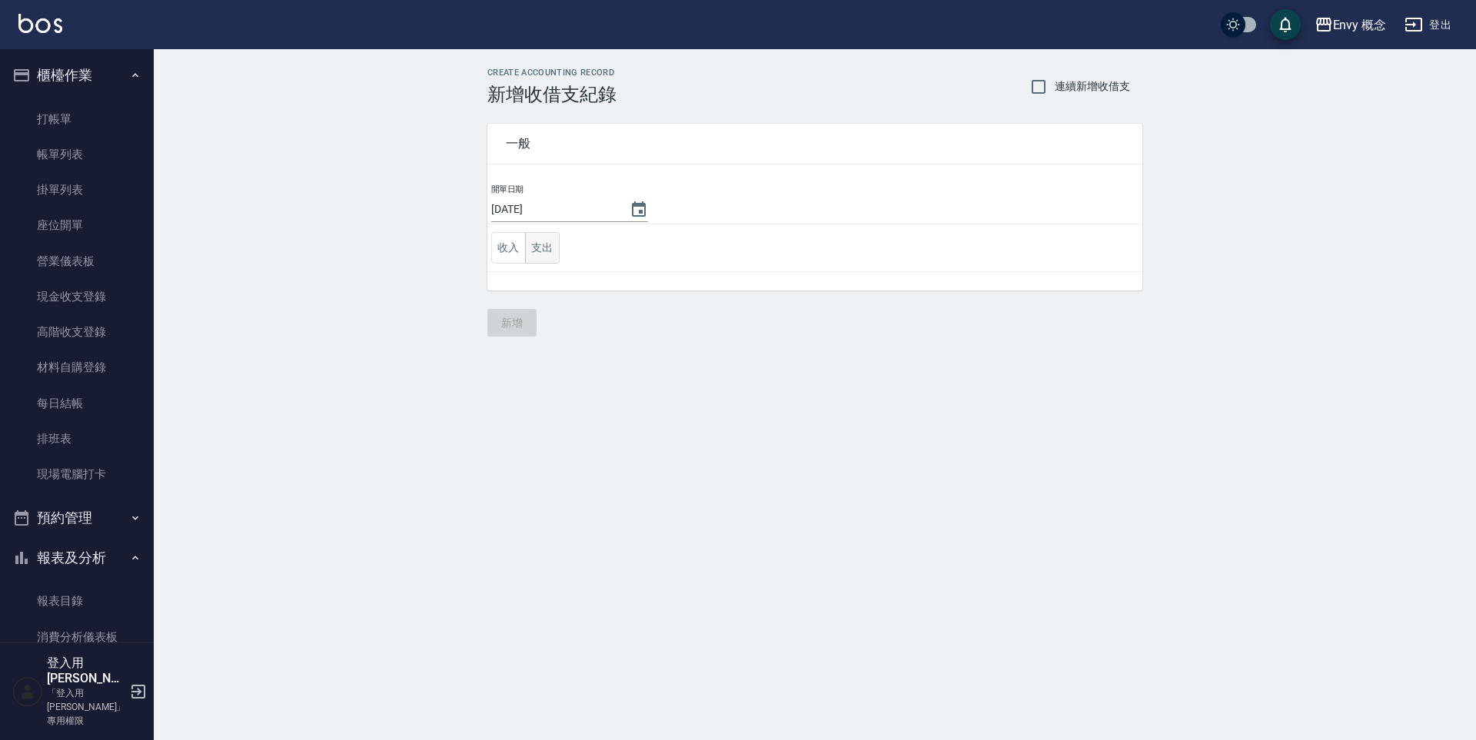
click at [542, 244] on button "支出" at bounding box center [542, 248] width 35 height 32
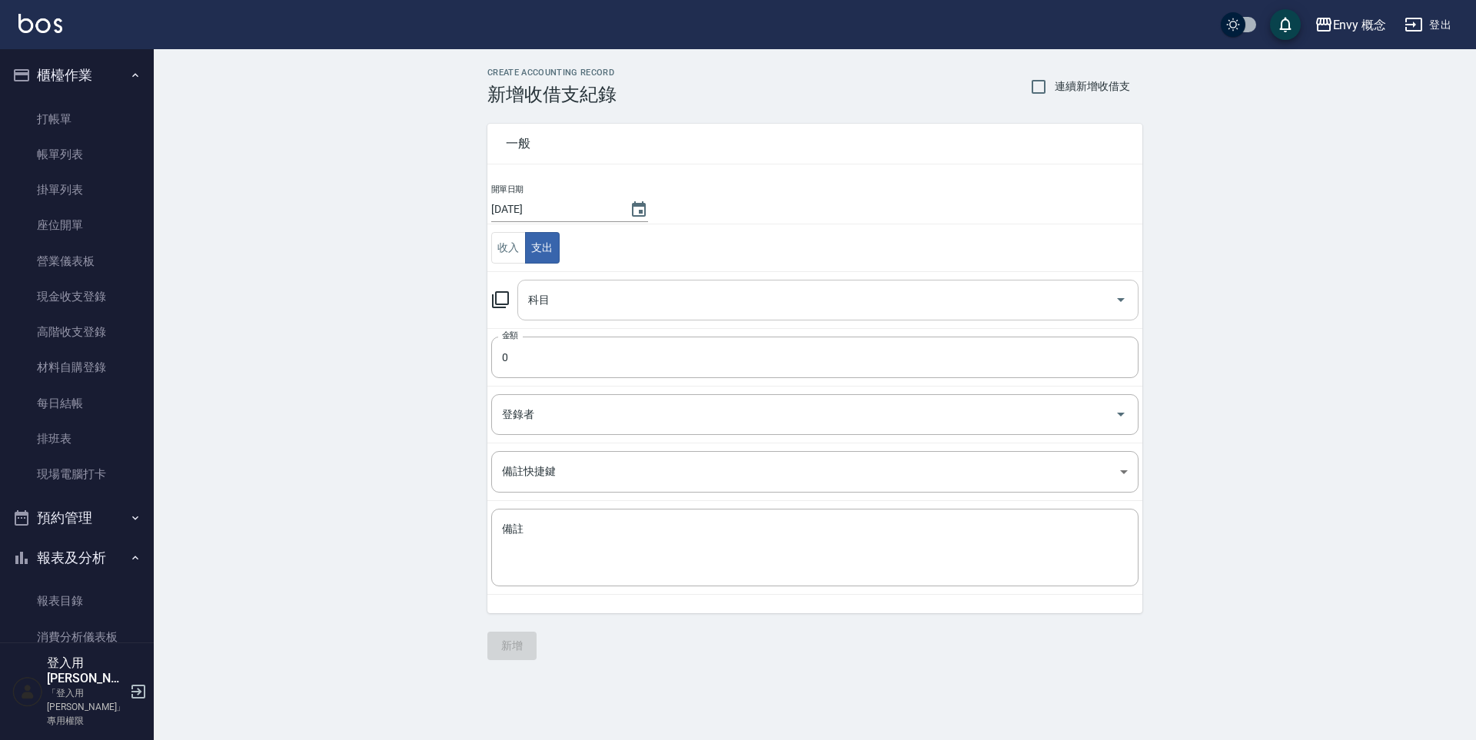
click at [581, 301] on input "科目" at bounding box center [816, 300] width 584 height 27
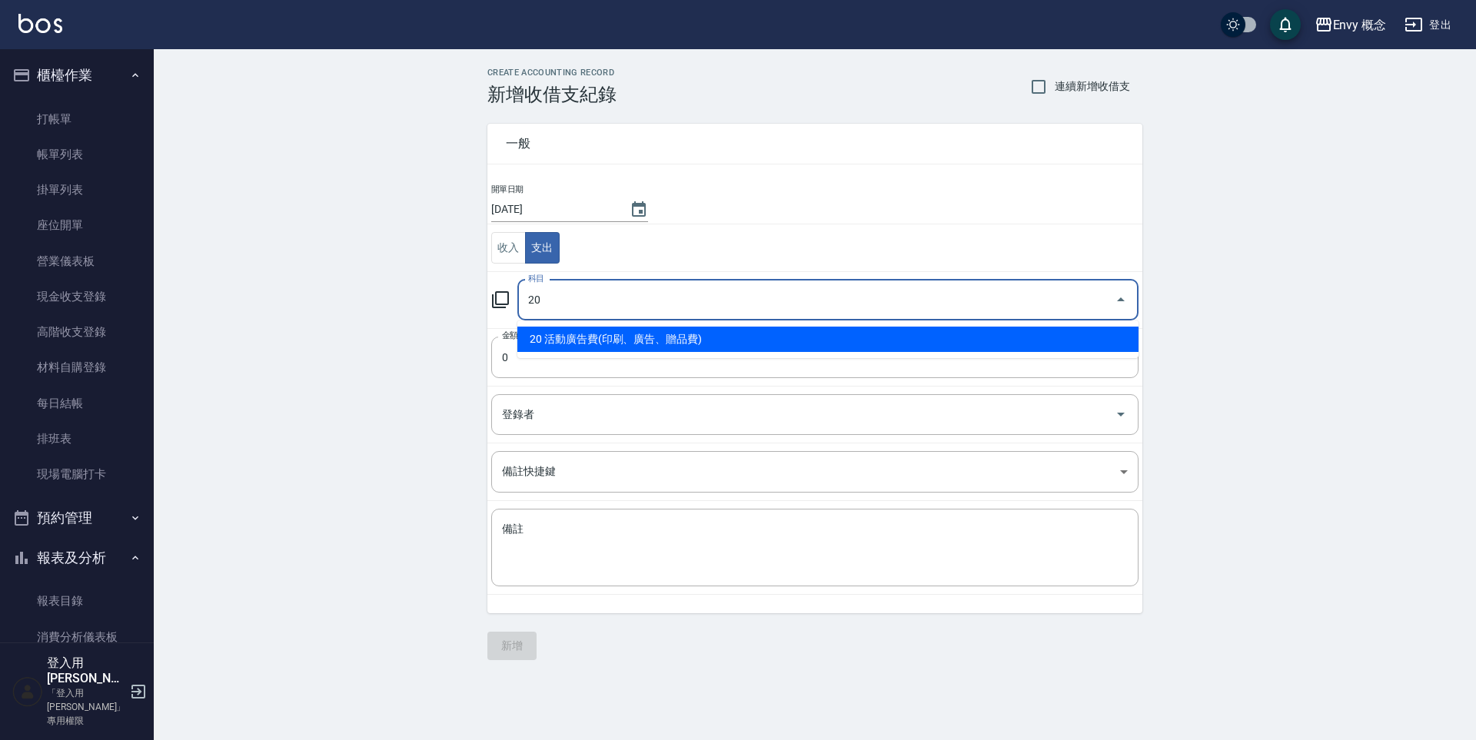
click at [569, 334] on li "20 活動廣告費(印刷、廣告、贈品費)" at bounding box center [827, 339] width 621 height 25
type input "20 活動廣告費(印刷、廣告、贈品費)"
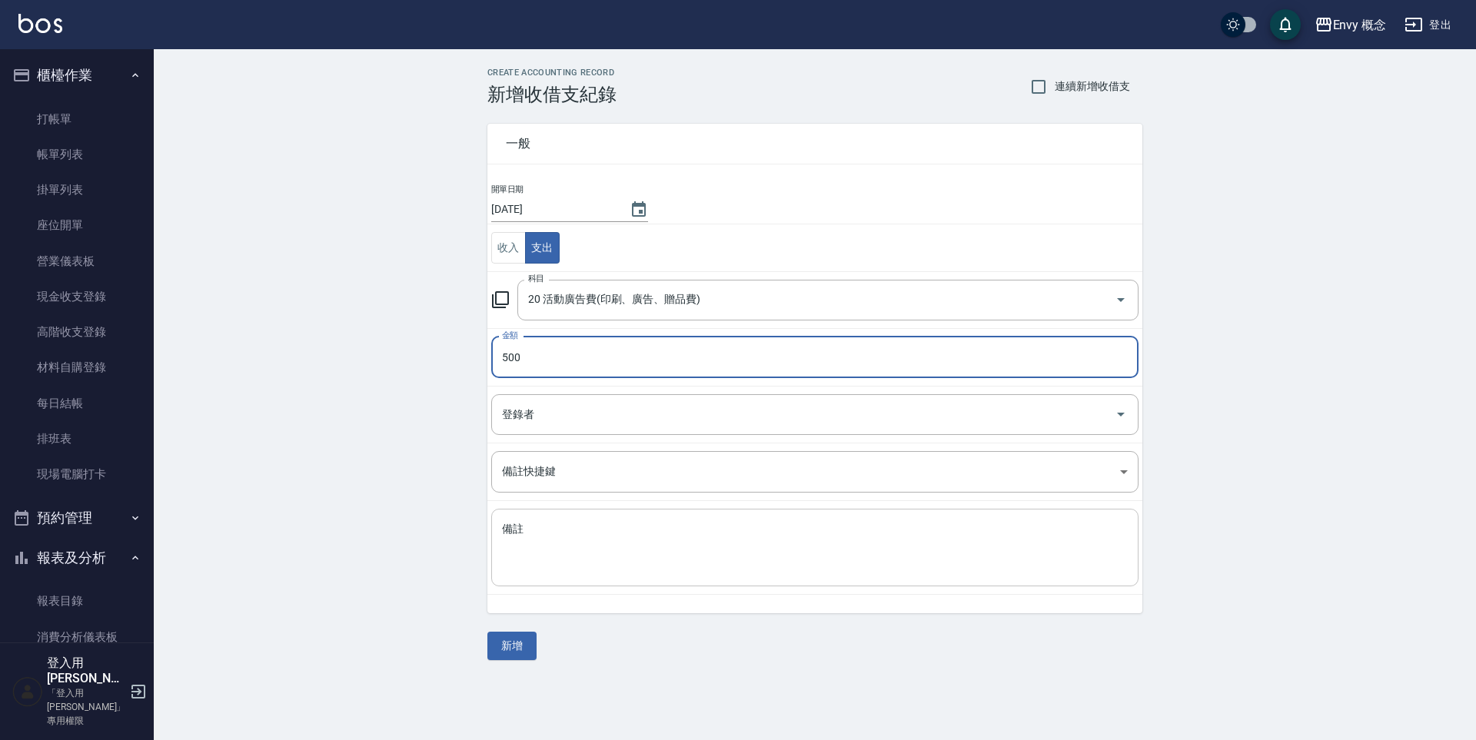
type input "500"
click at [667, 534] on textarea "備註" at bounding box center [815, 548] width 626 height 52
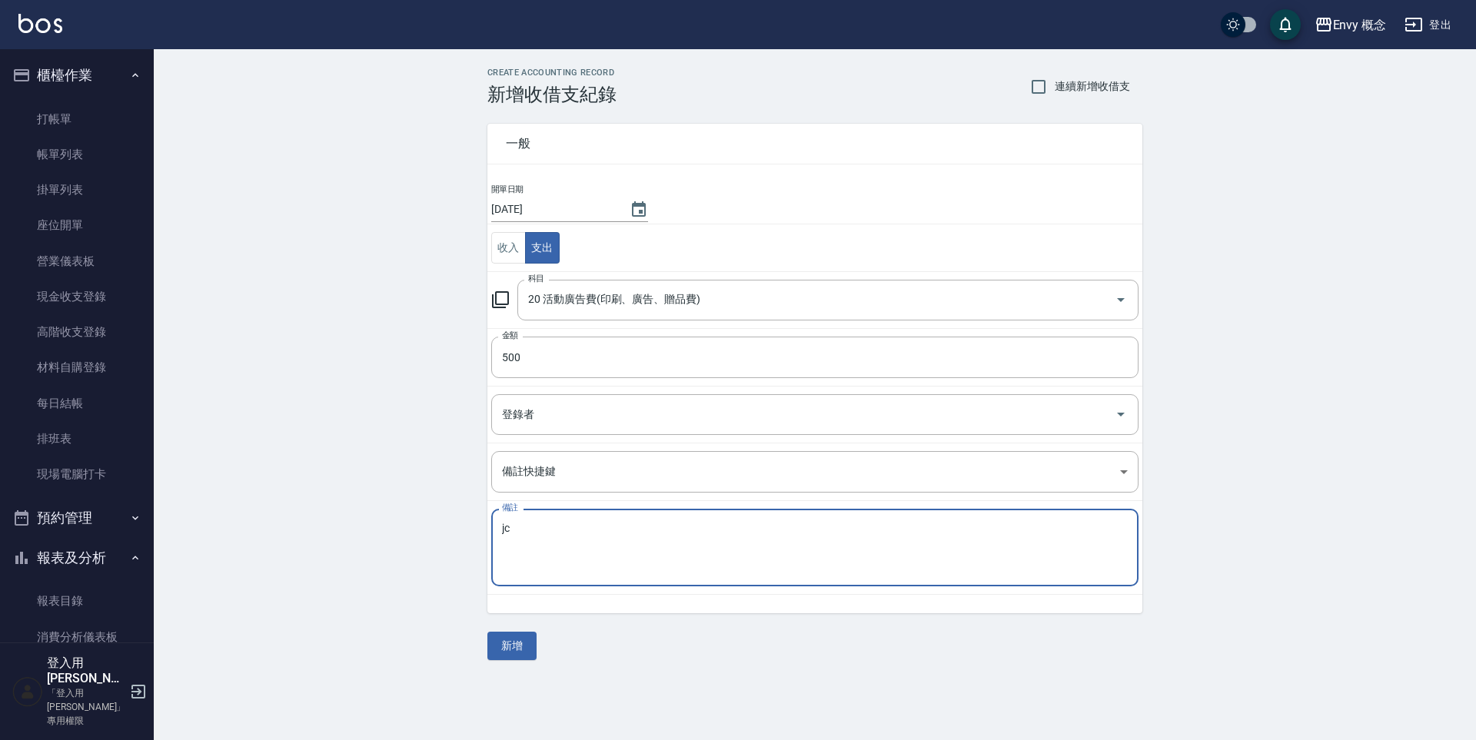
type textarea "jc"
click at [523, 641] on button "新增" at bounding box center [511, 646] width 49 height 28
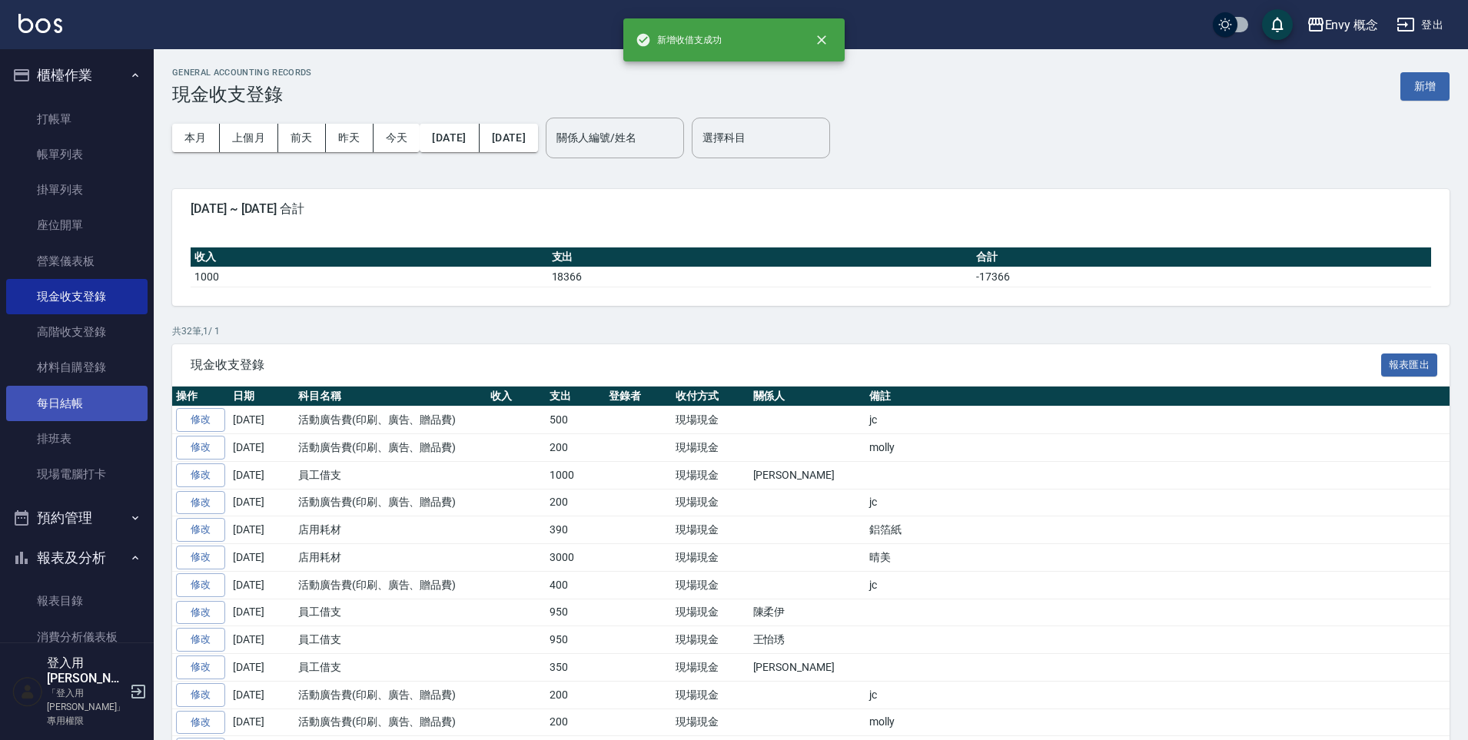
click at [52, 398] on link "每日結帳" at bounding box center [76, 403] width 141 height 35
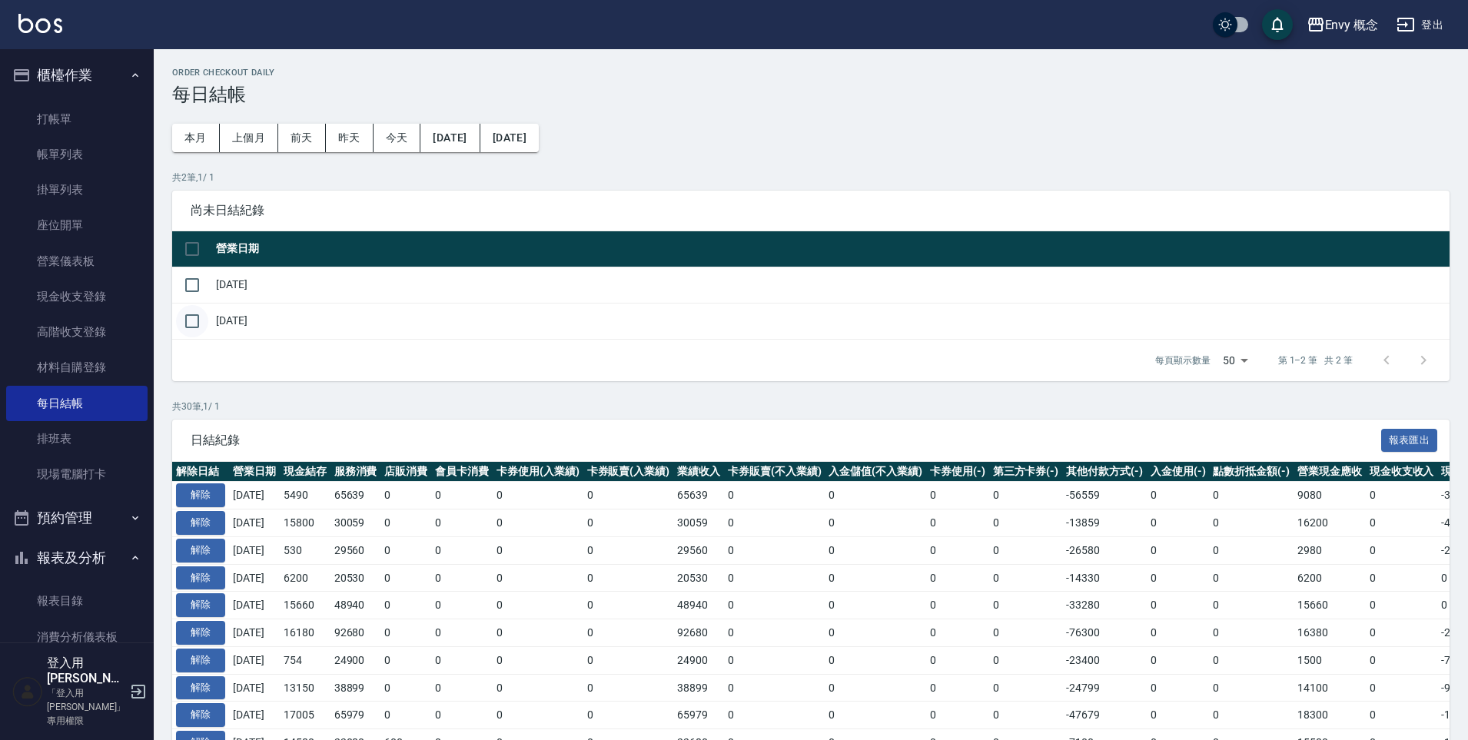
click at [192, 321] on input "checkbox" at bounding box center [192, 321] width 32 height 32
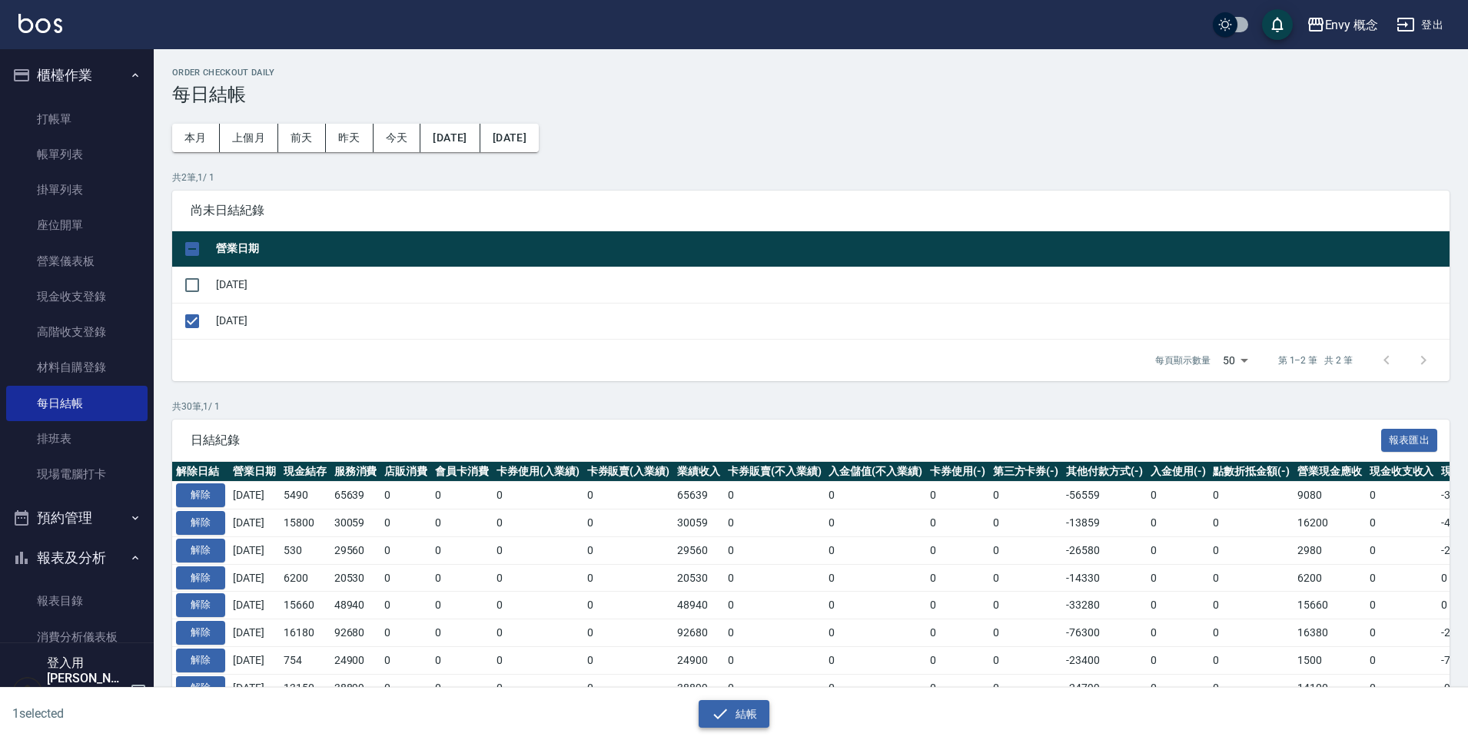
click at [745, 711] on button "結帳" at bounding box center [734, 714] width 71 height 28
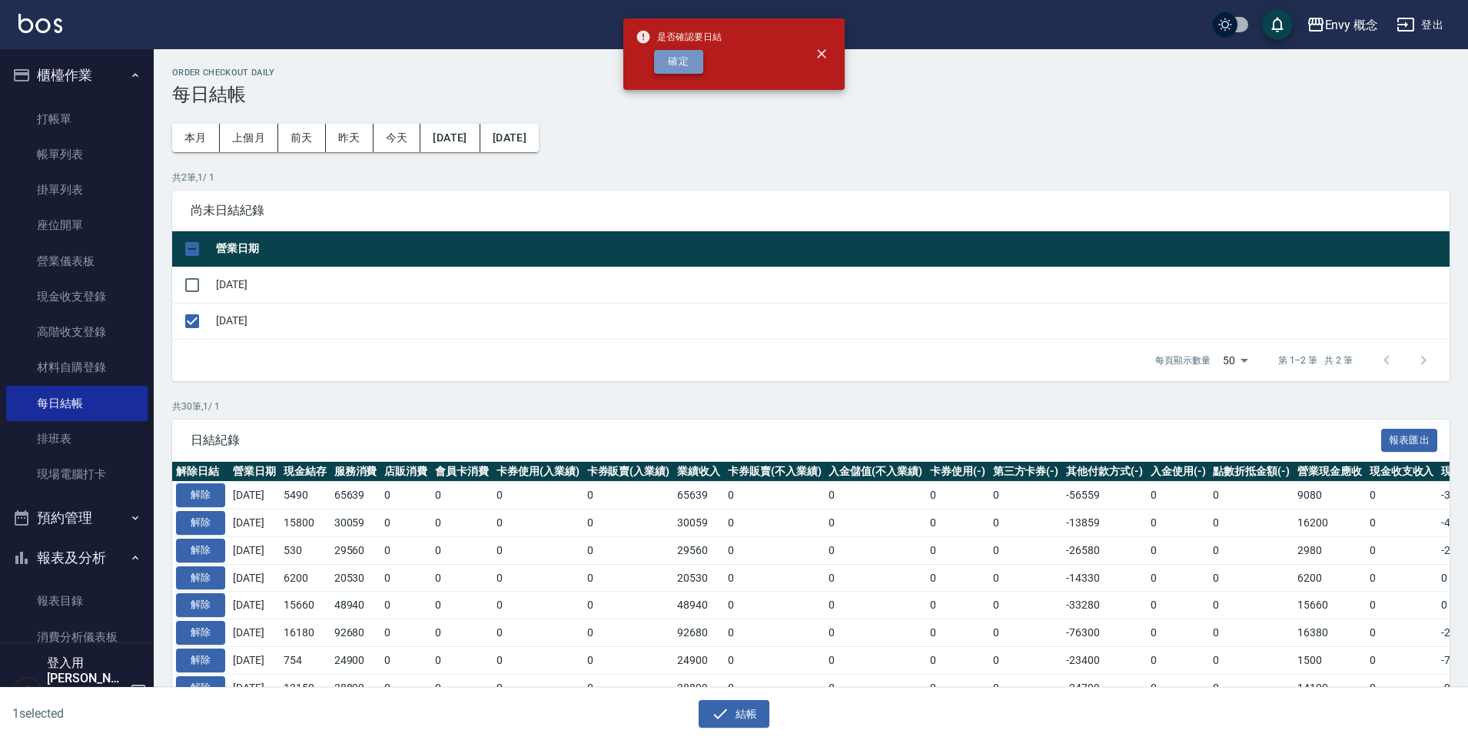
click at [689, 67] on button "確定" at bounding box center [678, 62] width 49 height 24
checkbox input "false"
